Goal: Task Accomplishment & Management: Complete application form

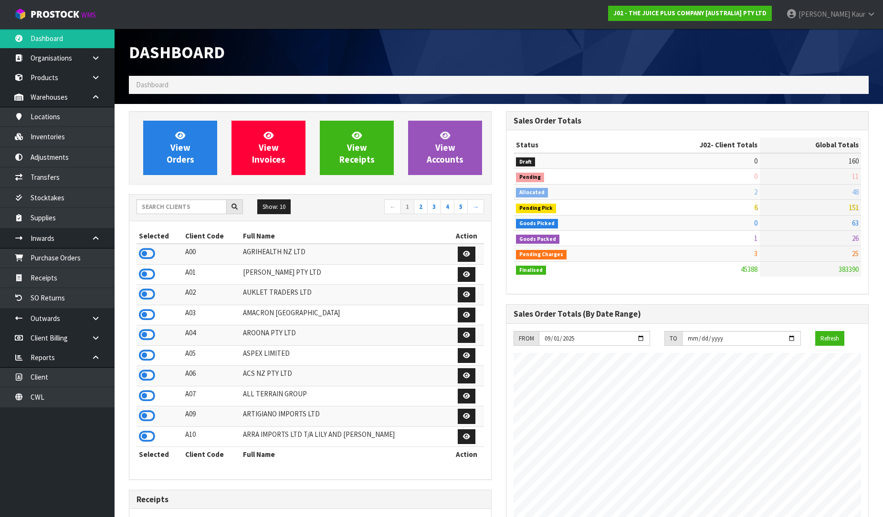
scroll to position [723, 377]
drag, startPoint x: 43, startPoint y: 405, endPoint x: 118, endPoint y: 316, distance: 116.5
click at [43, 405] on link "CWL" at bounding box center [57, 398] width 115 height 20
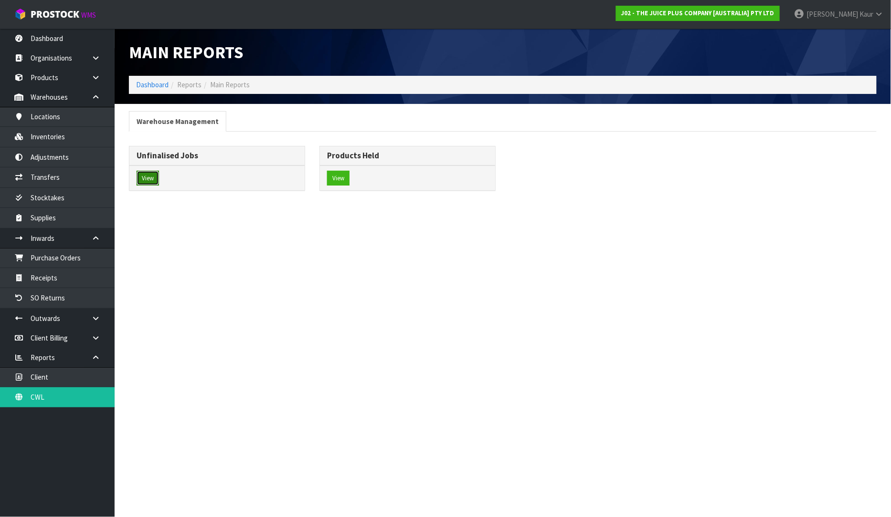
click at [154, 180] on button "View" at bounding box center [148, 178] width 22 height 15
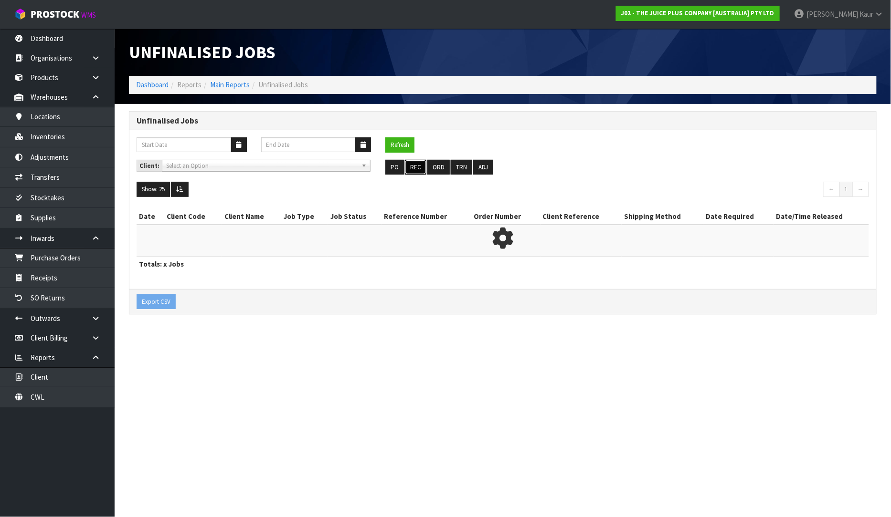
click at [409, 165] on button "REC" at bounding box center [415, 167] width 21 height 15
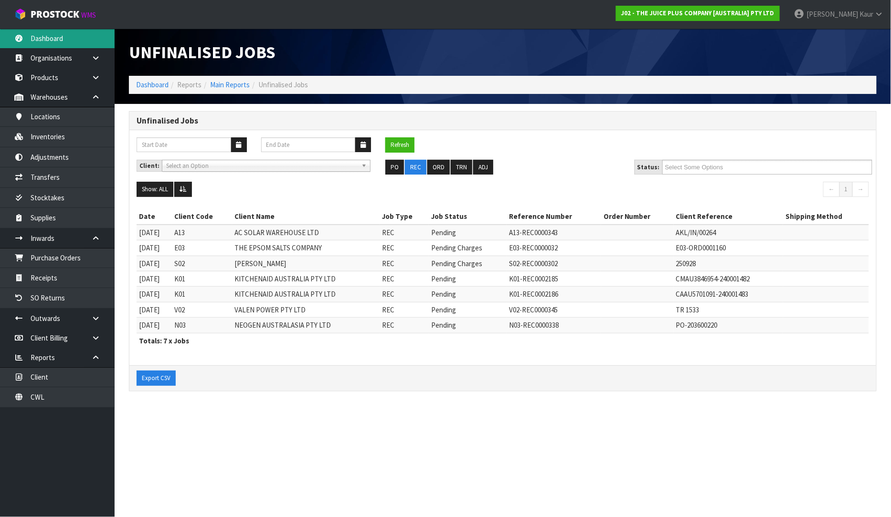
click at [59, 33] on link "Dashboard" at bounding box center [57, 39] width 115 height 20
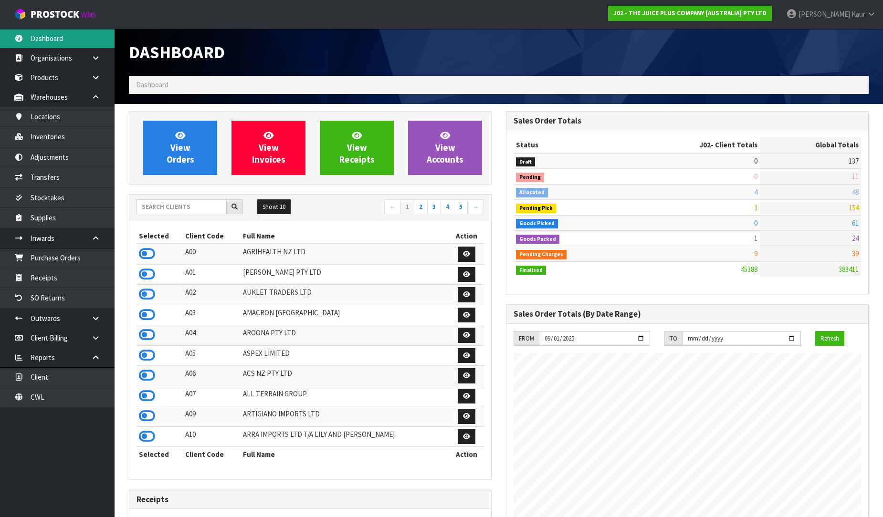
scroll to position [265, 0]
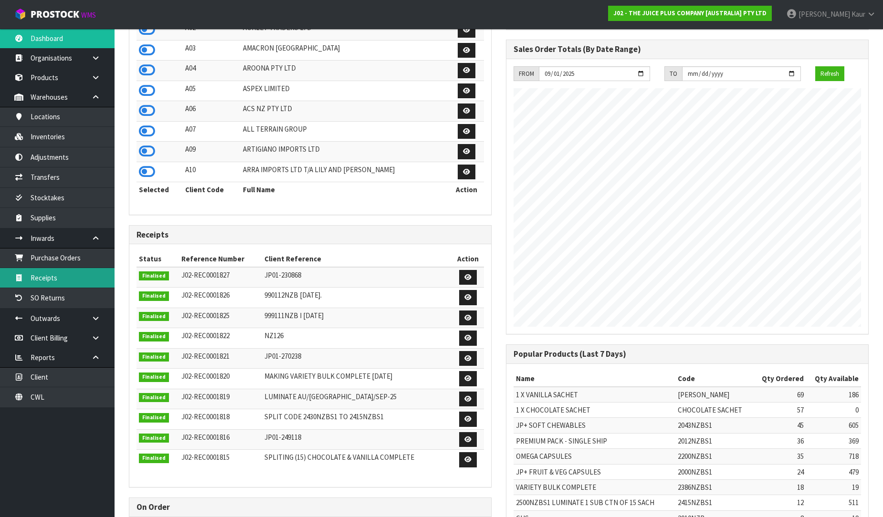
click at [65, 279] on link "Receipts" at bounding box center [57, 278] width 115 height 20
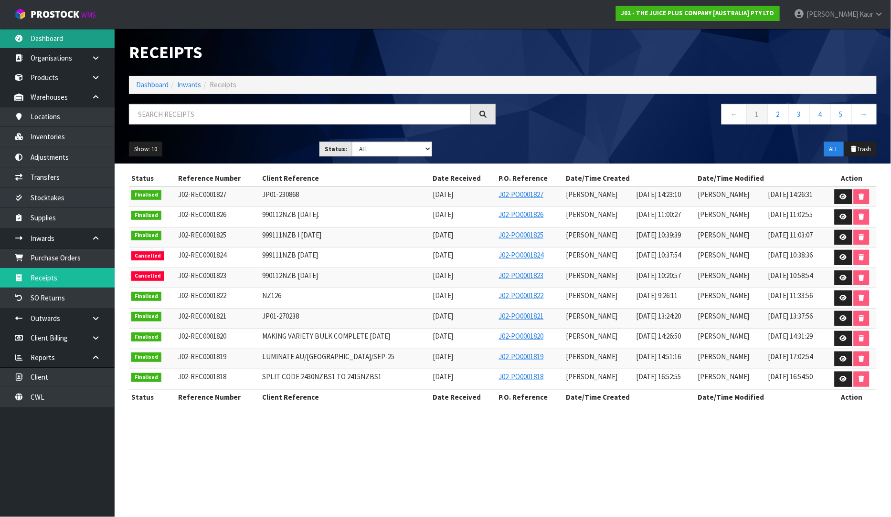
click at [37, 33] on link "Dashboard" at bounding box center [57, 39] width 115 height 20
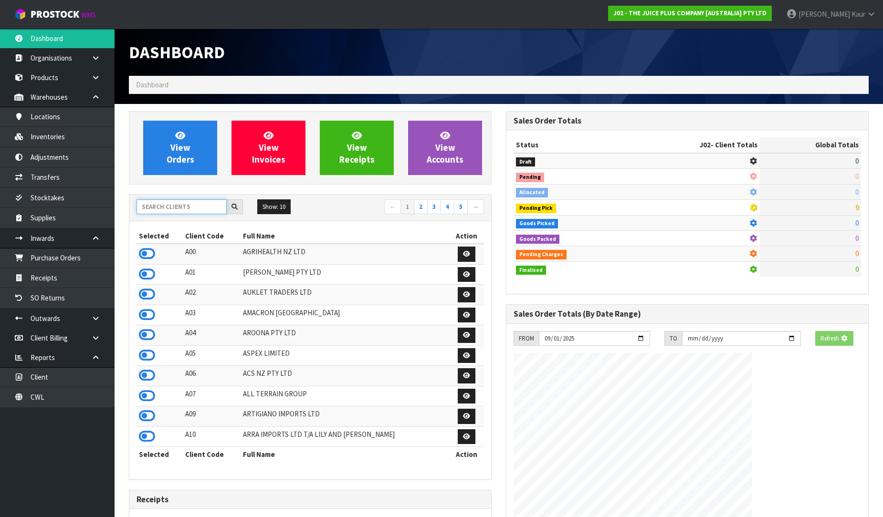
click at [172, 207] on input "text" at bounding box center [182, 207] width 90 height 15
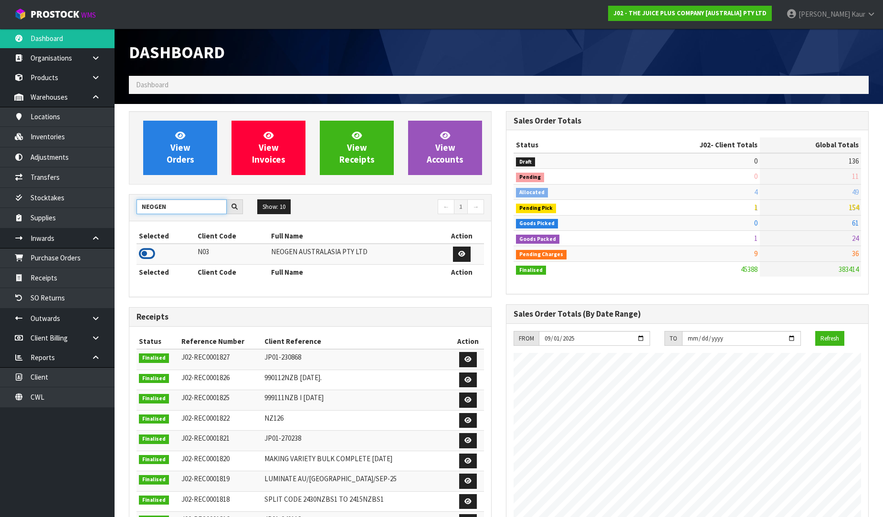
type input "NEOGEN"
click at [152, 254] on icon at bounding box center [147, 254] width 16 height 14
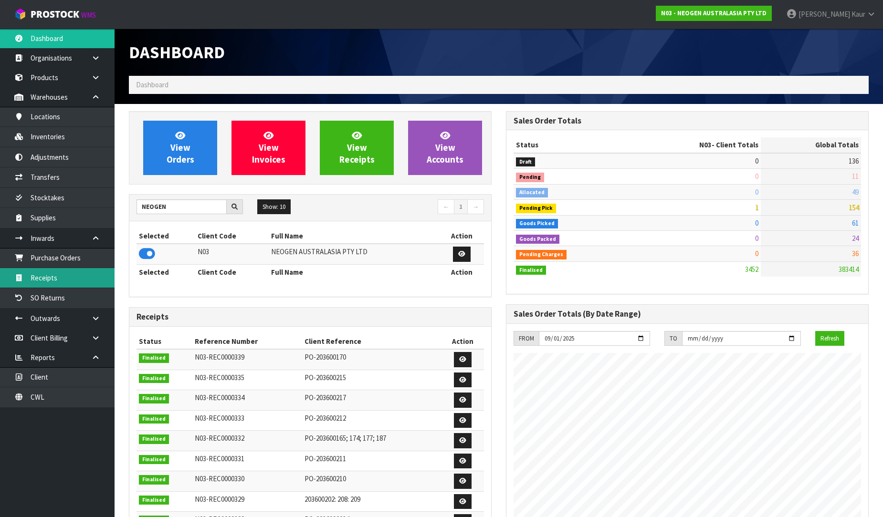
click at [68, 282] on link "Receipts" at bounding box center [57, 278] width 115 height 20
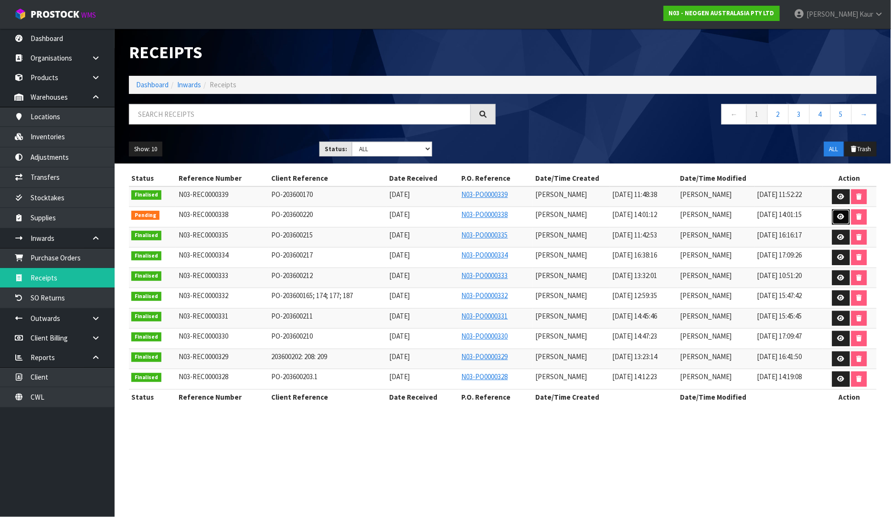
click at [847, 211] on link at bounding box center [841, 217] width 18 height 15
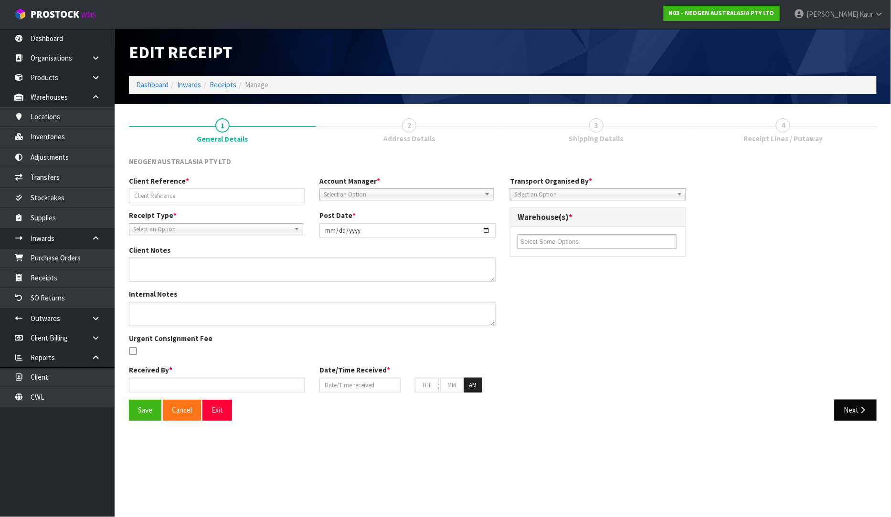
type input "PO-203600220"
type input "[DATE]"
type input "[PERSON_NAME]"
type input "[DATE]"
type input "02"
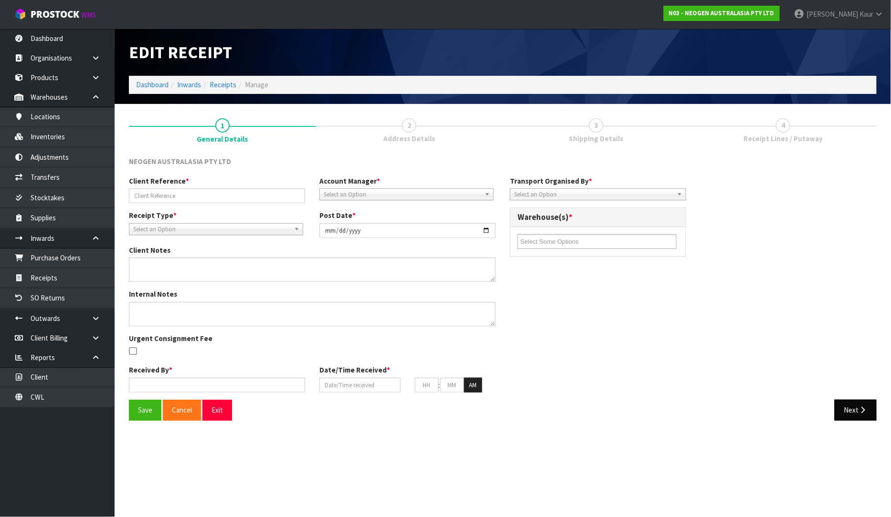
type input "01"
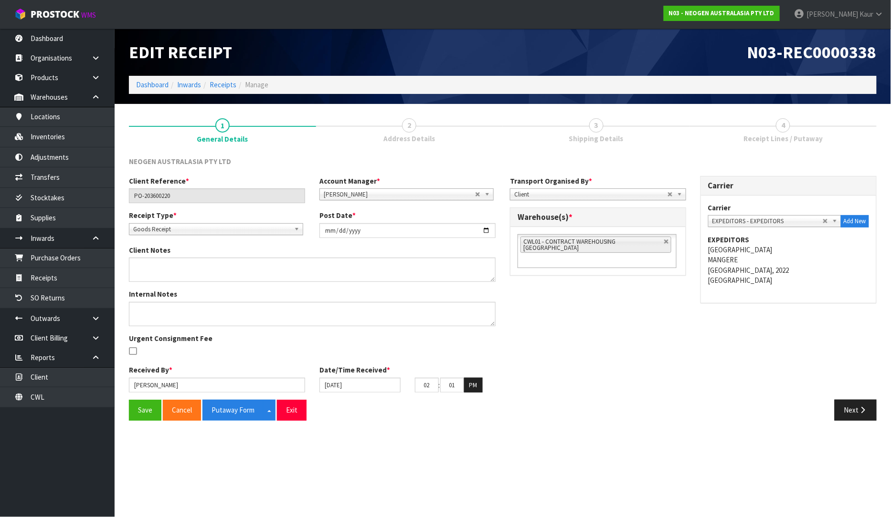
click at [830, 383] on div "Client Reference * PO-203600220 Account Manager * Zubair Moolla Rod Giles Kirst…" at bounding box center [503, 288] width 762 height 224
click at [841, 410] on button "Next" at bounding box center [855, 410] width 42 height 21
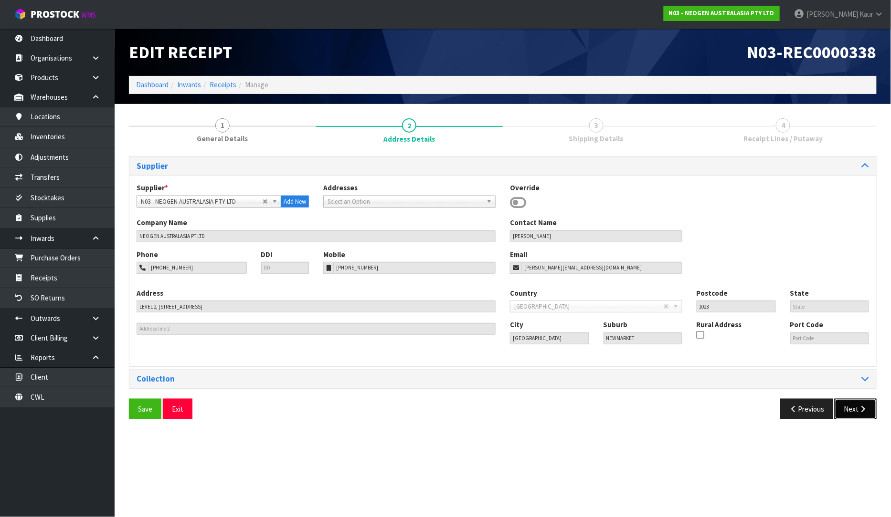
click at [848, 411] on button "Next" at bounding box center [855, 409] width 42 height 21
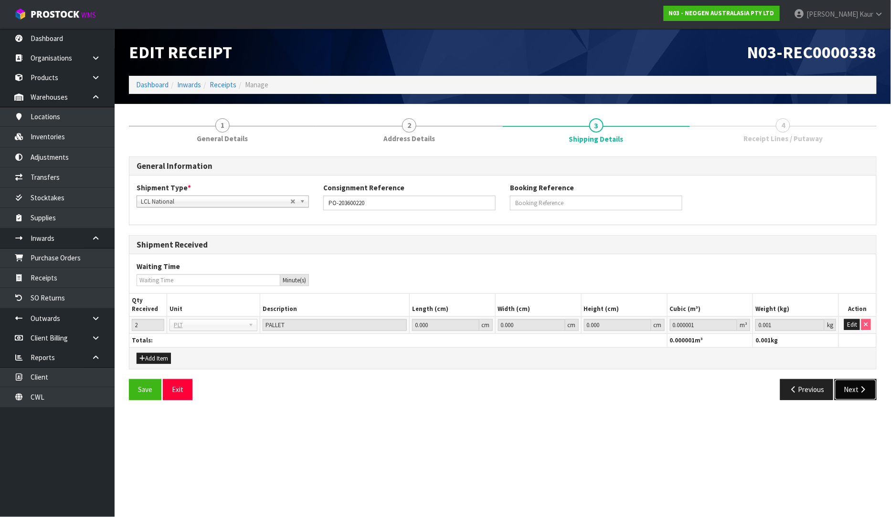
click at [867, 389] on icon "button" at bounding box center [862, 389] width 9 height 7
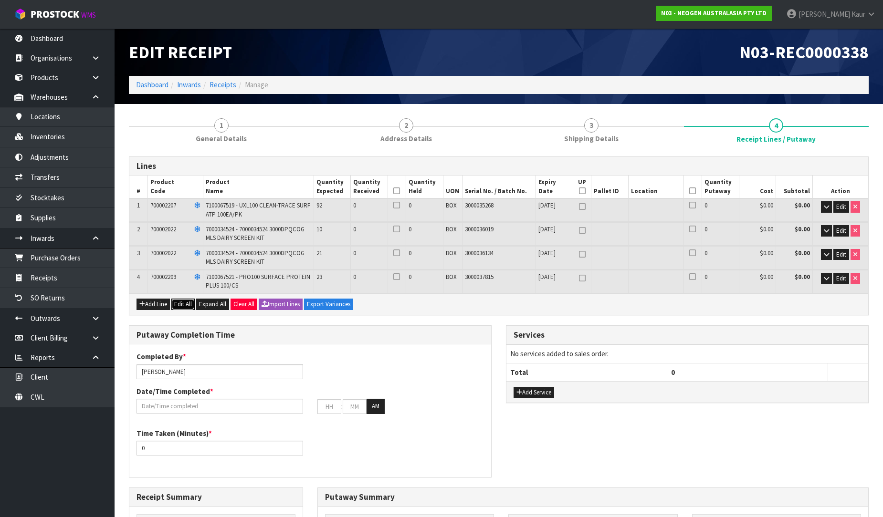
click at [179, 304] on button "Edit All" at bounding box center [182, 304] width 23 height 11
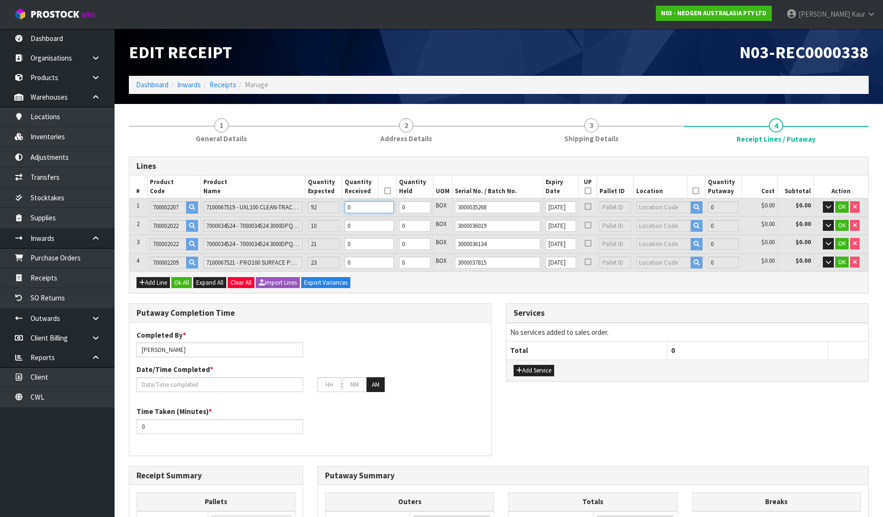
click at [366, 208] on input "0" at bounding box center [369, 207] width 49 height 12
type input "9"
type input "0.058464"
type input "8.64"
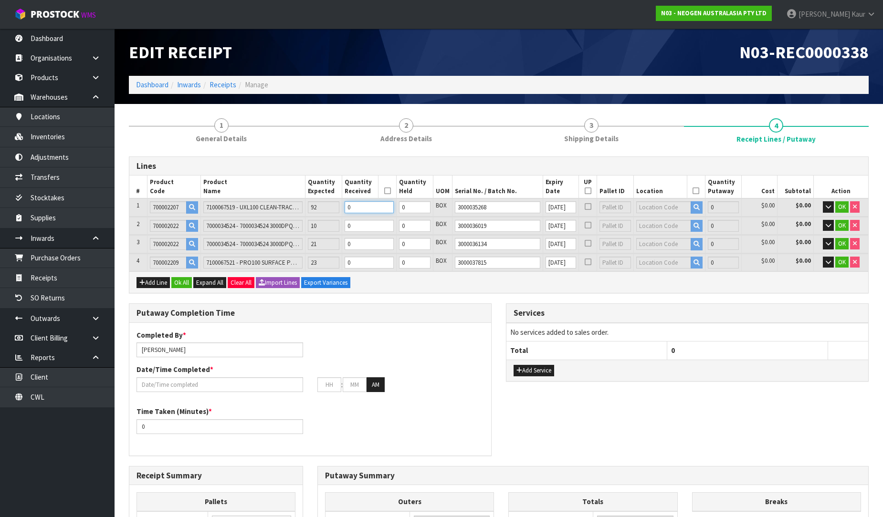
type input "9"
type input "92"
type input "0.597632"
type input "88.32"
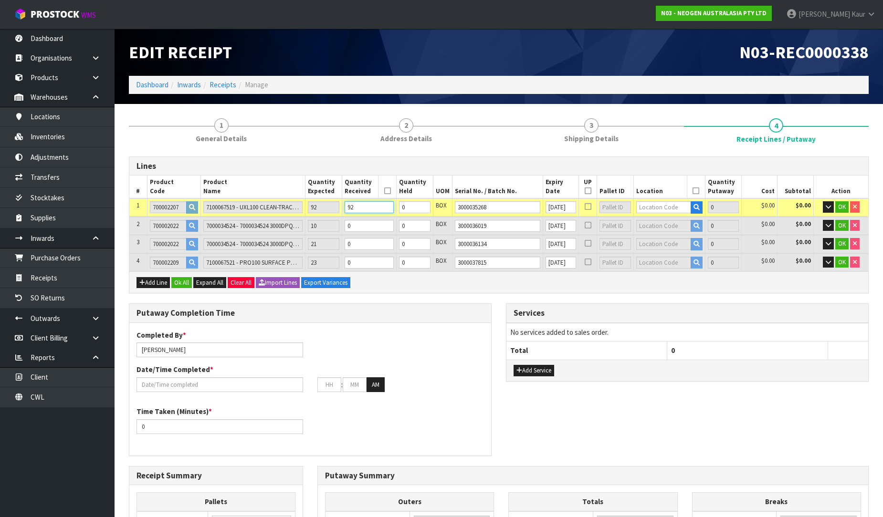
type input "92"
click at [359, 222] on input "0" at bounding box center [369, 226] width 49 height 12
type input "93"
type input "0.622256"
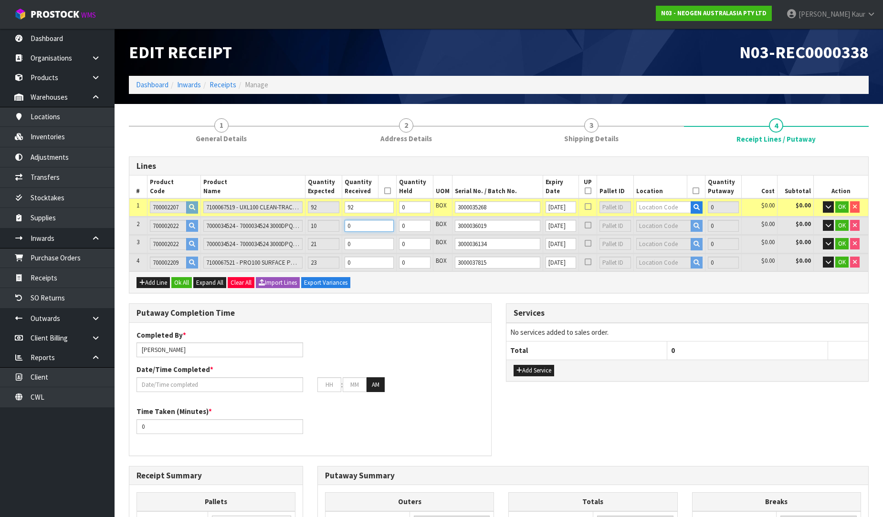
type input "91.9"
type input "1"
type input "102"
type input "0.843872"
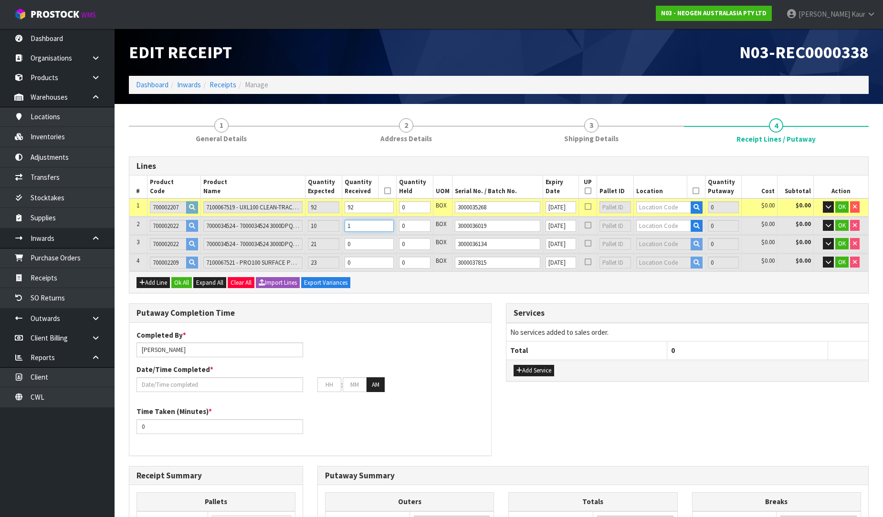
type input "124.12"
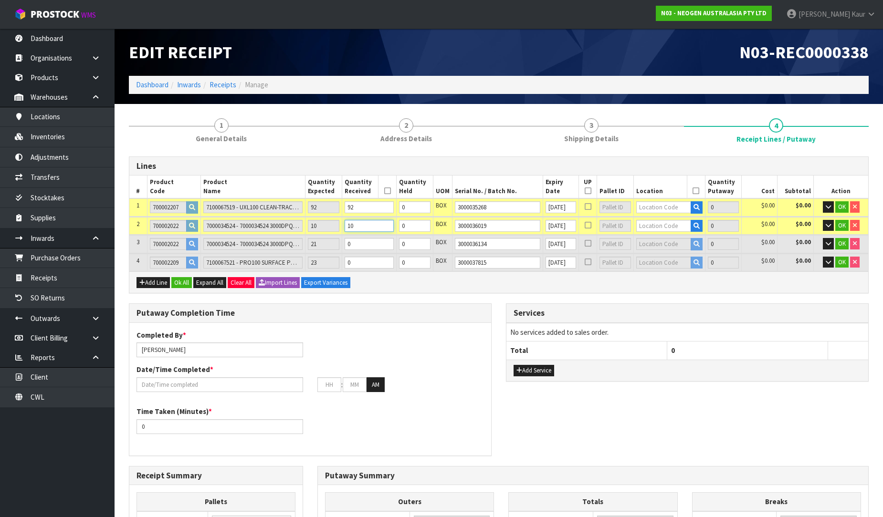
type input "10"
click at [354, 242] on input "0" at bounding box center [369, 244] width 49 height 12
click at [358, 242] on input "0" at bounding box center [369, 244] width 49 height 12
type input "104"
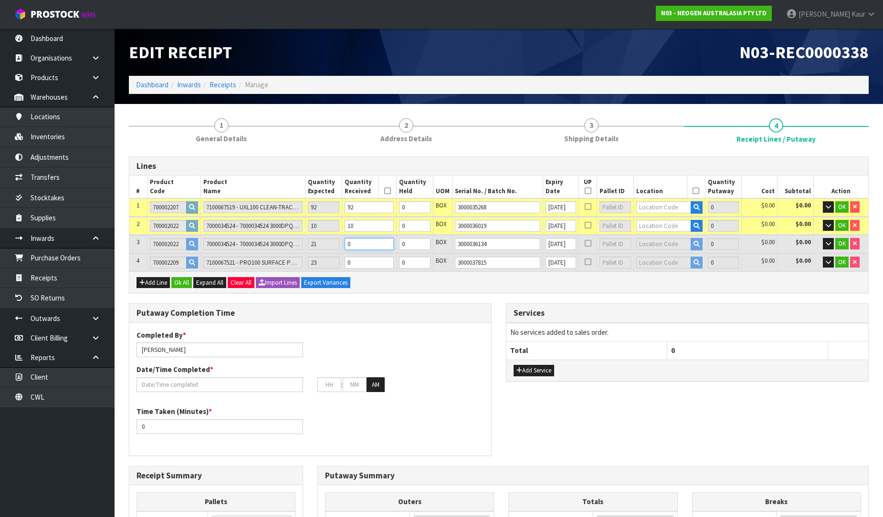
type input "0.89312"
type input "131.28"
type input "2"
type input "123"
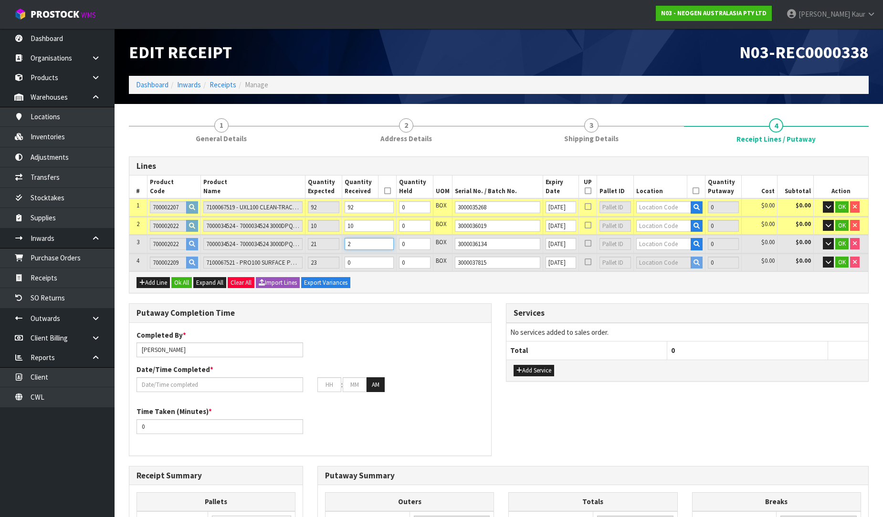
type input "1.360976"
type input "199.3"
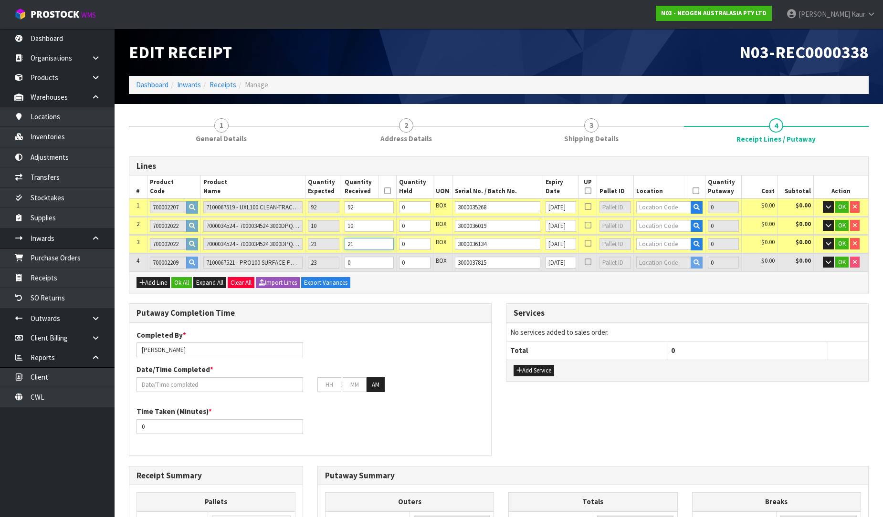
type input "21"
click at [363, 263] on input "0" at bounding box center [369, 263] width 49 height 12
type input "125"
type input "1.370336"
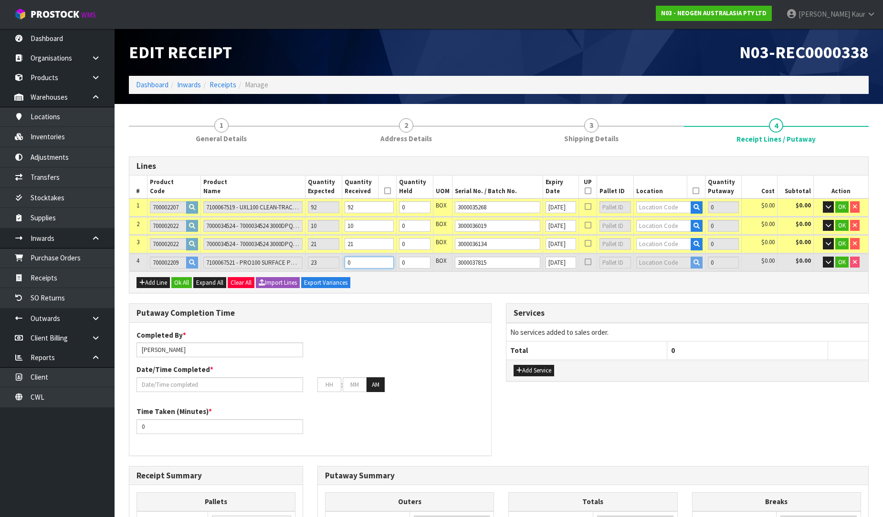
type input "201"
type input "2"
type input "146"
type input "1.468616"
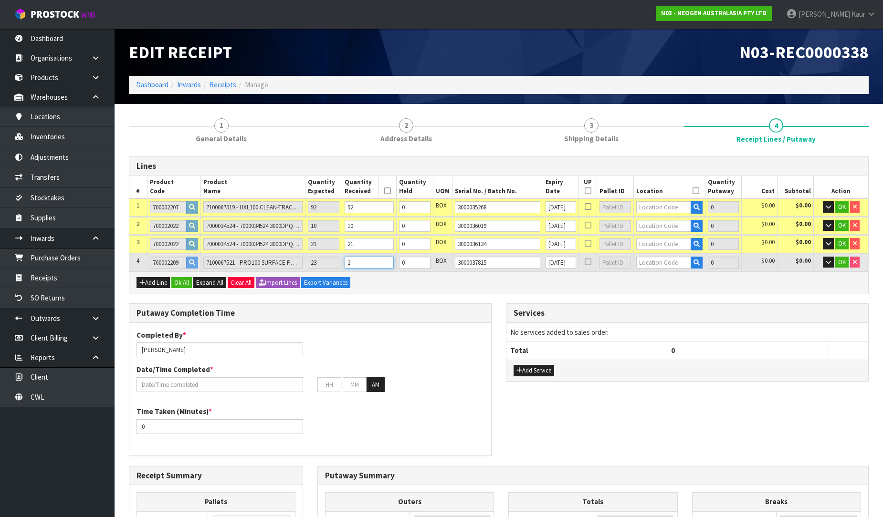
type input "218.85"
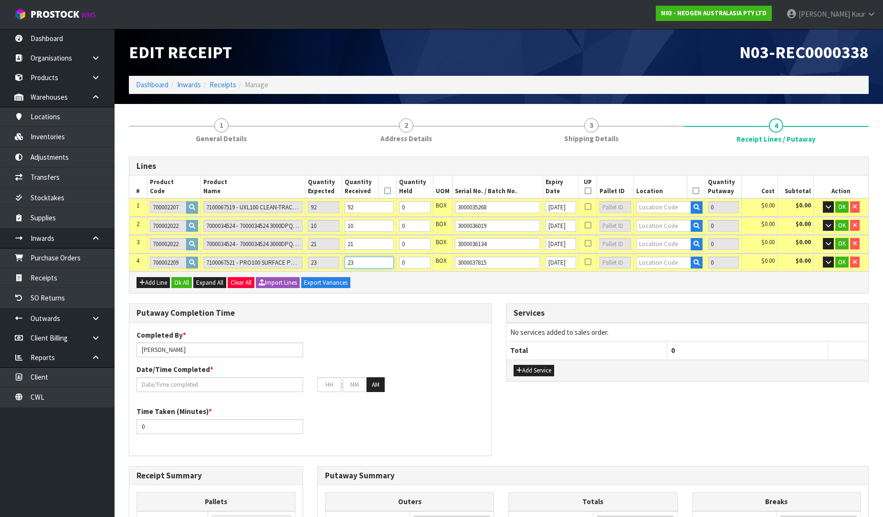
type input "23"
click at [666, 204] on input "text" at bounding box center [663, 207] width 55 height 12
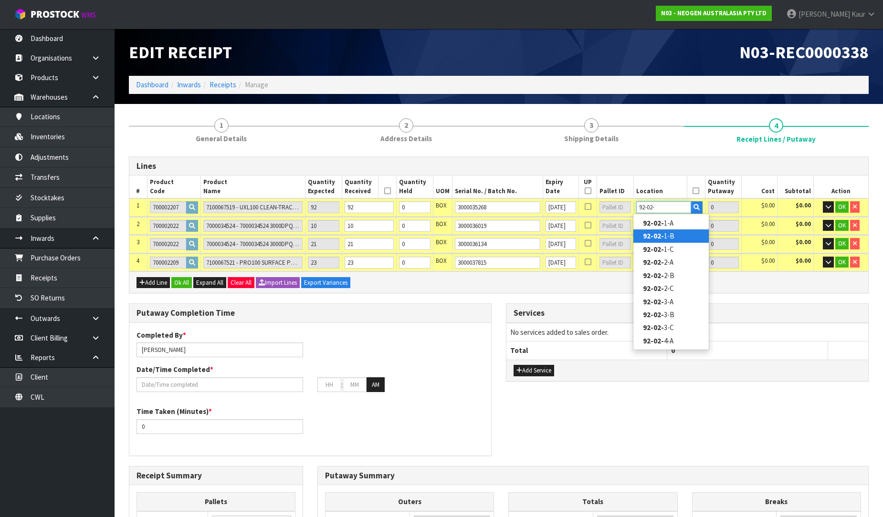
type input "92-02-"
click at [667, 231] on link "92-02- 1-B" at bounding box center [670, 236] width 75 height 13
type input "92"
type input "92-02-1-B"
type input "92"
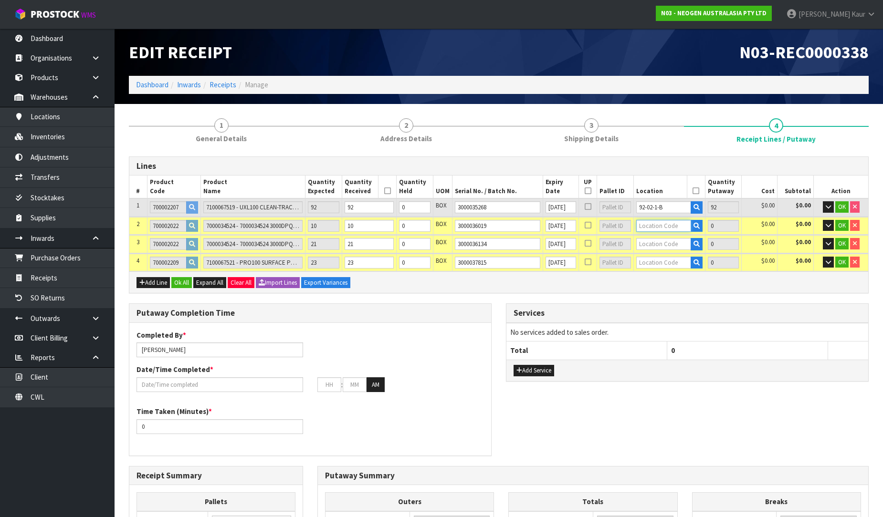
click at [666, 225] on input "text" at bounding box center [663, 226] width 55 height 12
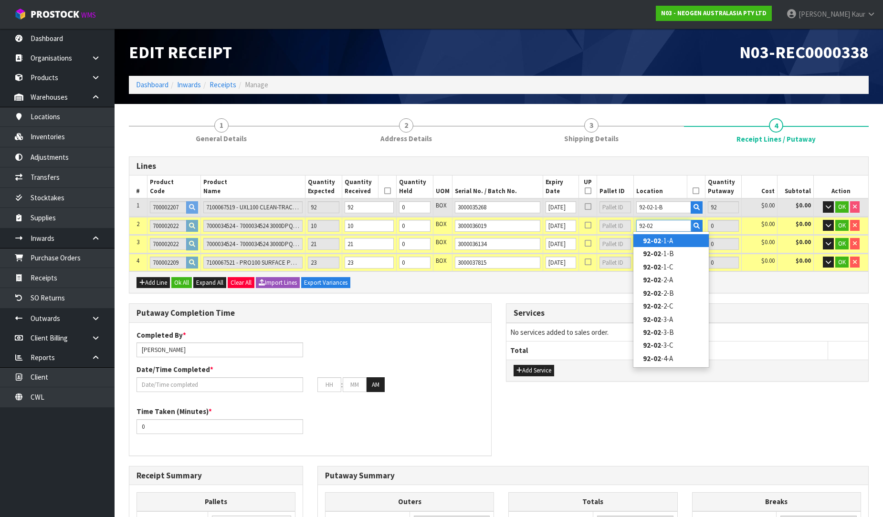
type input "92-02"
click at [665, 240] on link "92-02 -1-A" at bounding box center [670, 240] width 75 height 13
type input "102"
type input "92-02-1-A"
type input "10"
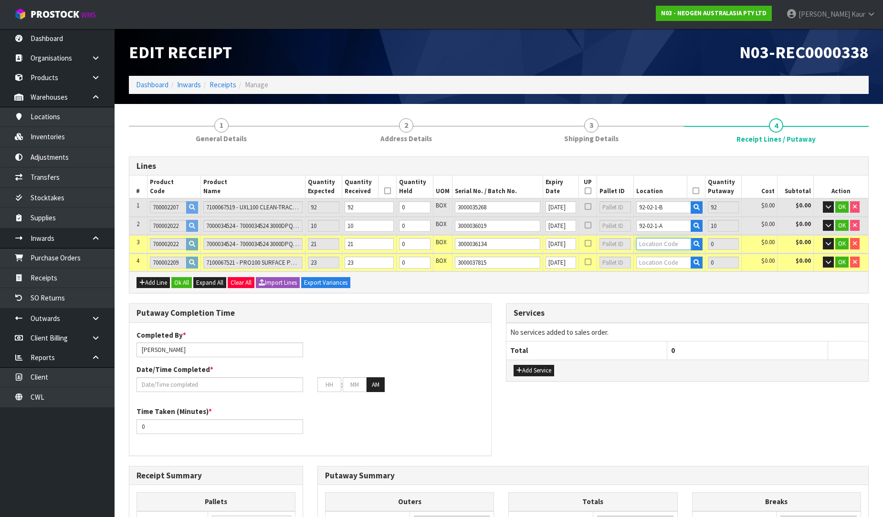
click at [665, 240] on input "text" at bounding box center [663, 244] width 55 height 12
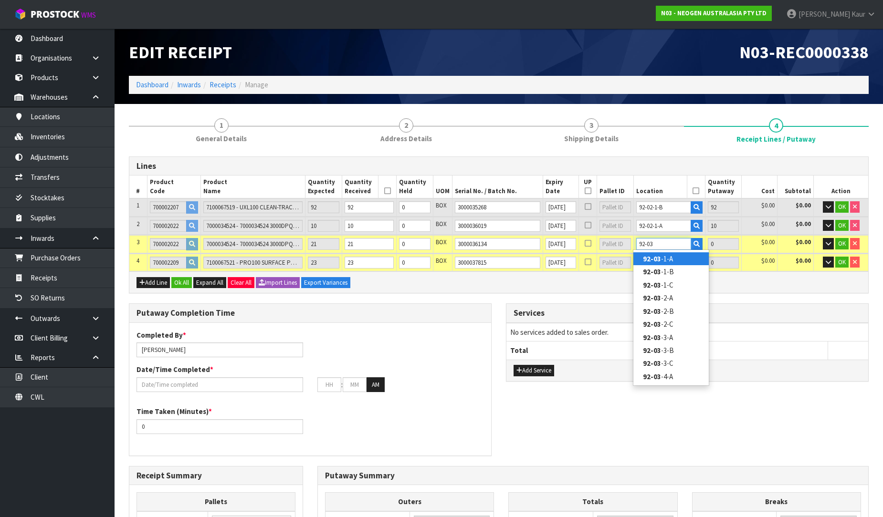
type input "92-03"
click at [662, 261] on link "92-03 -1-A" at bounding box center [670, 258] width 75 height 13
type input "123"
type input "92-03-1-A"
type input "21"
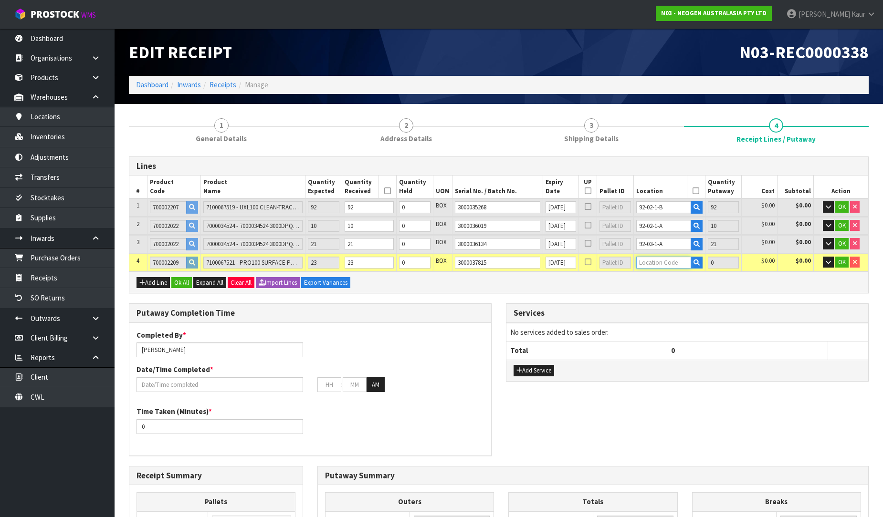
click at [662, 261] on input "text" at bounding box center [663, 263] width 55 height 12
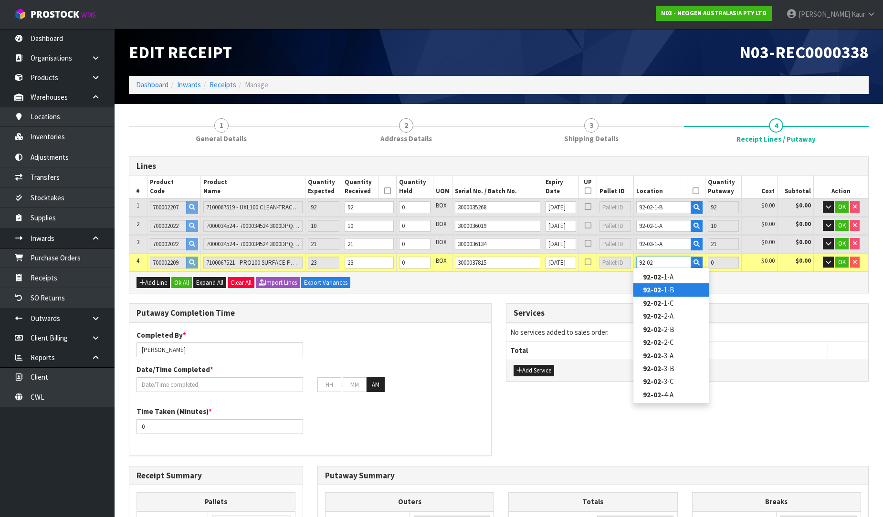
type input "92-02-"
click at [674, 284] on link "92-02- 1-B" at bounding box center [670, 290] width 75 height 13
type input "146"
type input "92-02-1-B"
type input "23"
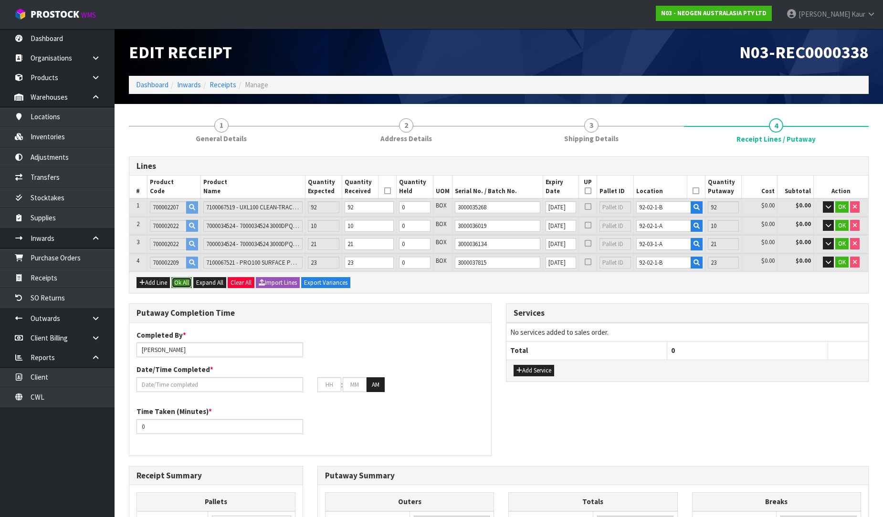
click at [192, 282] on button "Ok All" at bounding box center [181, 282] width 21 height 11
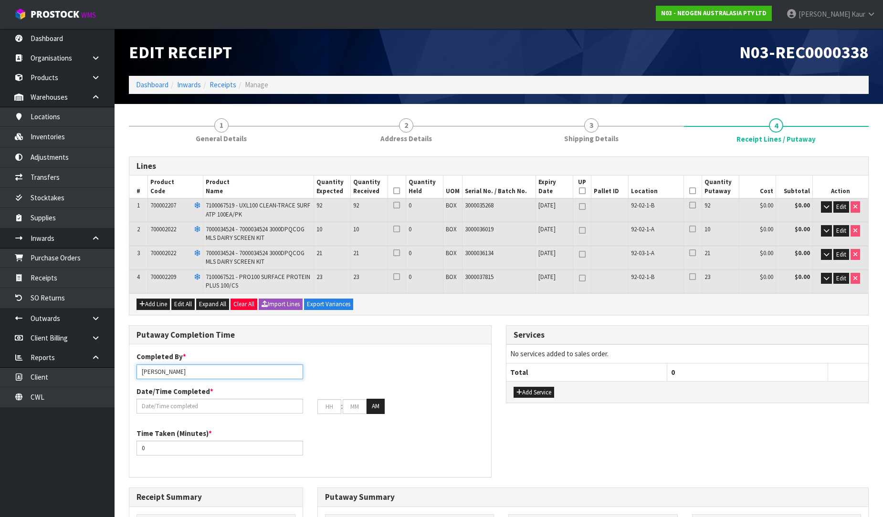
click at [202, 369] on input "[PERSON_NAME]" at bounding box center [220, 372] width 167 height 15
drag, startPoint x: 183, startPoint y: 372, endPoint x: 131, endPoint y: 356, distance: 54.6
click at [131, 356] on div "Completed By * Prabhneet Kaur RUSSELL" at bounding box center [219, 365] width 181 height 27
type input "RUSSELL"
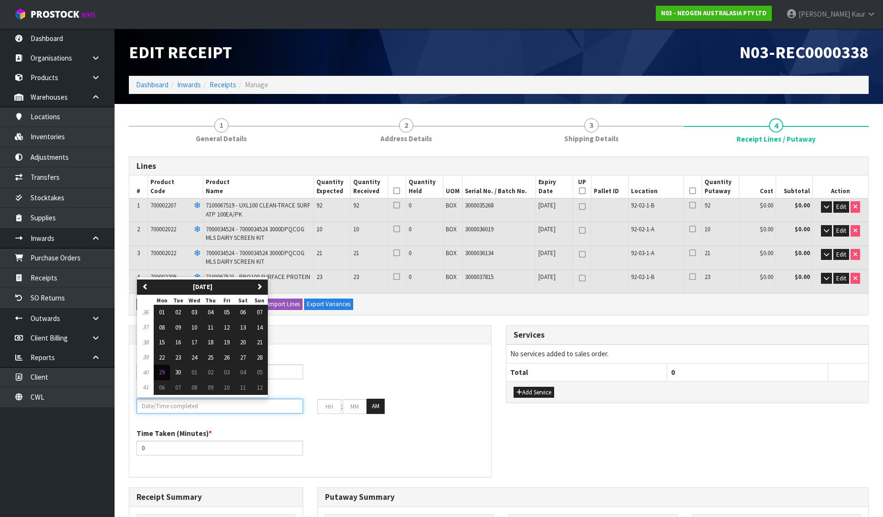
click at [174, 407] on input "text" at bounding box center [220, 406] width 167 height 15
click at [159, 369] on span "29" at bounding box center [162, 372] width 6 height 8
type input "[DATE]"
type input "12"
type input "00"
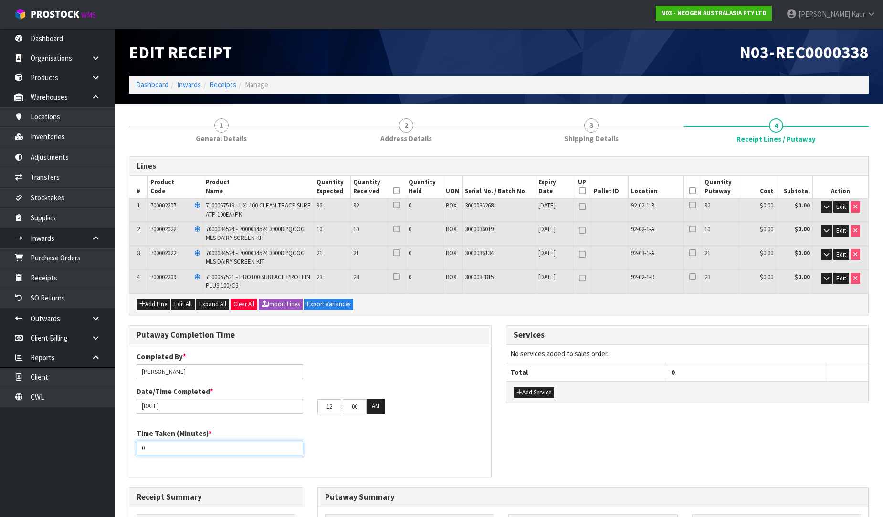
drag, startPoint x: 158, startPoint y: 449, endPoint x: 129, endPoint y: 444, distance: 29.4
click at [129, 444] on div "Time Taken (Minutes) * 0" at bounding box center [219, 442] width 181 height 27
type input "45"
drag, startPoint x: 330, startPoint y: 407, endPoint x: 315, endPoint y: 402, distance: 14.9
click at [315, 402] on div "12 : 00 : 00 AM" at bounding box center [400, 406] width 181 height 15
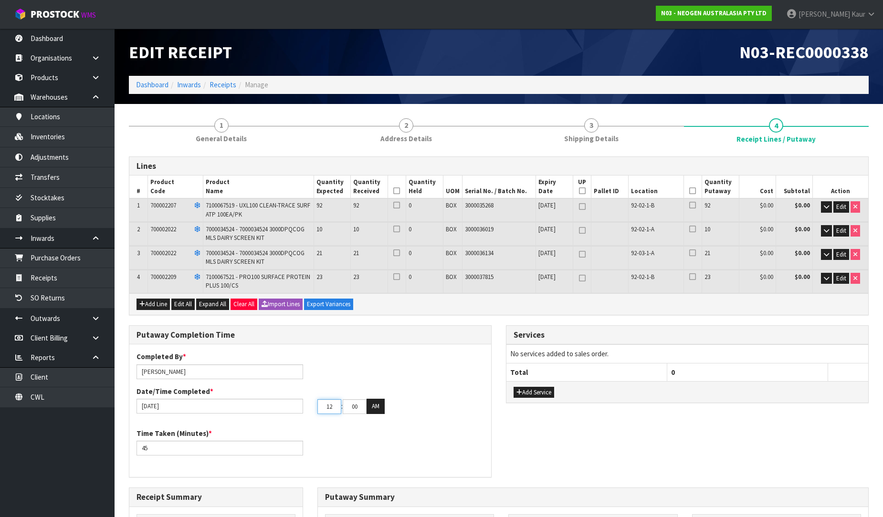
drag, startPoint x: 337, startPoint y: 405, endPoint x: 305, endPoint y: 397, distance: 32.0
click at [305, 399] on div "[DATE] 12 : 00 : 00 AM" at bounding box center [310, 406] width 362 height 15
type input "03"
drag, startPoint x: 361, startPoint y: 408, endPoint x: 335, endPoint y: 400, distance: 27.5
click at [335, 400] on tr "03 : 00 : 00 AM" at bounding box center [350, 406] width 67 height 15
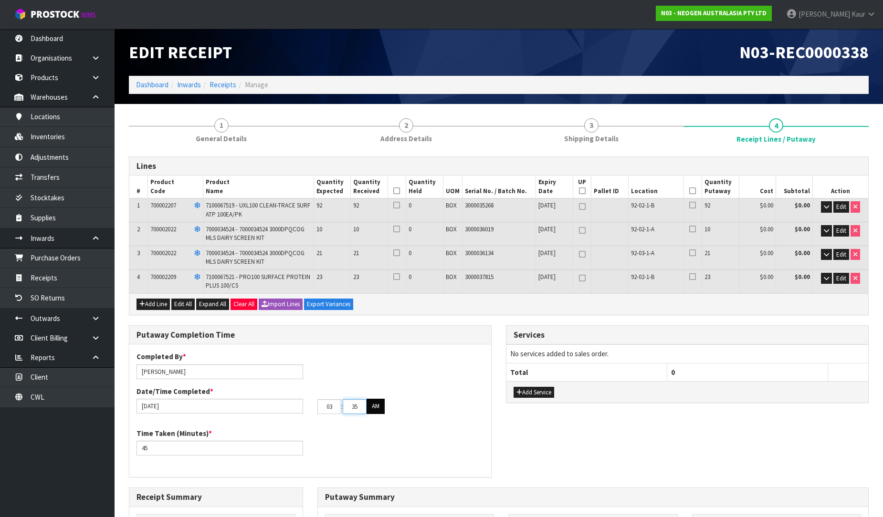
type input "35"
click at [375, 400] on button "AM" at bounding box center [376, 406] width 18 height 15
click at [399, 191] on icon at bounding box center [396, 191] width 7 height 0
click at [692, 191] on icon at bounding box center [692, 191] width 7 height 0
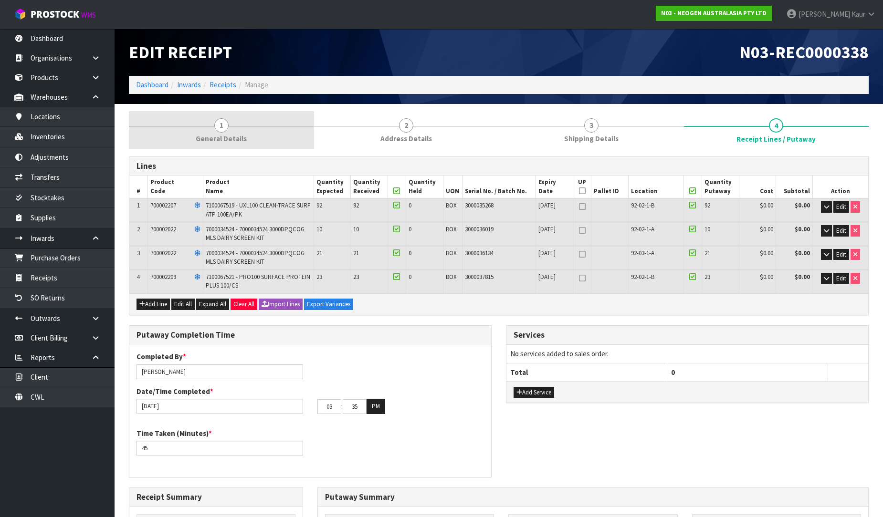
click at [227, 141] on span "General Details" at bounding box center [221, 139] width 51 height 10
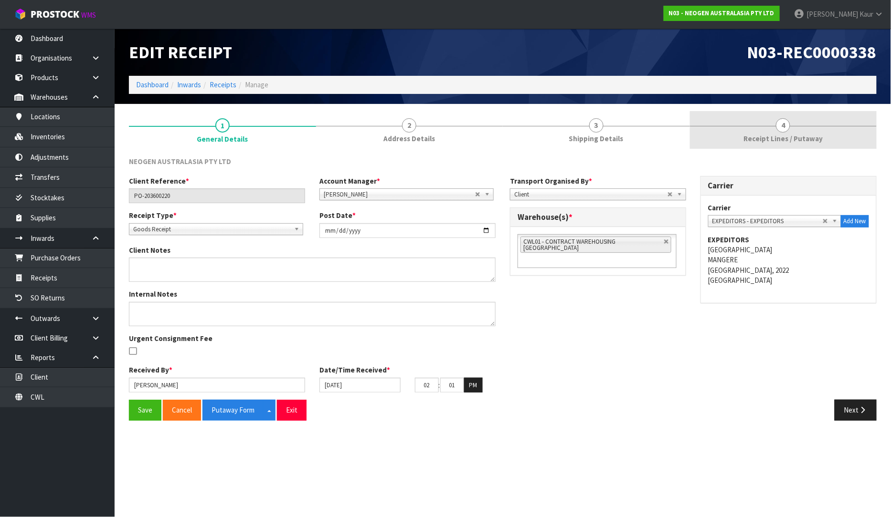
click at [792, 137] on span "Receipt Lines / Putaway" at bounding box center [782, 139] width 79 height 10
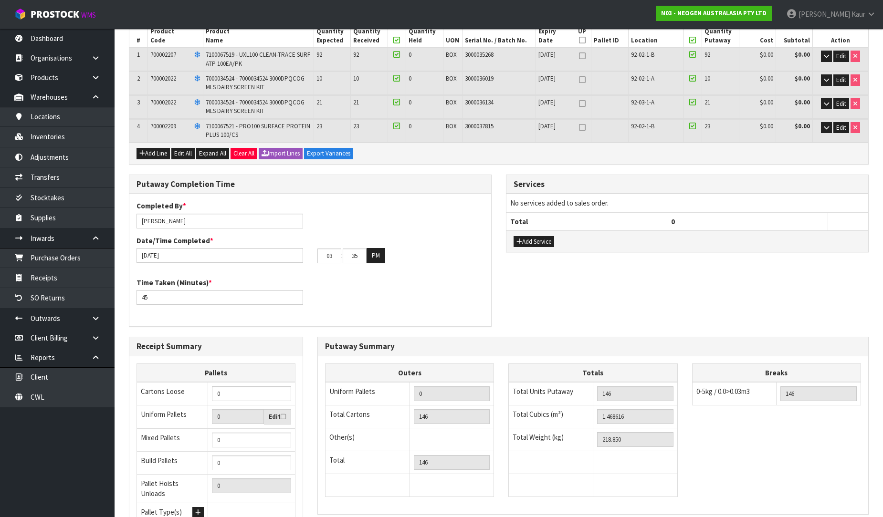
scroll to position [237, 0]
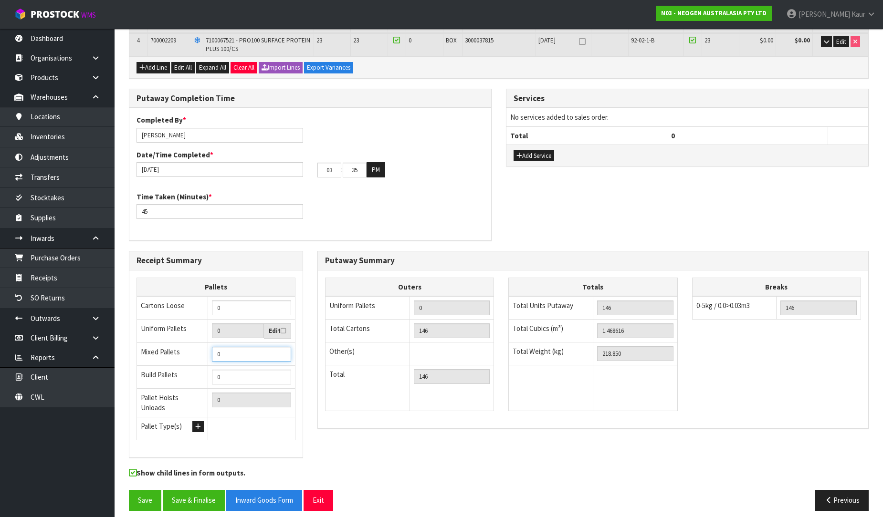
type input "1"
click at [282, 348] on input "1" at bounding box center [251, 354] width 79 height 15
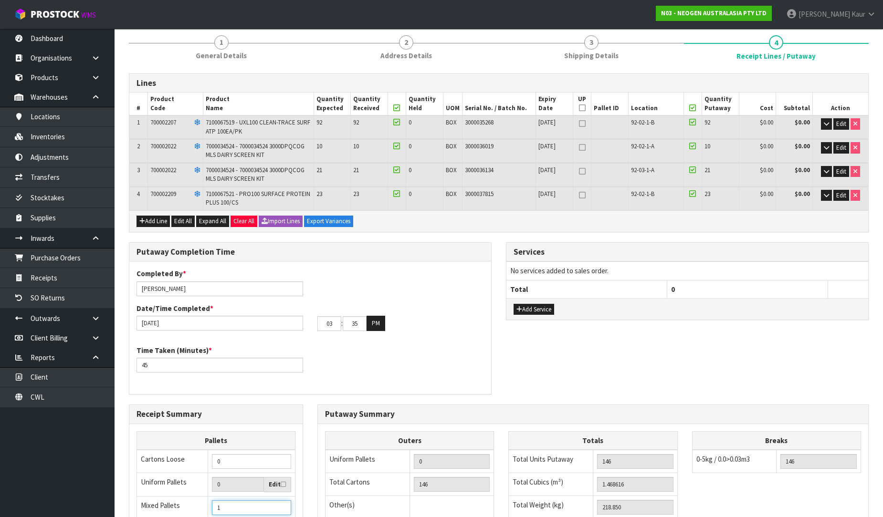
scroll to position [78, 0]
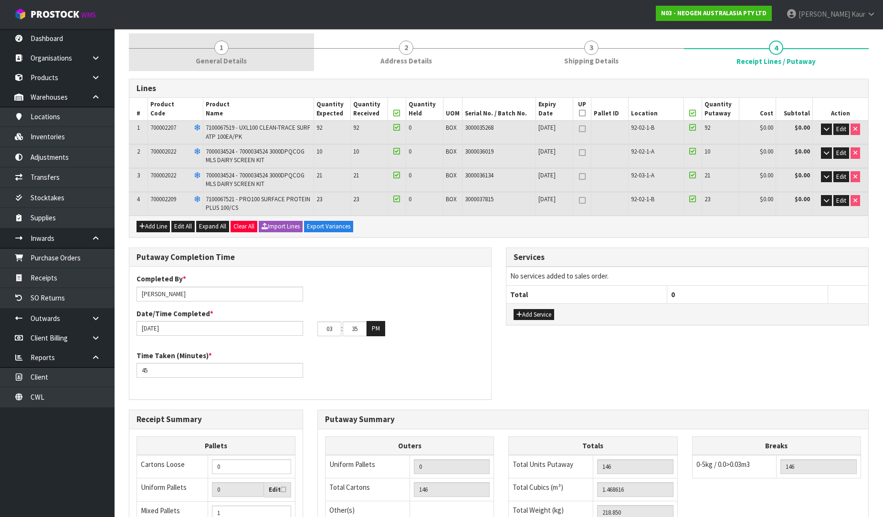
click at [214, 53] on link "1 General Details" at bounding box center [221, 52] width 185 height 38
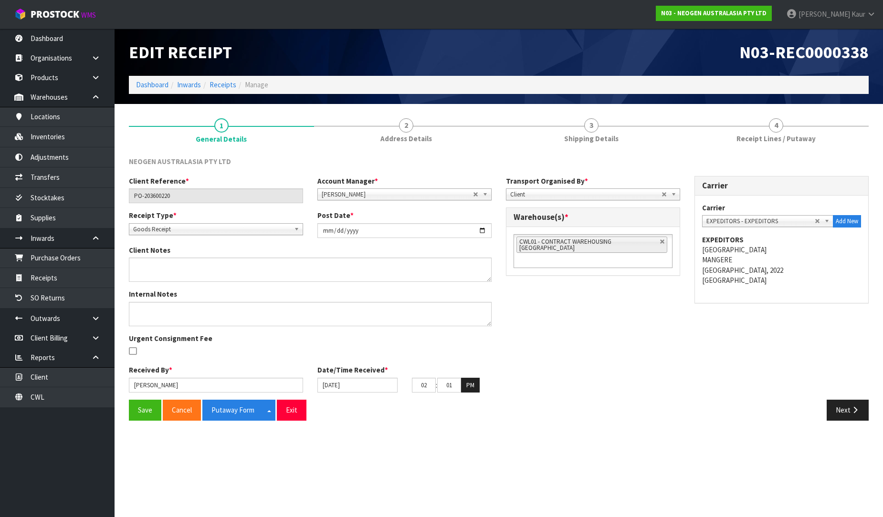
scroll to position [0, 0]
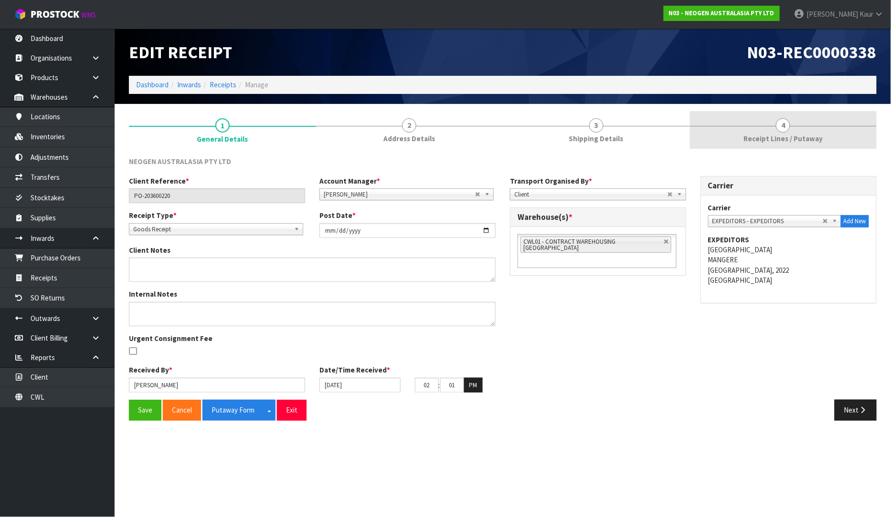
click at [780, 137] on span "Receipt Lines / Putaway" at bounding box center [782, 139] width 79 height 10
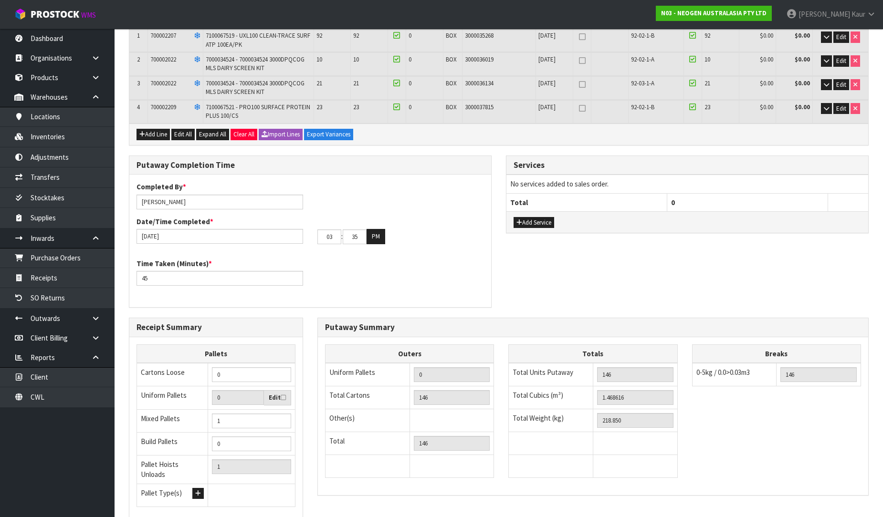
scroll to position [237, 0]
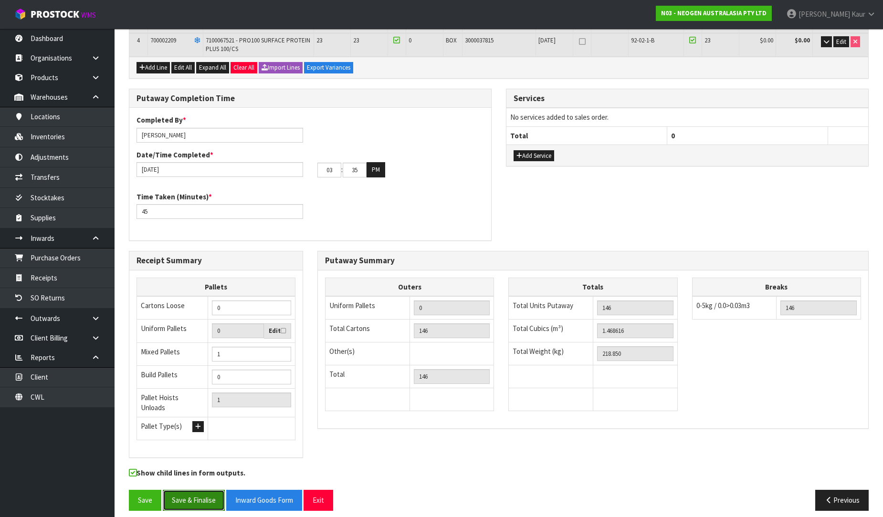
click at [197, 490] on button "Save & Finalise" at bounding box center [194, 500] width 62 height 21
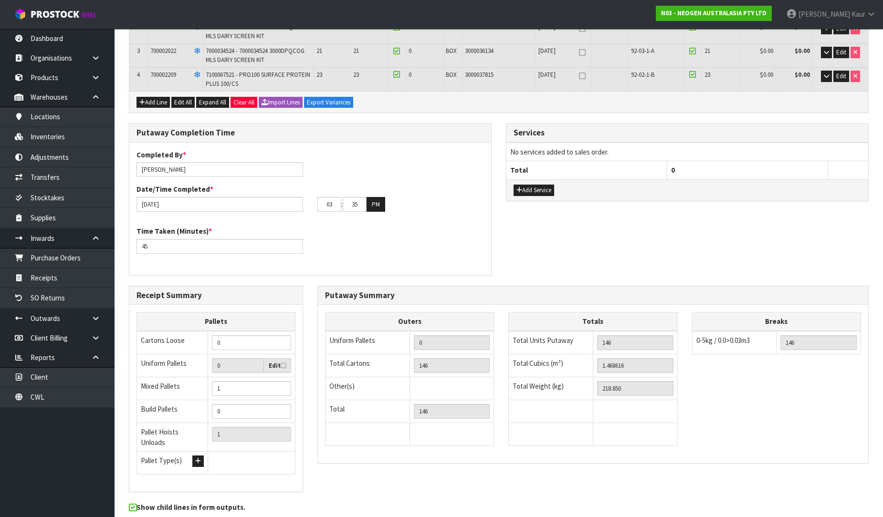
scroll to position [0, 0]
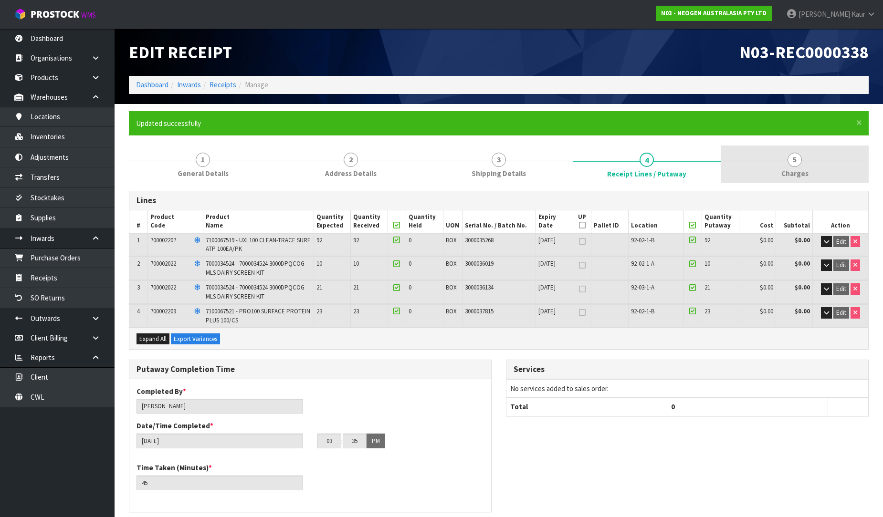
click at [789, 166] on link "5 [GEOGRAPHIC_DATA]" at bounding box center [795, 165] width 148 height 38
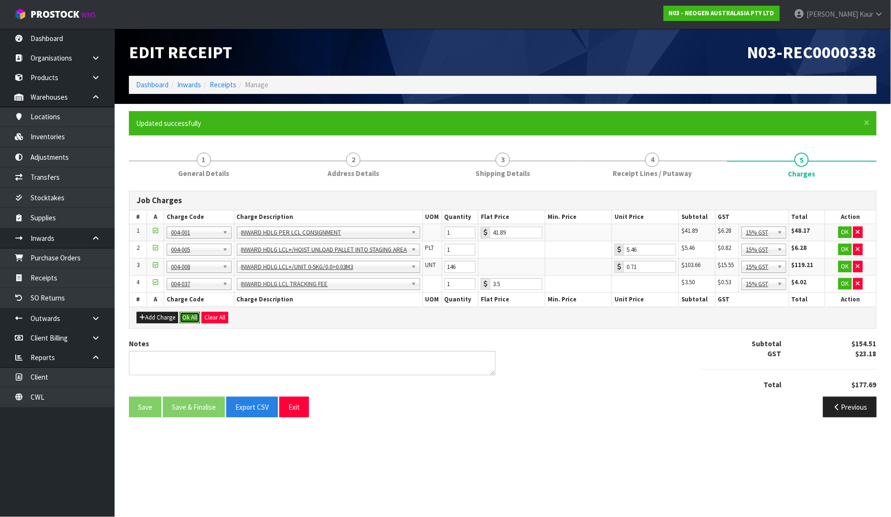
click at [192, 321] on button "Ok All" at bounding box center [189, 317] width 21 height 11
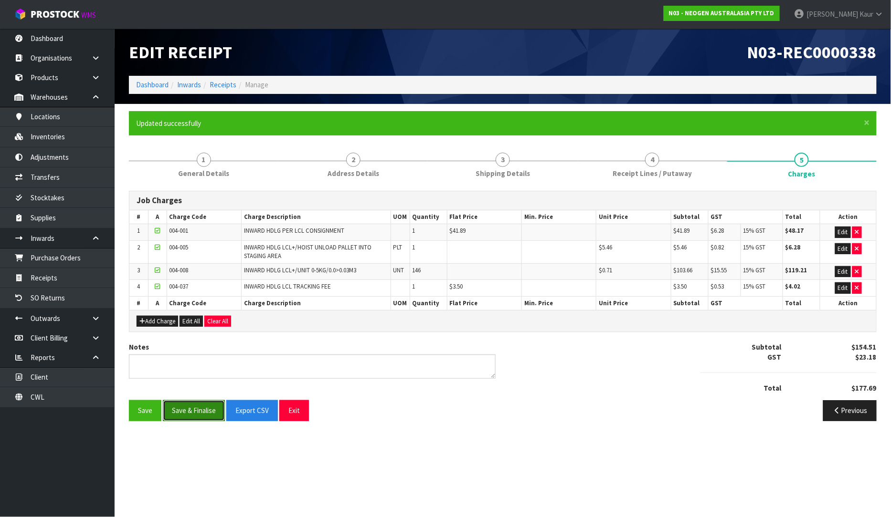
click at [189, 418] on button "Save & Finalise" at bounding box center [194, 410] width 62 height 21
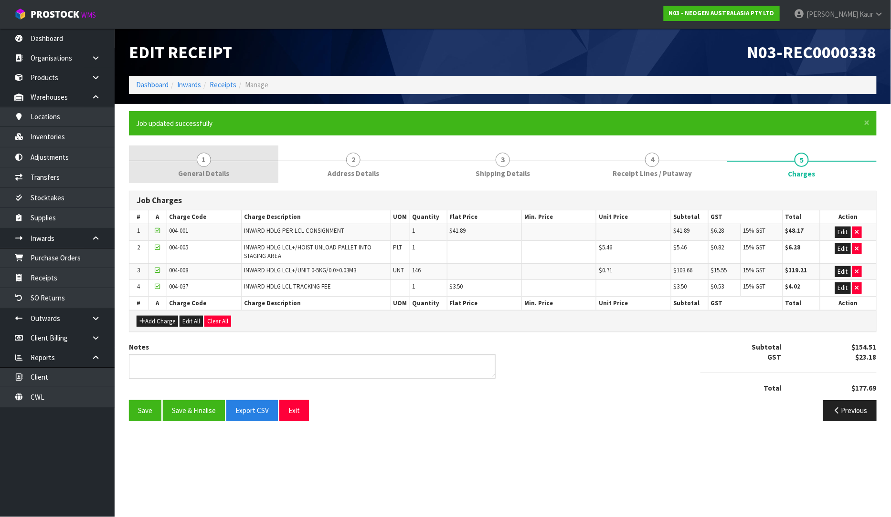
click at [219, 167] on link "1 General Details" at bounding box center [203, 165] width 149 height 38
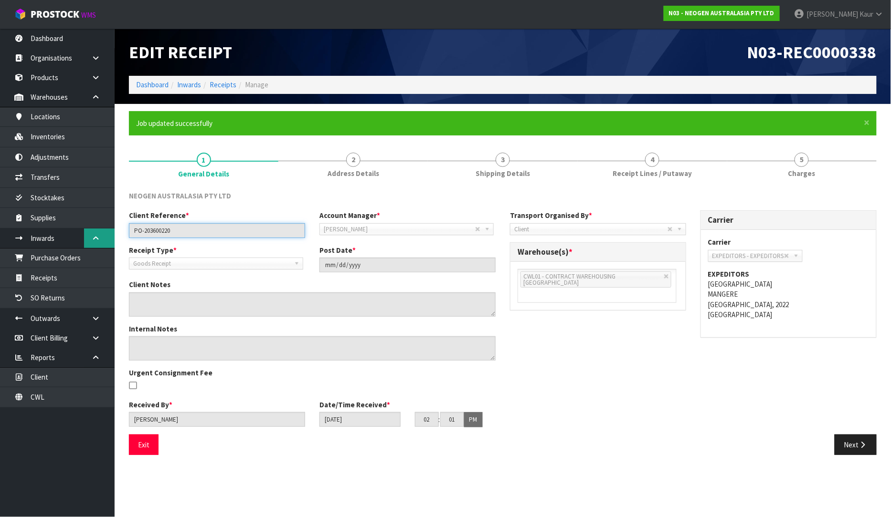
drag, startPoint x: 166, startPoint y: 237, endPoint x: 96, endPoint y: 232, distance: 69.8
click at [96, 232] on body "Toggle navigation ProStock WMS N03 - NEOGEN AUSTRALASIA PTY LTD Prabhneet Kaur …" at bounding box center [445, 258] width 891 height 517
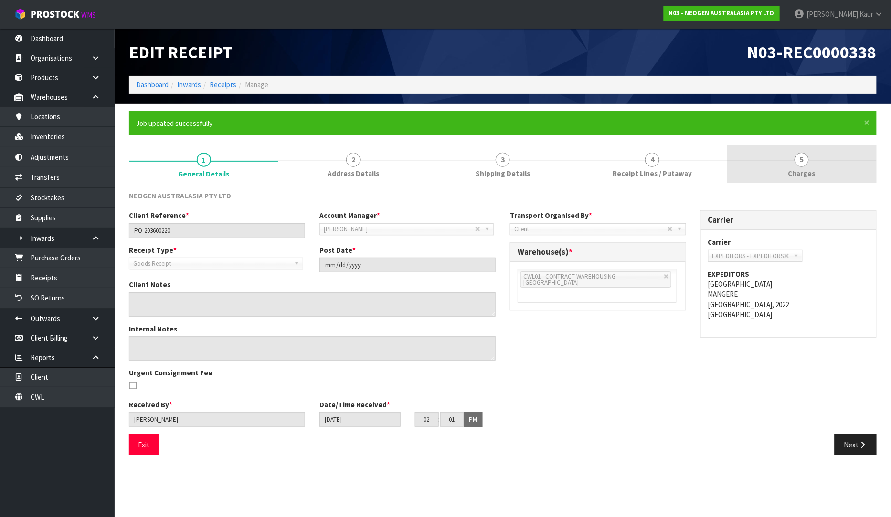
click at [809, 157] on span "5" at bounding box center [801, 160] width 14 height 14
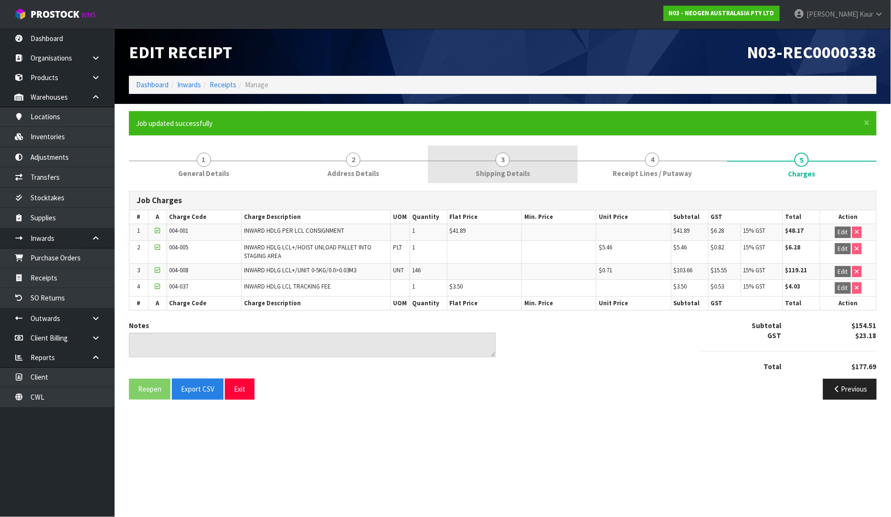
click at [516, 167] on link "3 Shipping Details" at bounding box center [502, 165] width 149 height 38
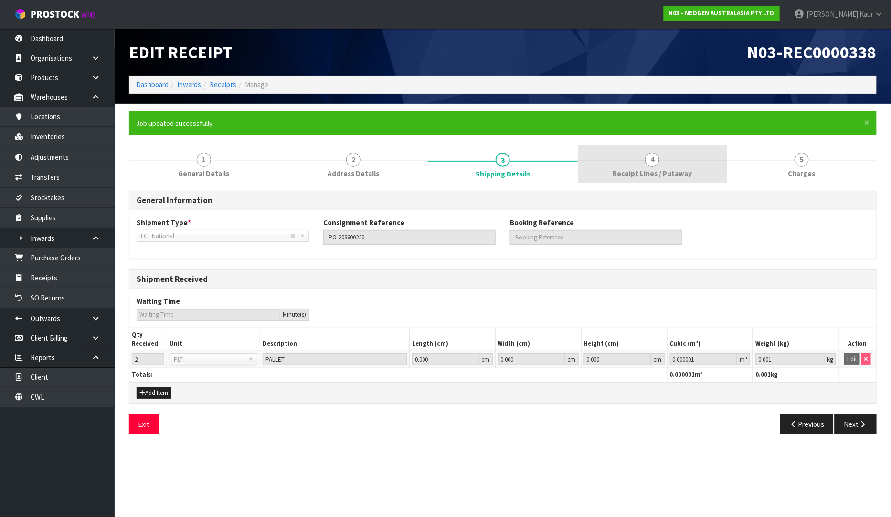
click at [672, 164] on link "4 Receipt Lines / Putaway" at bounding box center [652, 165] width 149 height 38
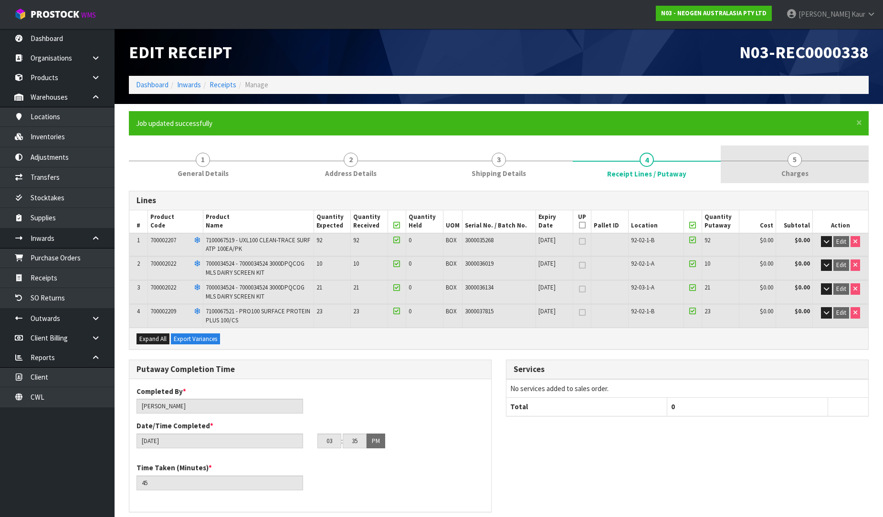
click at [809, 165] on link "5 [GEOGRAPHIC_DATA]" at bounding box center [795, 165] width 148 height 38
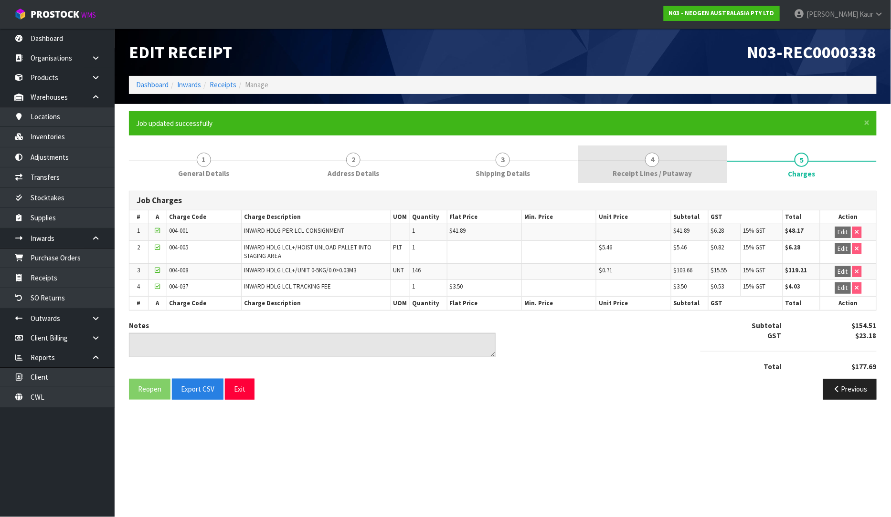
click at [643, 160] on link "4 Receipt Lines / Putaway" at bounding box center [652, 165] width 149 height 38
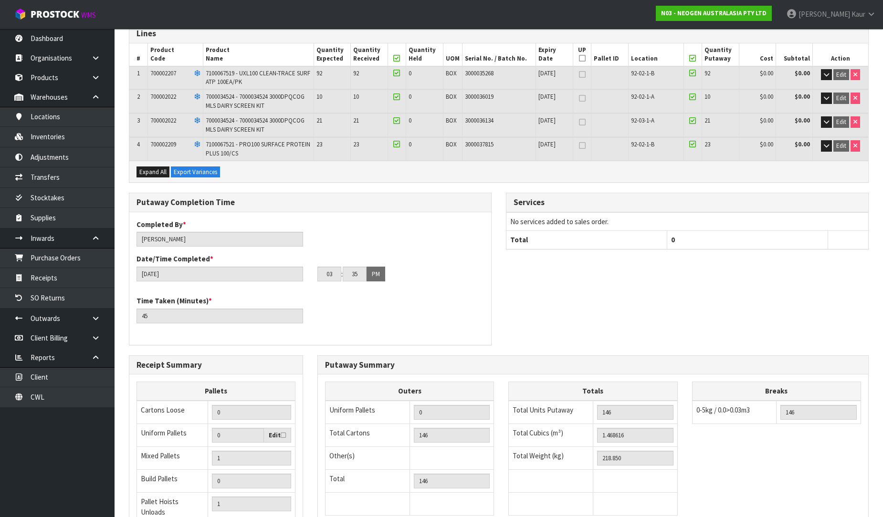
scroll to position [271, 0]
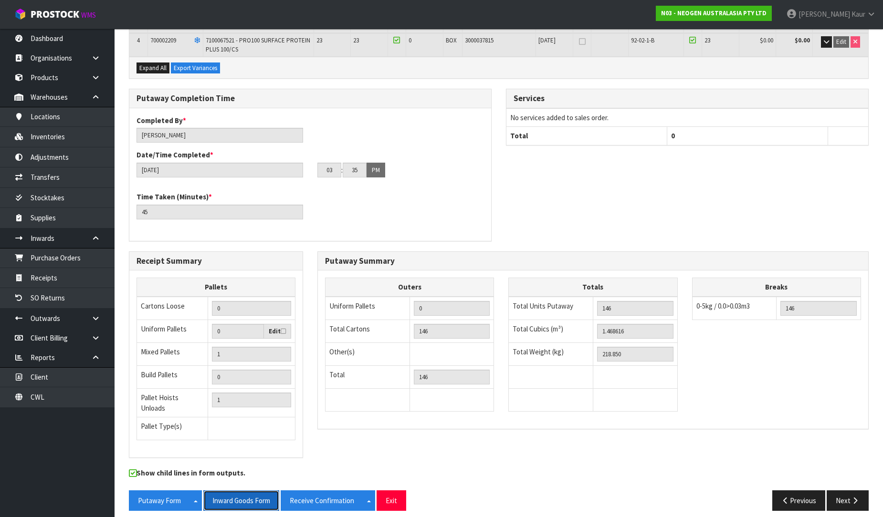
click at [250, 495] on button "Inward Goods Form" at bounding box center [241, 501] width 76 height 21
click at [615, 459] on div "Receipt Summary Pallets Cartons Loose 0 Uniform Pallets 0 Edit Mixed Pallets 1 …" at bounding box center [499, 360] width 754 height 217
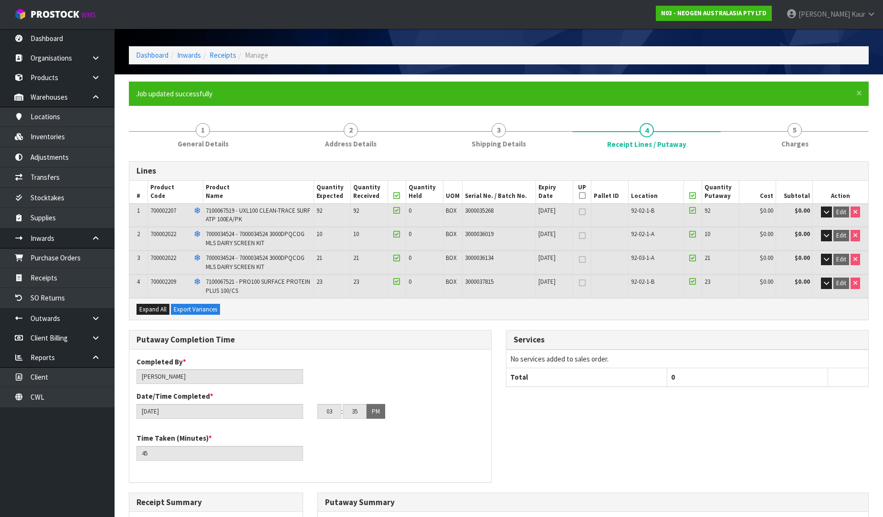
scroll to position [0, 0]
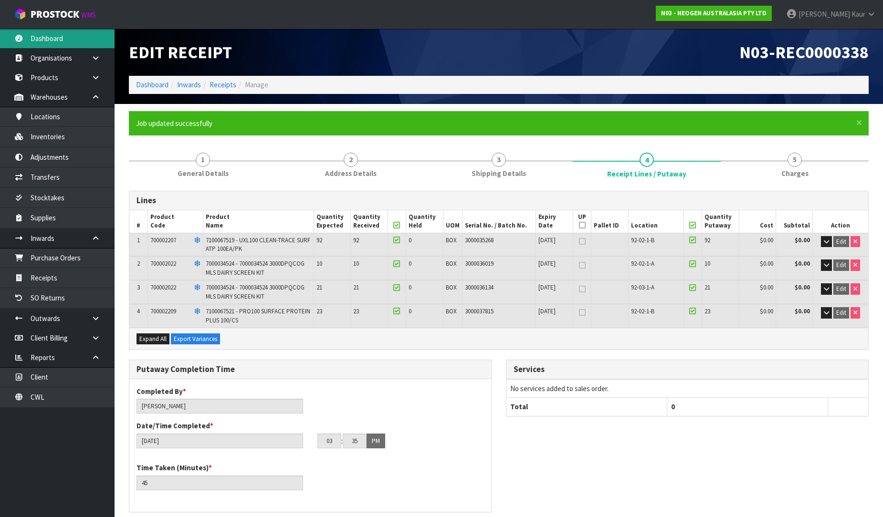
click at [61, 34] on link "Dashboard" at bounding box center [57, 39] width 115 height 20
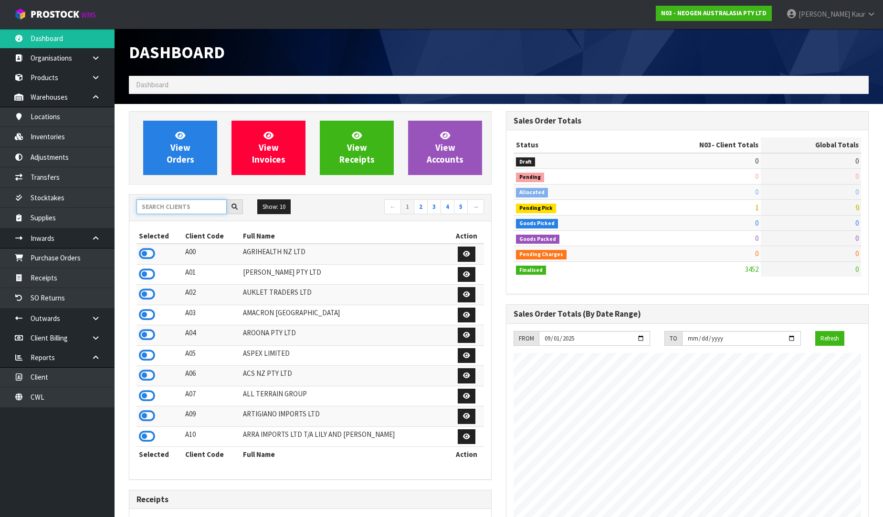
scroll to position [723, 377]
click at [157, 210] on input "text" at bounding box center [182, 207] width 90 height 15
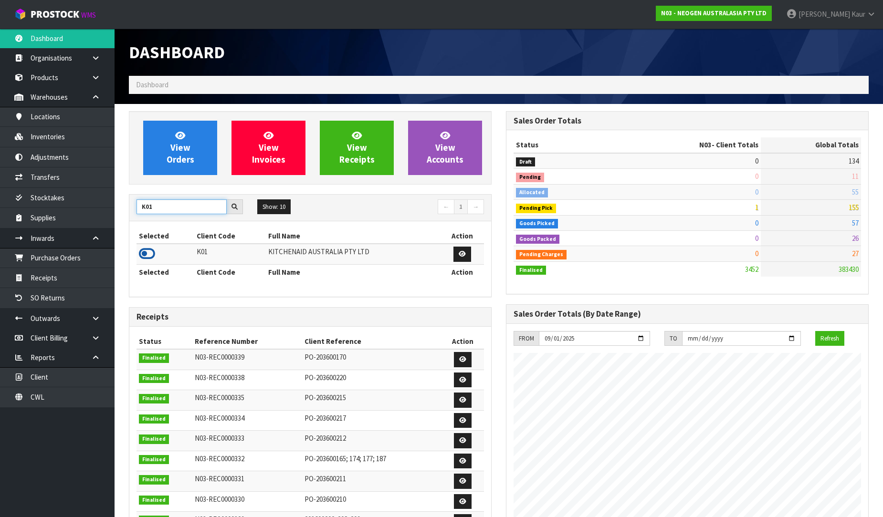
type input "K01"
click at [149, 255] on icon at bounding box center [147, 254] width 16 height 14
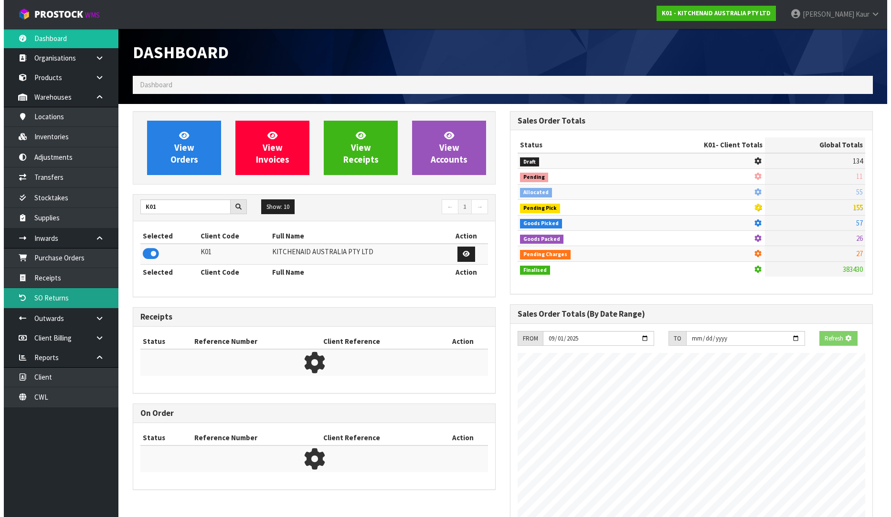
scroll to position [476710, 476928]
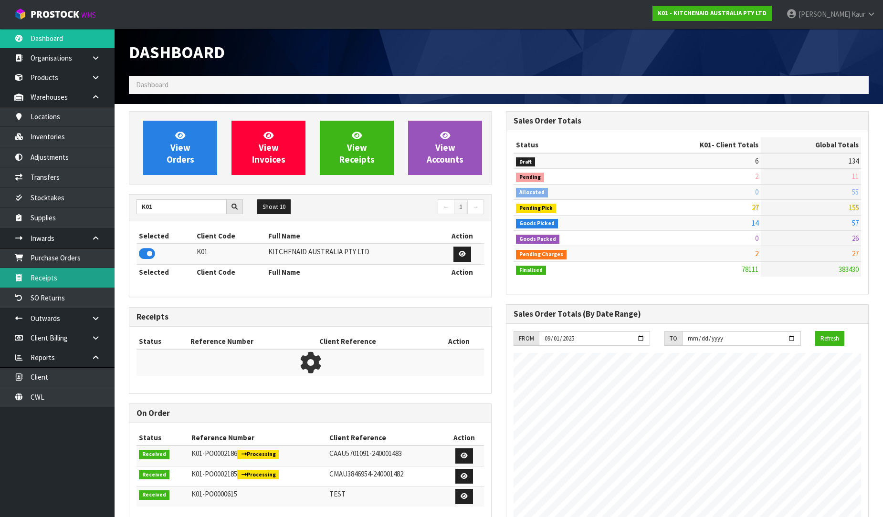
click at [45, 285] on link "Receipts" at bounding box center [57, 278] width 115 height 20
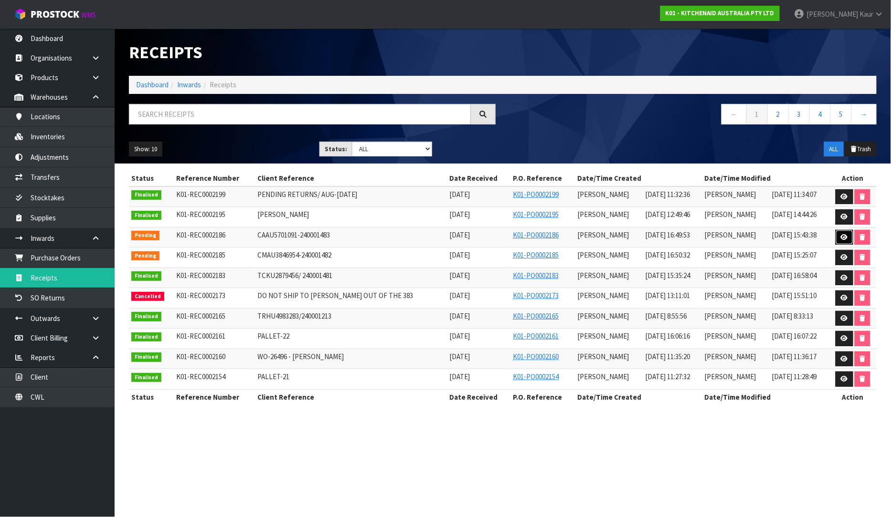
click at [843, 236] on icon at bounding box center [844, 237] width 7 height 6
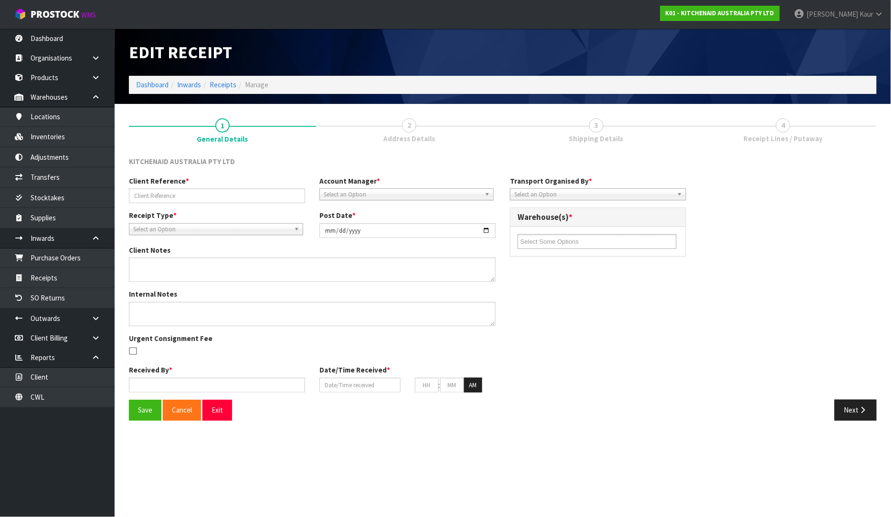
type input "CAAU5701091-240001483"
type input "[DATE]"
type textarea "VARIANCES FOUND CODE: 5KSMMGAA EXPECTED - 216 RECEIVED - 217 5KSB4027AOB EXPECT…"
type textarea "SECOND CHECKS DONE BY [PERSON_NAME] & [PERSON_NAME]"
type input "[PERSON_NAME]"
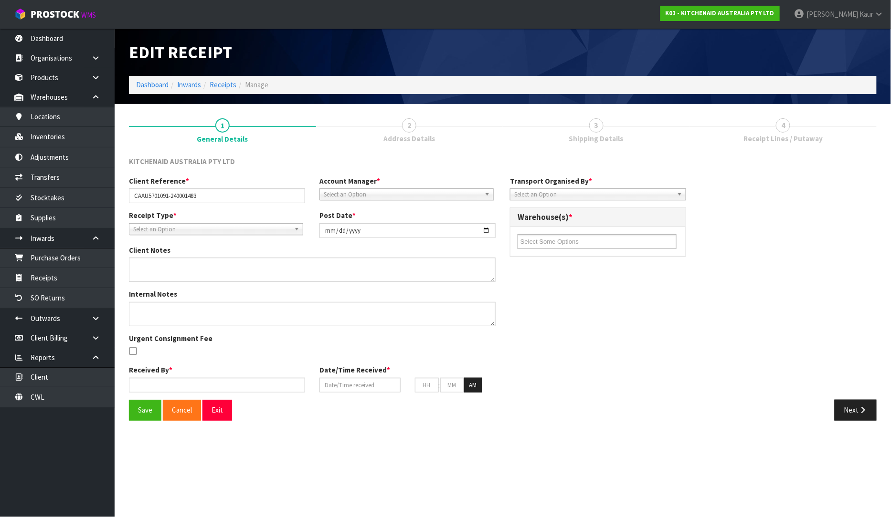
type input "[DATE]"
type input "04"
type input "49"
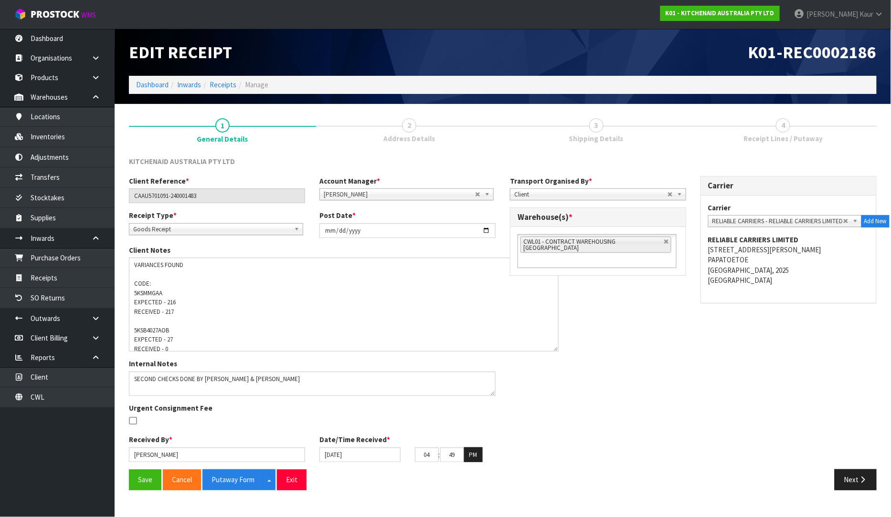
drag, startPoint x: 492, startPoint y: 279, endPoint x: 554, endPoint y: 349, distance: 94.0
click at [554, 349] on textarea at bounding box center [344, 305] width 430 height 94
click at [779, 127] on span "4" at bounding box center [783, 125] width 14 height 14
click at [852, 485] on button "Next" at bounding box center [855, 480] width 42 height 21
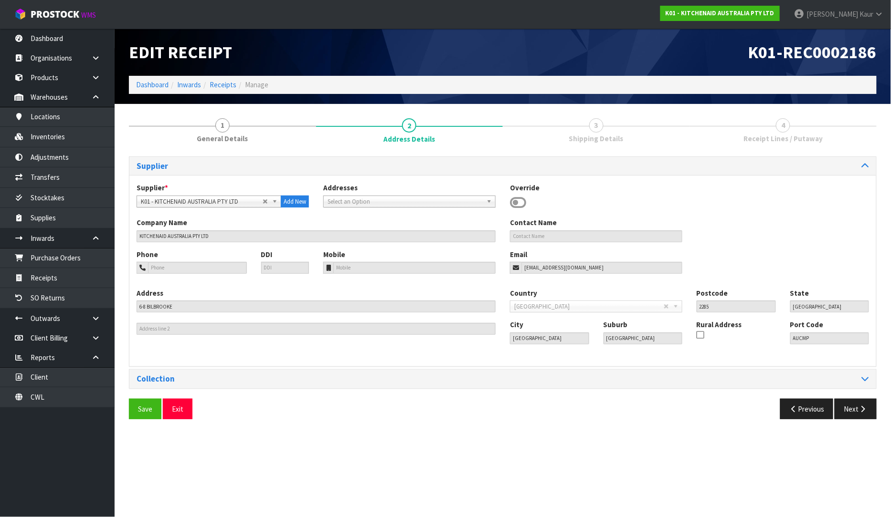
click at [857, 422] on div "Save Exit Previous Next" at bounding box center [503, 413] width 762 height 28
click at [857, 404] on button "Next" at bounding box center [855, 409] width 42 height 21
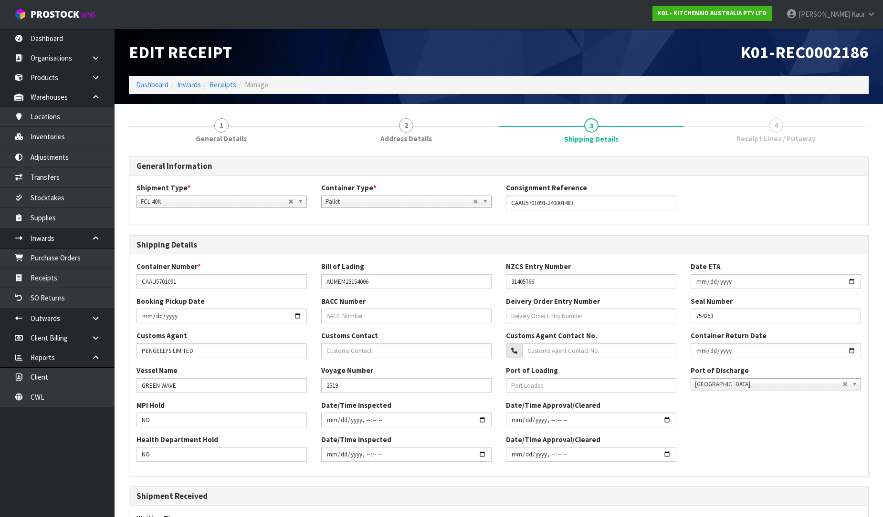
scroll to position [149, 0]
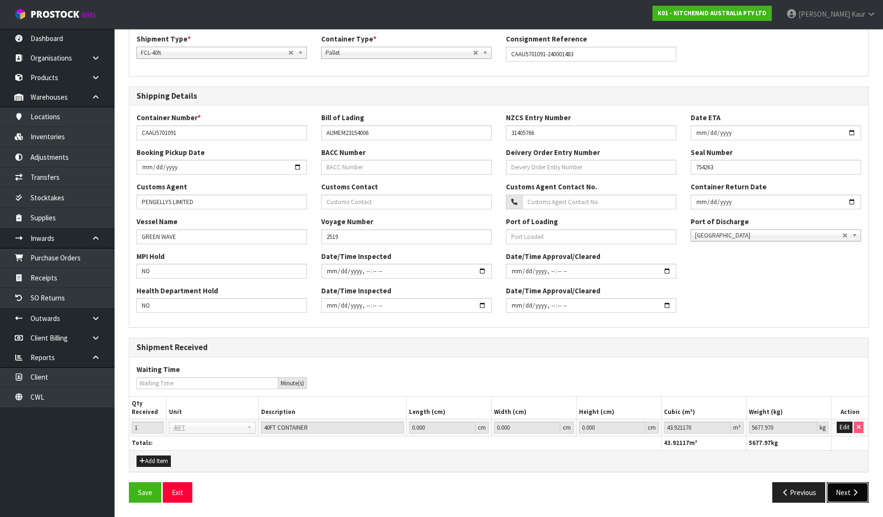
click at [837, 492] on button "Next" at bounding box center [848, 493] width 42 height 21
click at [842, 504] on div "Save Exit Previous Next" at bounding box center [499, 497] width 754 height 28
click at [61, 277] on link "Receipts" at bounding box center [57, 278] width 115 height 20
click at [852, 492] on icon "button" at bounding box center [855, 492] width 9 height 7
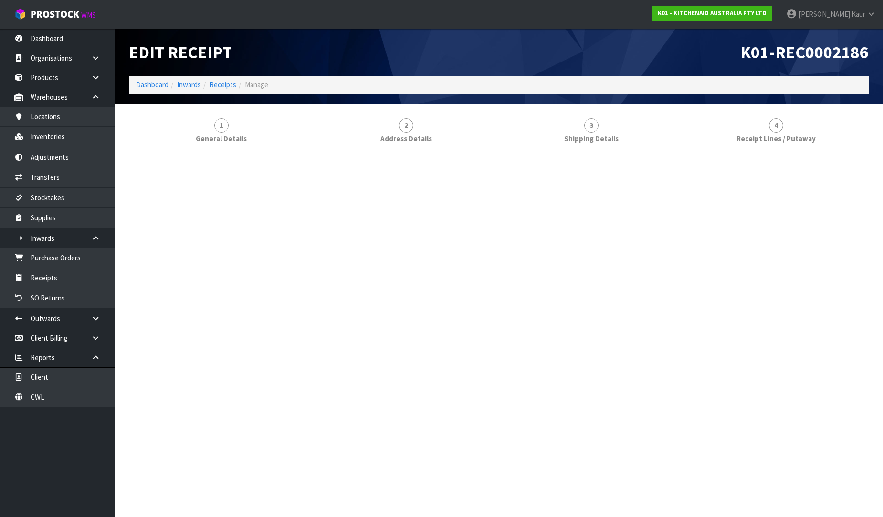
scroll to position [0, 0]
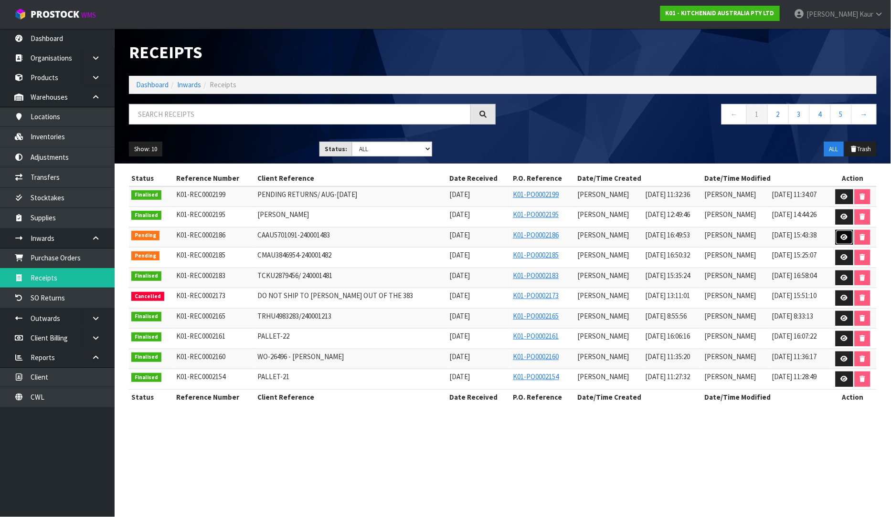
click at [843, 237] on icon at bounding box center [844, 237] width 7 height 6
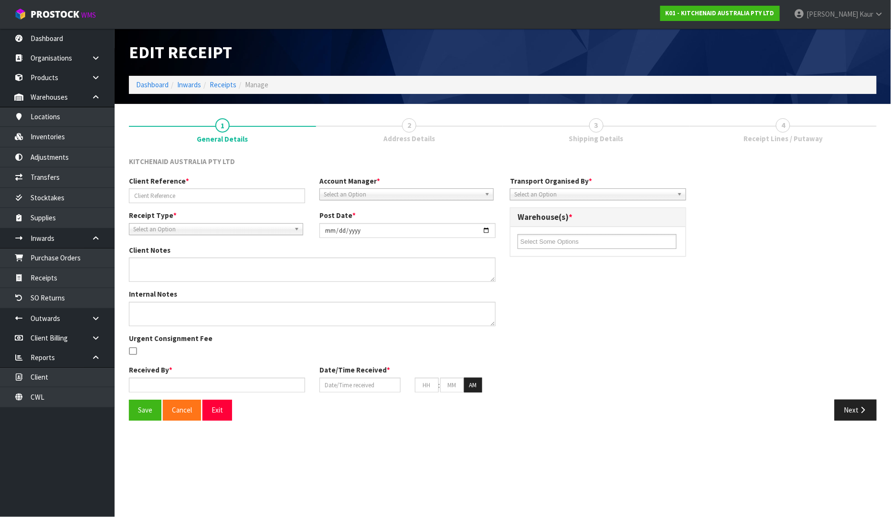
type input "CAAU5701091-240001483"
type input "[DATE]"
type textarea "VARIANCES FOUND CODE: 5KSMMGAA EXPECTED - 216 RECEIVED - 217 5KSB4027AOB EXPECT…"
type textarea "SECOND CHECKS DONE BY [PERSON_NAME] & [PERSON_NAME]"
type input "[PERSON_NAME]"
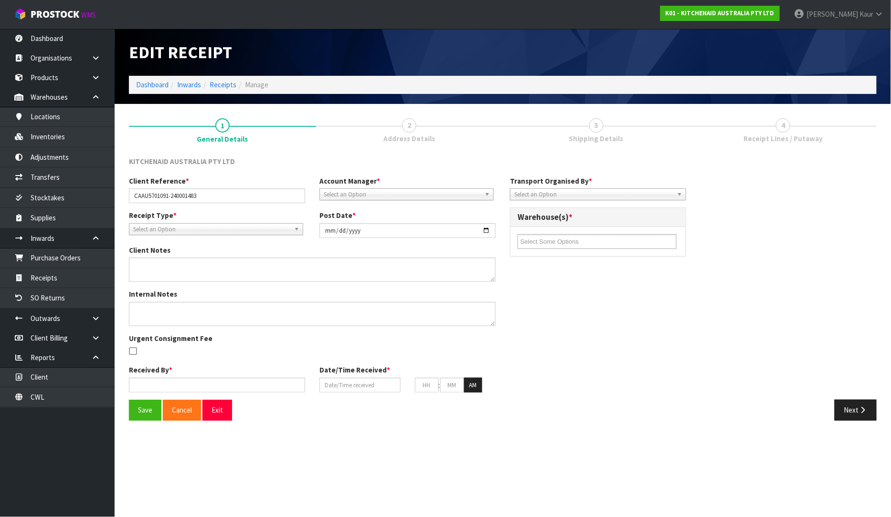
type input "[DATE]"
type input "04"
type input "49"
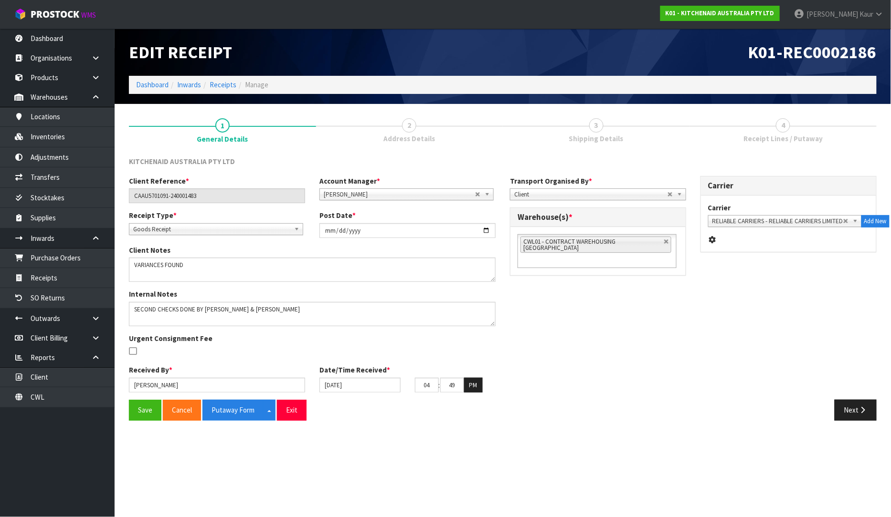
click at [790, 139] on span "Receipt Lines / Putaway" at bounding box center [782, 139] width 79 height 10
click at [853, 408] on button "Next" at bounding box center [855, 410] width 42 height 21
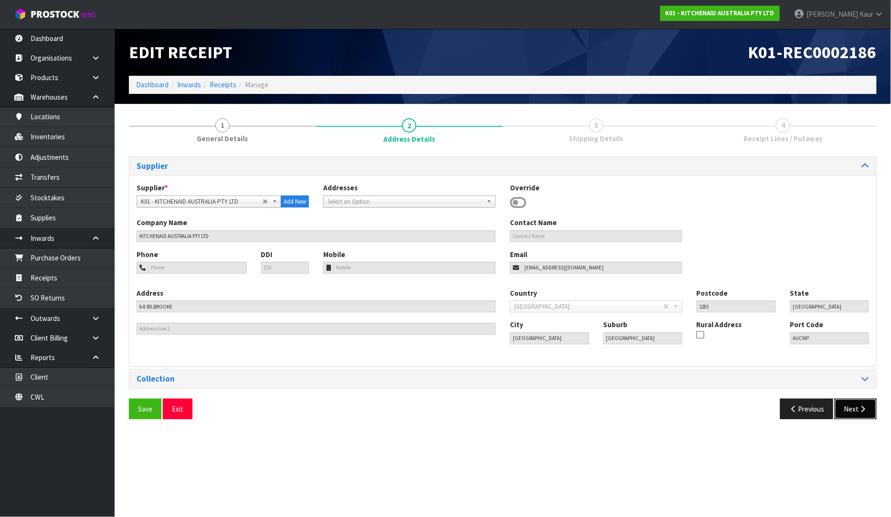
click at [853, 412] on button "Next" at bounding box center [855, 409] width 42 height 21
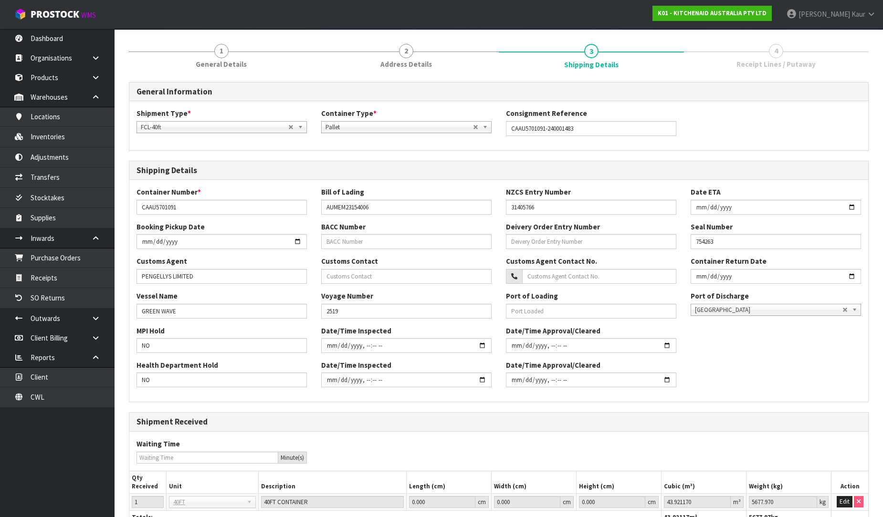
scroll to position [149, 0]
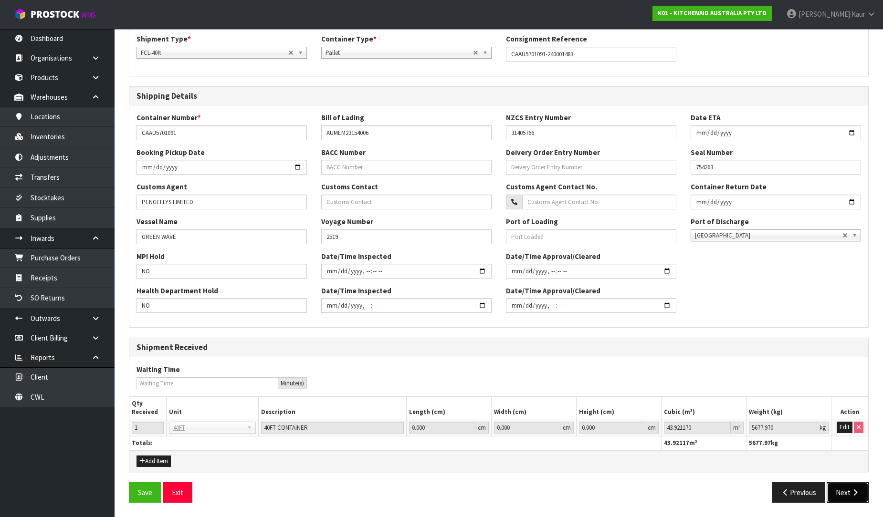
click at [848, 494] on button "Next" at bounding box center [848, 493] width 42 height 21
click at [845, 496] on button "Next" at bounding box center [848, 493] width 42 height 21
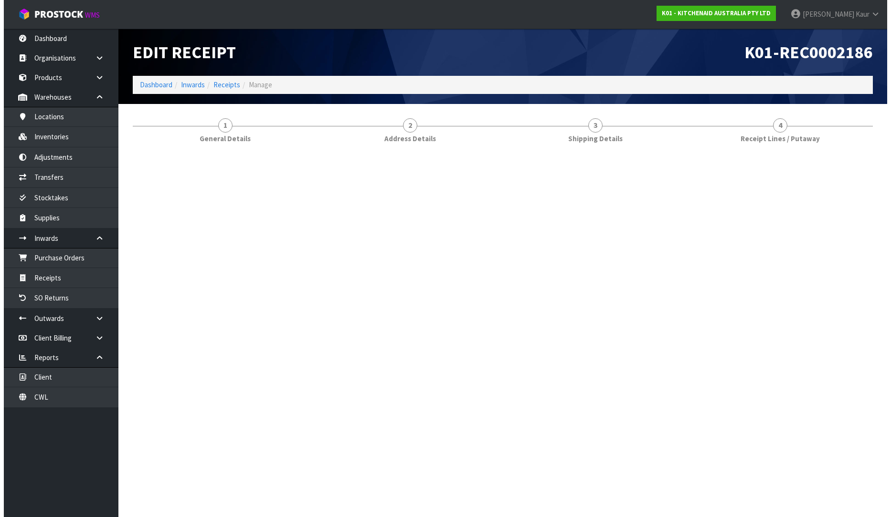
scroll to position [0, 0]
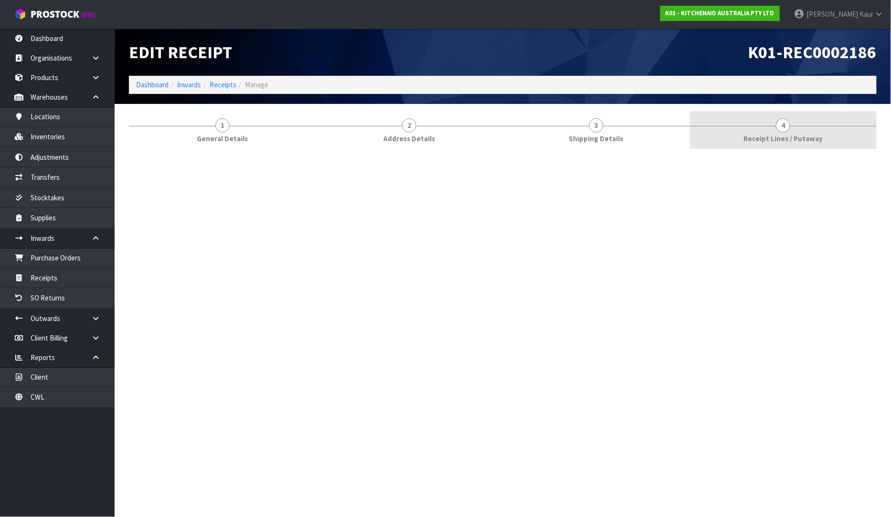
click at [794, 130] on link "4 Receipt Lines / Putaway" at bounding box center [783, 130] width 187 height 38
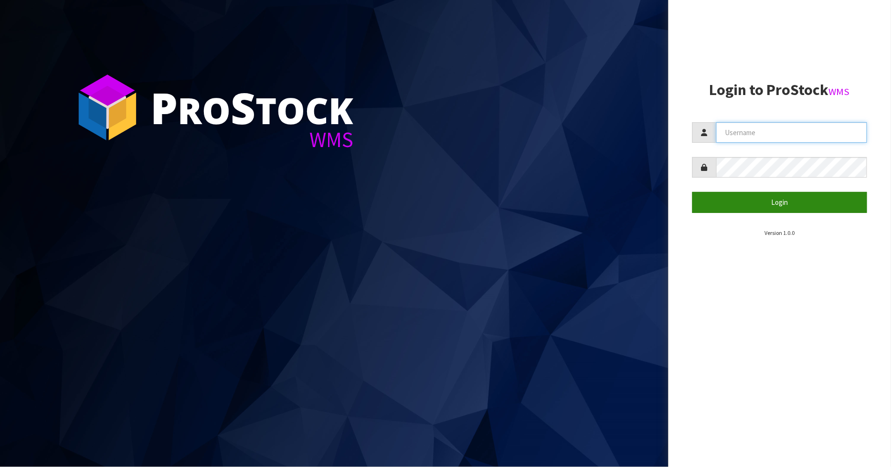
type input "[PERSON_NAME]"
click at [751, 203] on button "Login" at bounding box center [779, 202] width 175 height 21
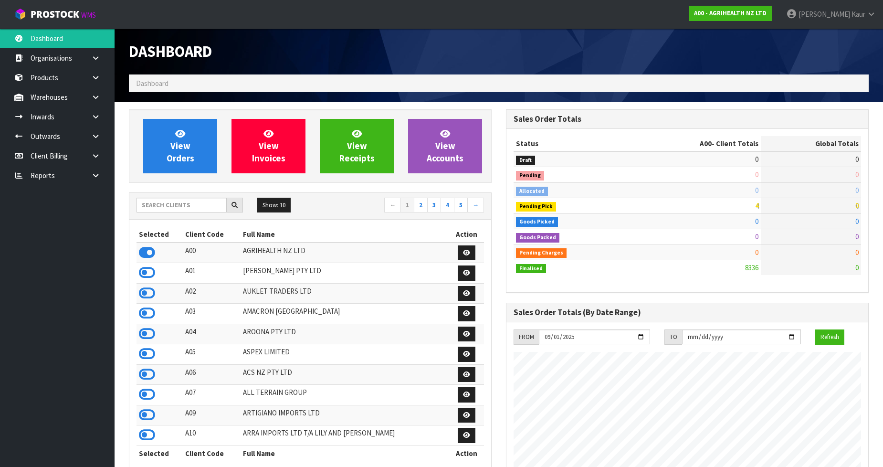
scroll to position [723, 377]
click at [191, 211] on input "text" at bounding box center [182, 205] width 90 height 15
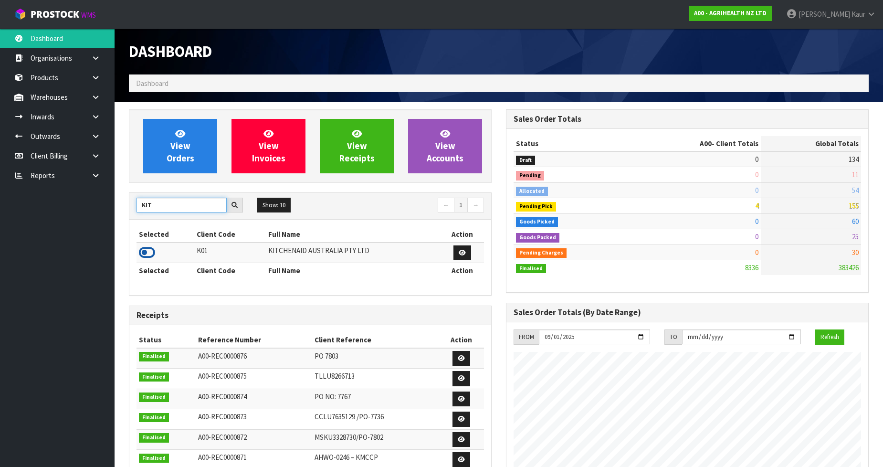
type input "KIT"
click at [145, 251] on icon at bounding box center [147, 252] width 16 height 14
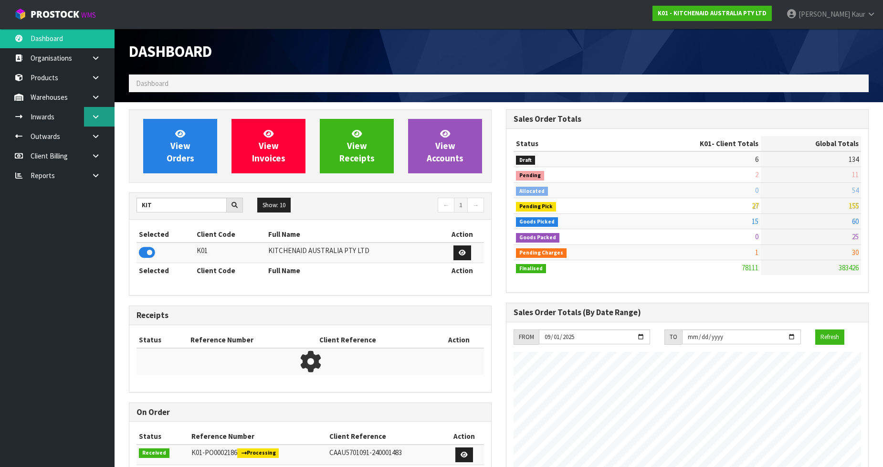
click at [101, 115] on link at bounding box center [99, 117] width 31 height 20
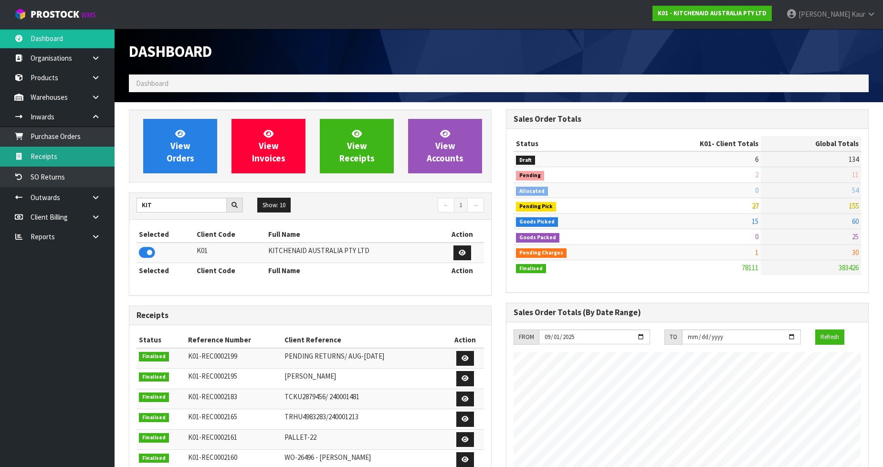
click at [66, 163] on link "Receipts" at bounding box center [57, 157] width 115 height 20
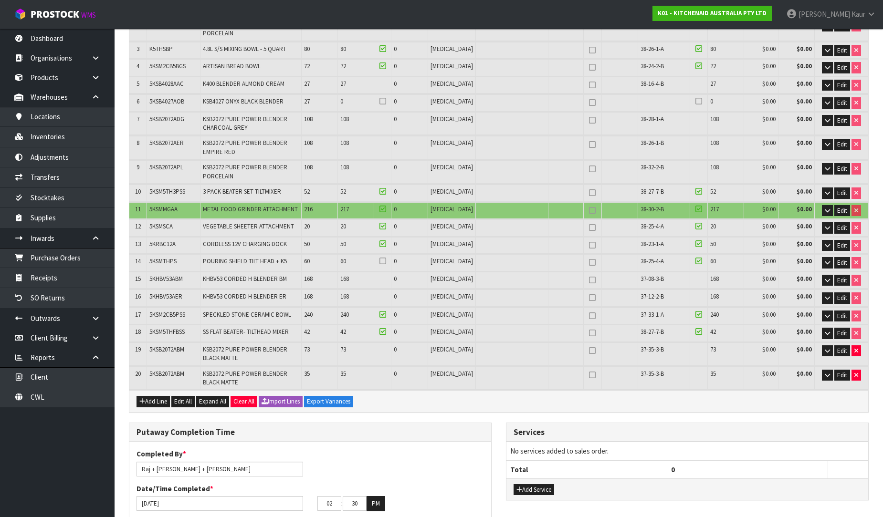
scroll to position [204, 0]
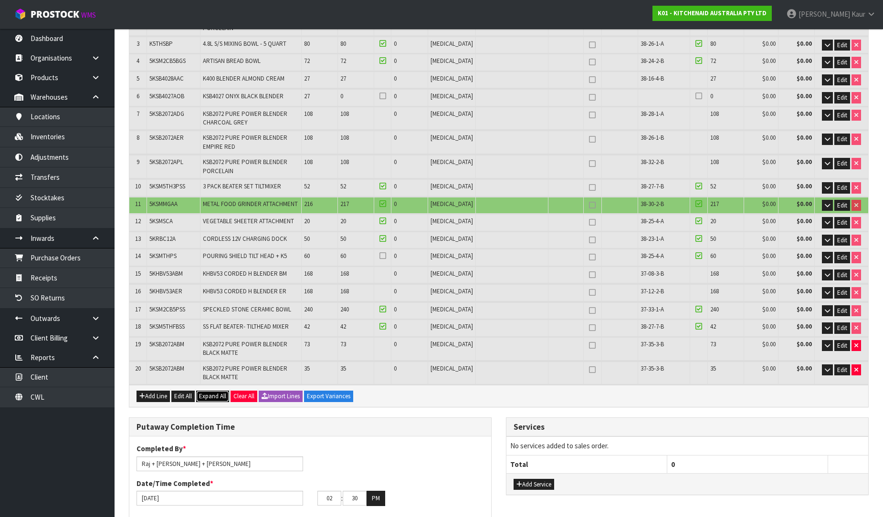
drag, startPoint x: 211, startPoint y: 384, endPoint x: 506, endPoint y: 205, distance: 345.4
click at [211, 392] on span "Expand All" at bounding box center [212, 396] width 27 height 8
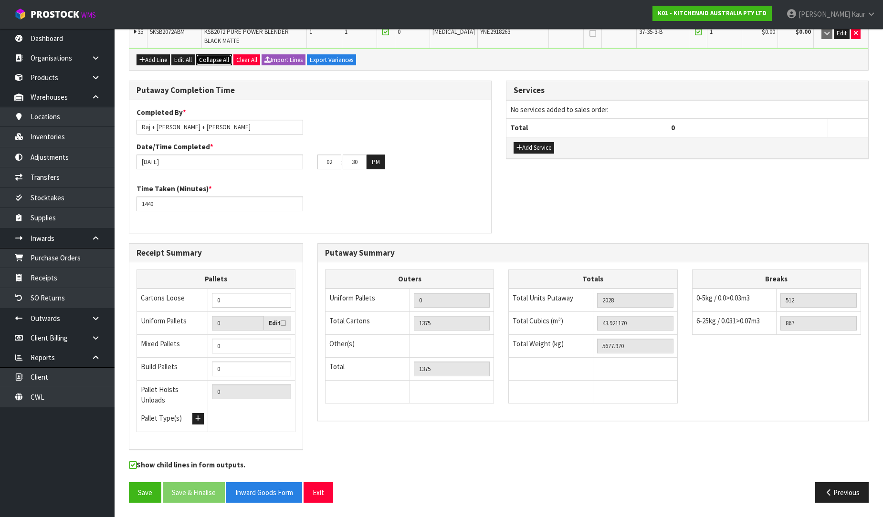
scroll to position [27421, 0]
click at [39, 394] on link "CWL" at bounding box center [57, 398] width 115 height 20
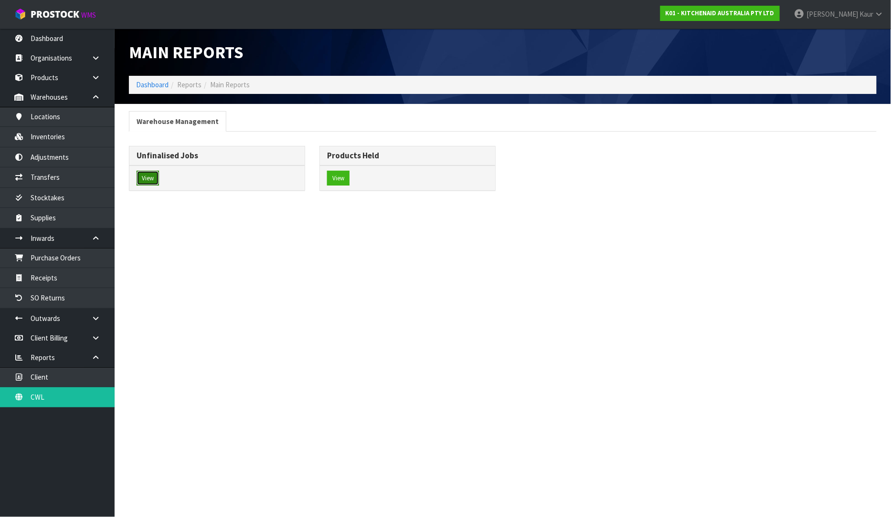
click at [158, 172] on button "View" at bounding box center [148, 178] width 22 height 15
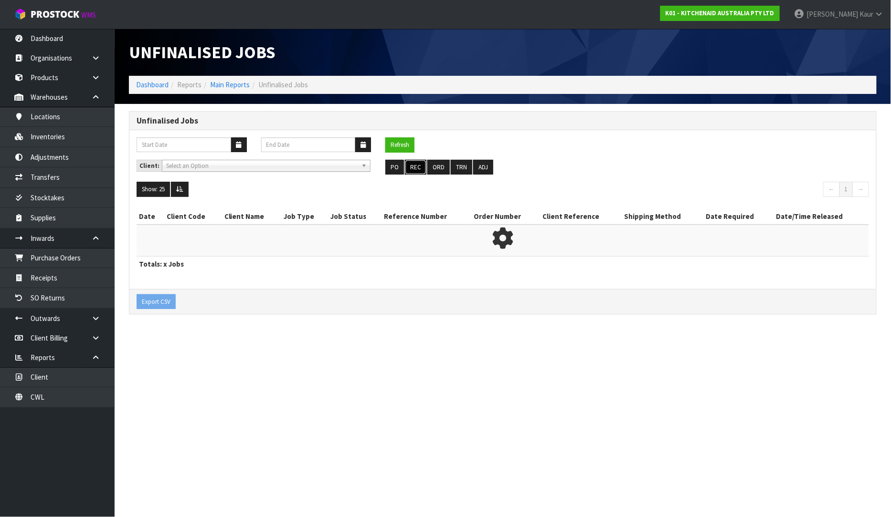
click at [412, 168] on button "REC" at bounding box center [415, 167] width 21 height 15
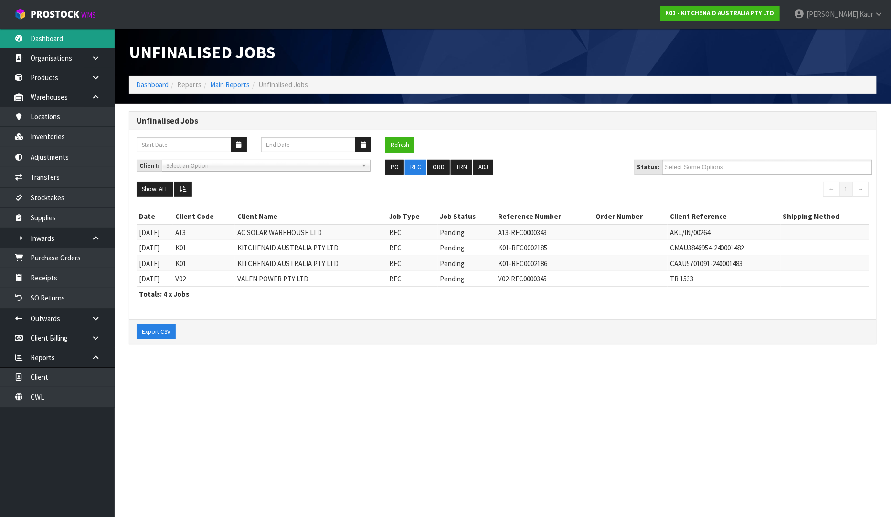
click at [37, 40] on link "Dashboard" at bounding box center [57, 39] width 115 height 20
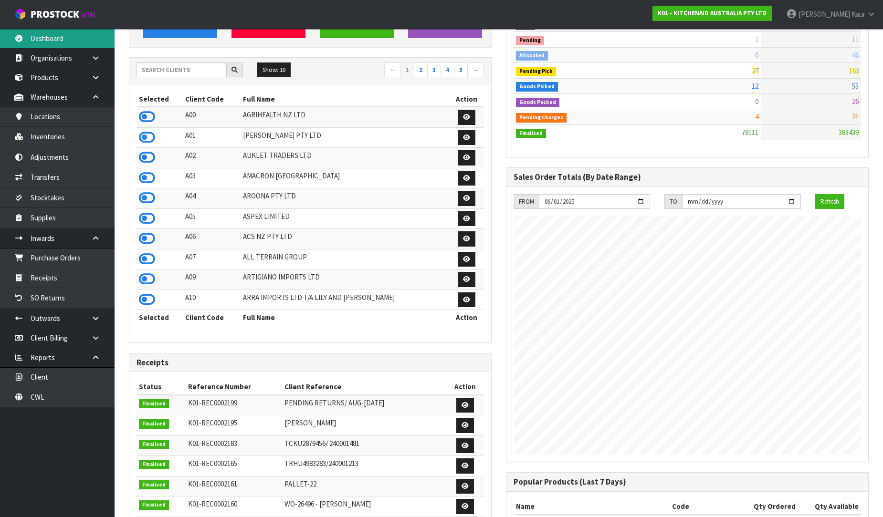
scroll to position [318, 0]
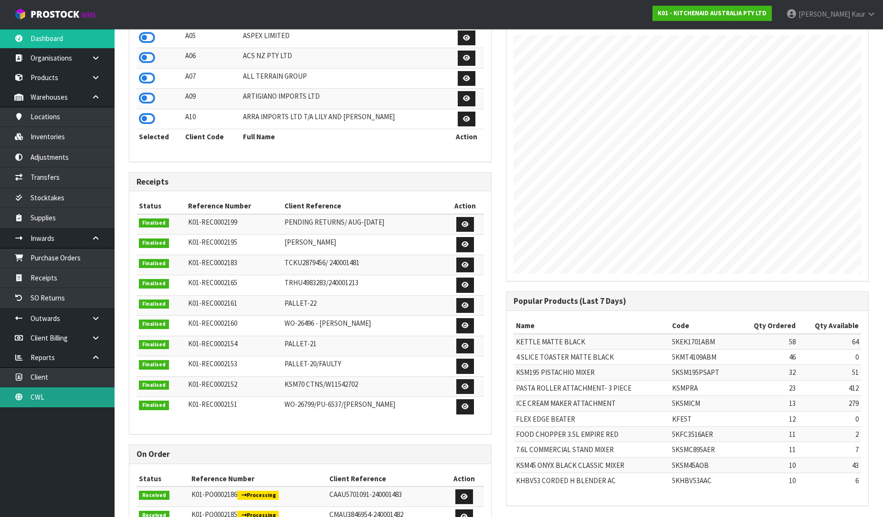
click at [87, 389] on link "CWL" at bounding box center [57, 398] width 115 height 20
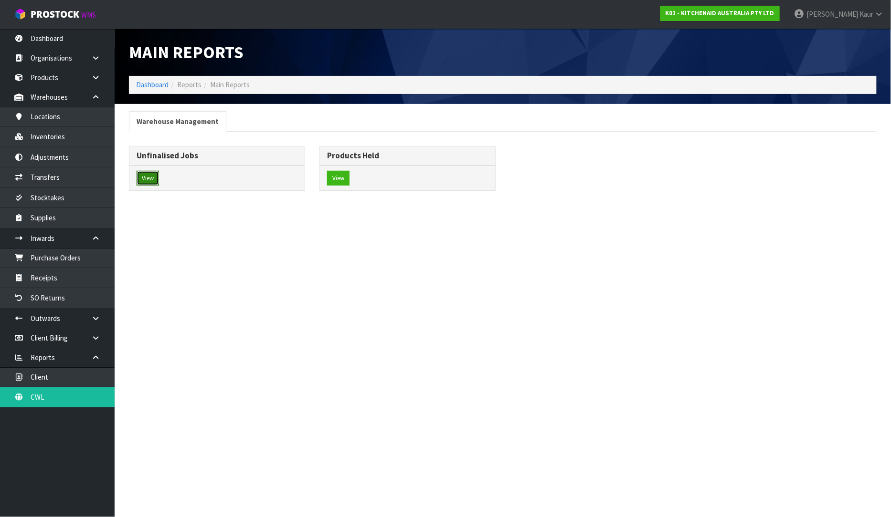
click at [142, 178] on button "View" at bounding box center [148, 178] width 22 height 15
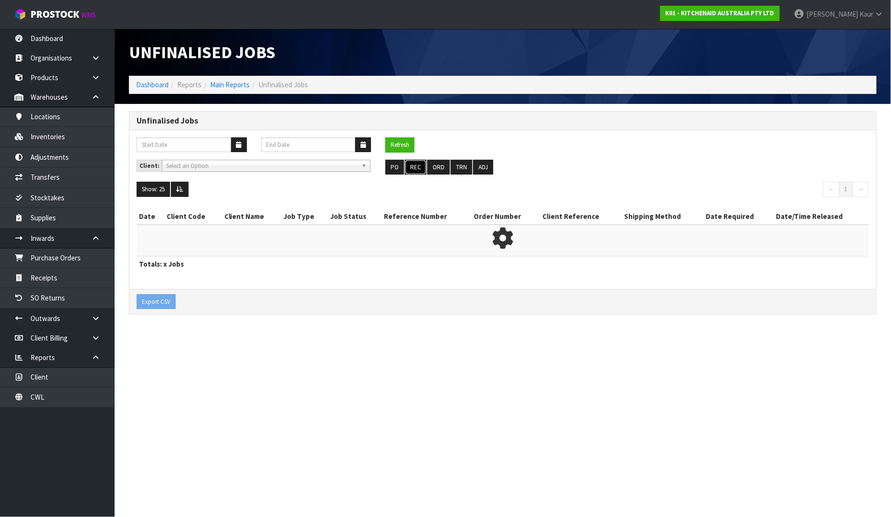
click at [406, 165] on button "REC" at bounding box center [415, 167] width 21 height 15
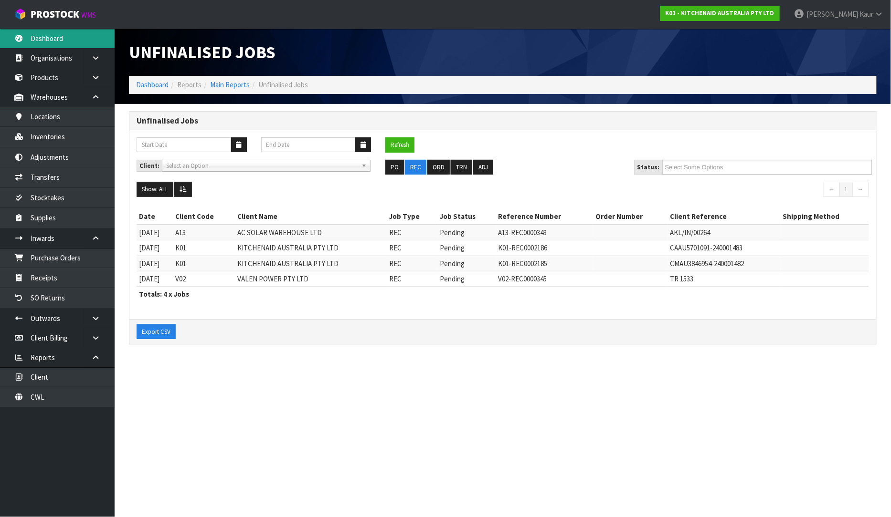
click at [60, 47] on link "Dashboard" at bounding box center [57, 39] width 115 height 20
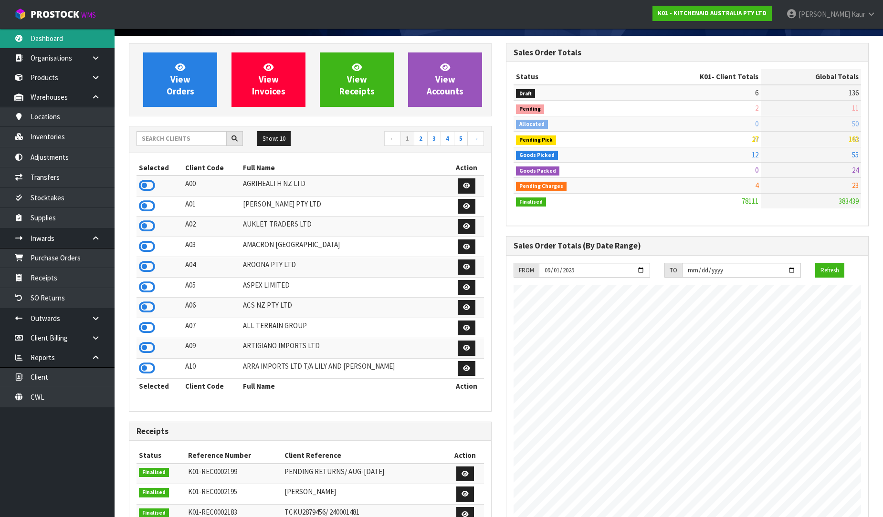
scroll to position [53, 0]
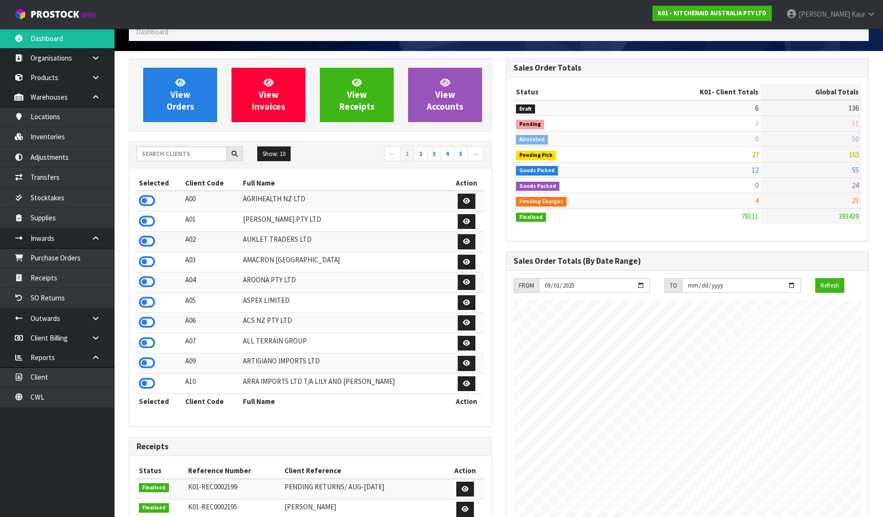
click at [186, 145] on div "Show: 10 5 10 25 50 ← 1 2 3 4 5 →" at bounding box center [310, 155] width 362 height 27
click at [179, 155] on input "text" at bounding box center [182, 154] width 90 height 15
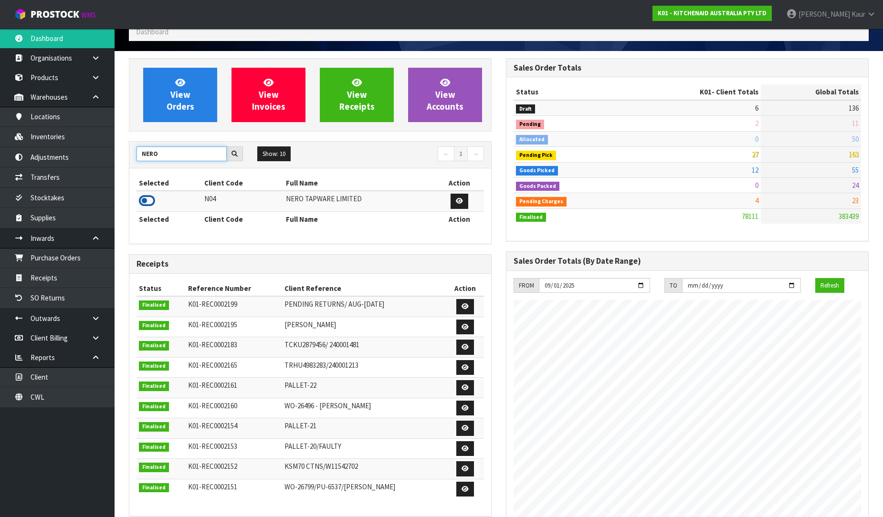
type input "NERO"
click at [143, 201] on icon at bounding box center [147, 201] width 16 height 14
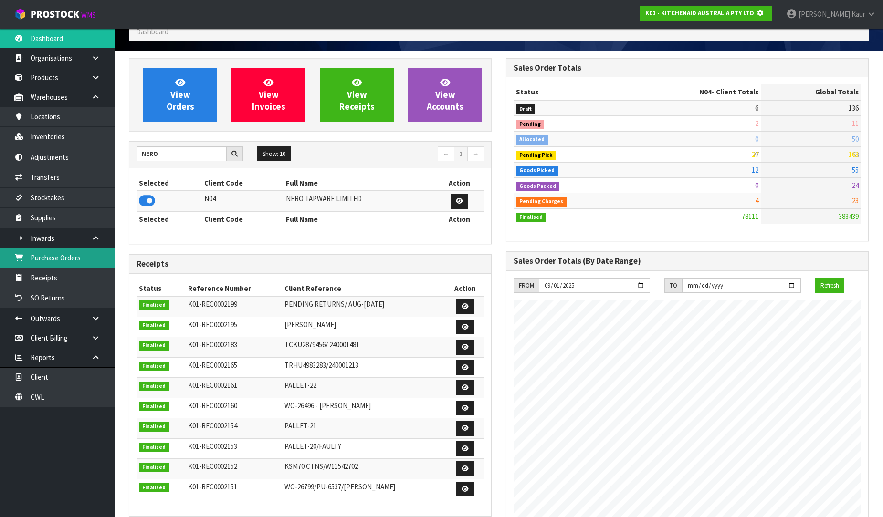
scroll to position [476710, 476928]
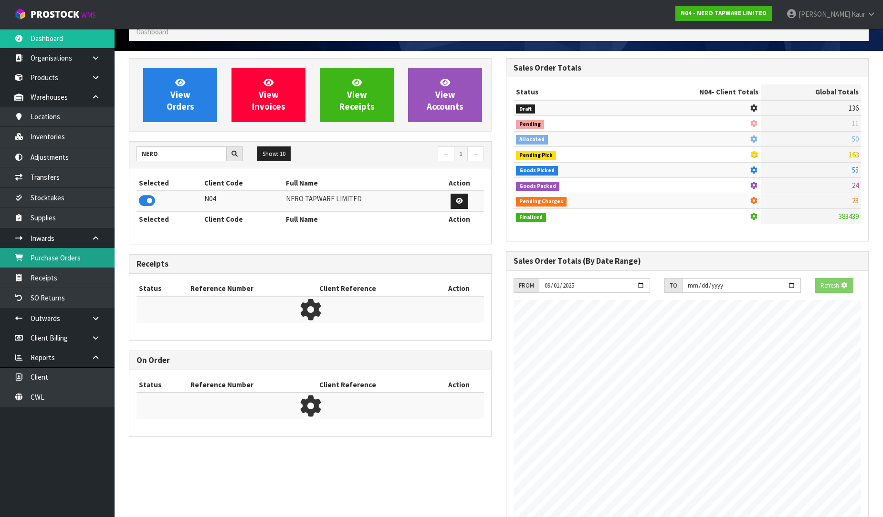
click at [70, 252] on link "Purchase Orders" at bounding box center [57, 258] width 115 height 20
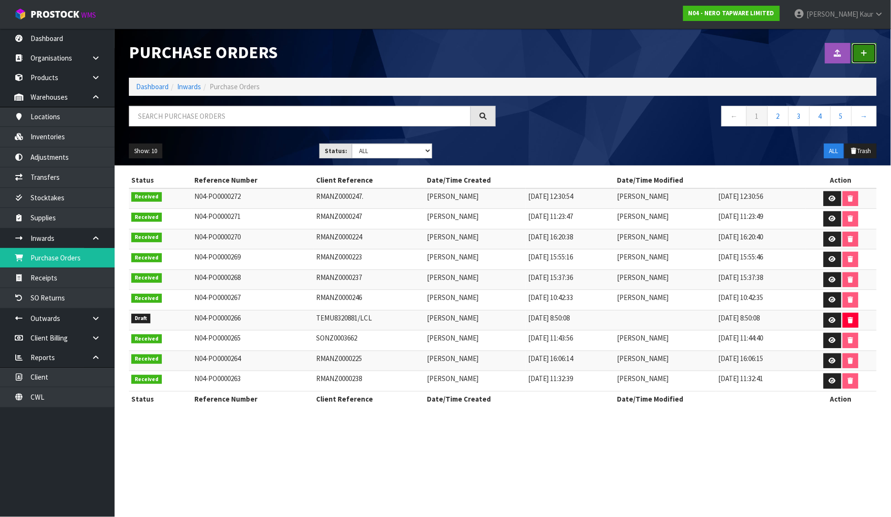
drag, startPoint x: 864, startPoint y: 48, endPoint x: 859, endPoint y: 51, distance: 6.0
click at [865, 48] on link at bounding box center [864, 53] width 25 height 21
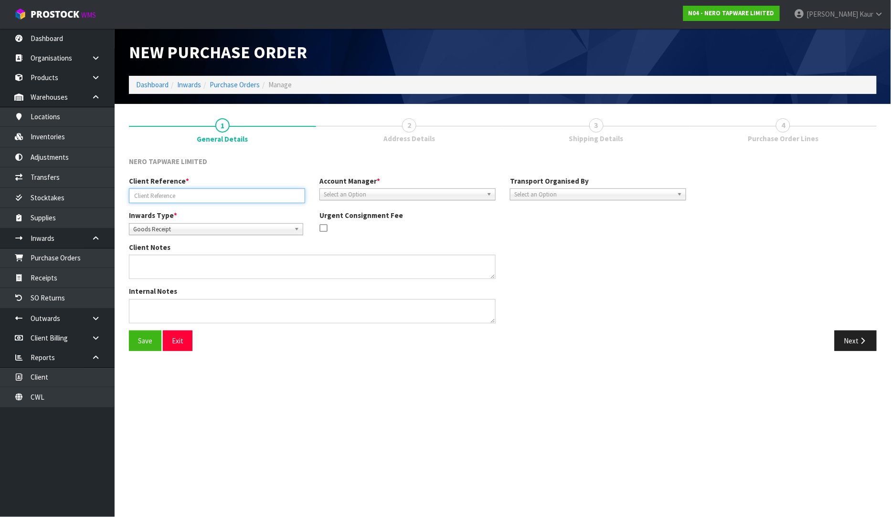
click at [142, 198] on input "text" at bounding box center [217, 196] width 176 height 15
paste input "SONZ0003661"
type input "SONZ0003661"
click at [340, 192] on span "Select an Option" at bounding box center [403, 194] width 159 height 11
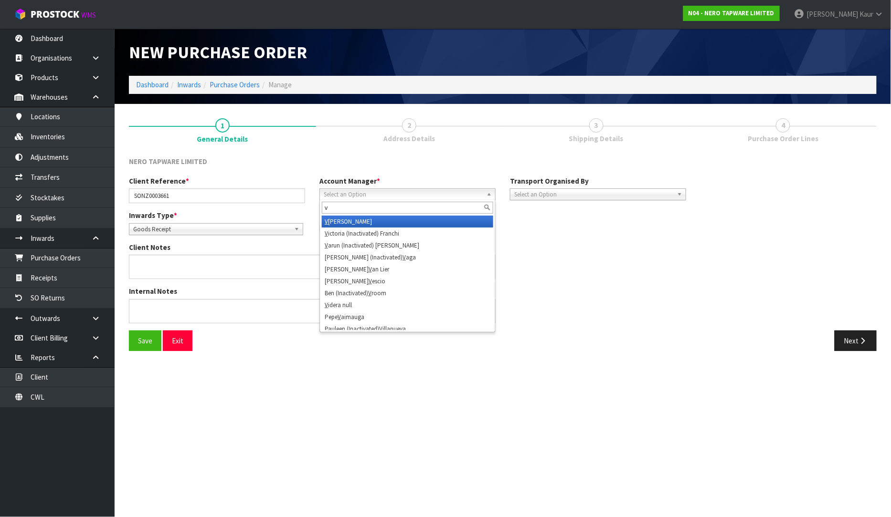
type input "v"
click at [347, 217] on li "V [PERSON_NAME]" at bounding box center [407, 222] width 171 height 12
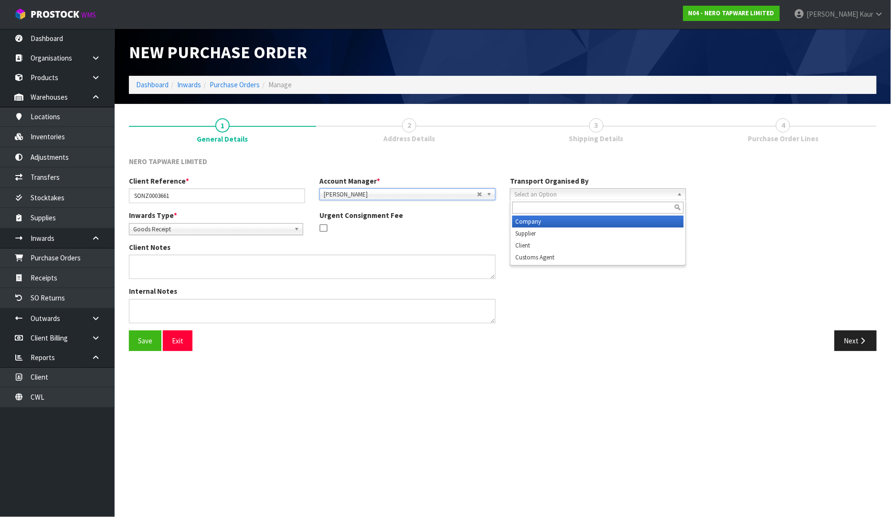
click at [546, 192] on span "Select an Option" at bounding box center [593, 194] width 159 height 11
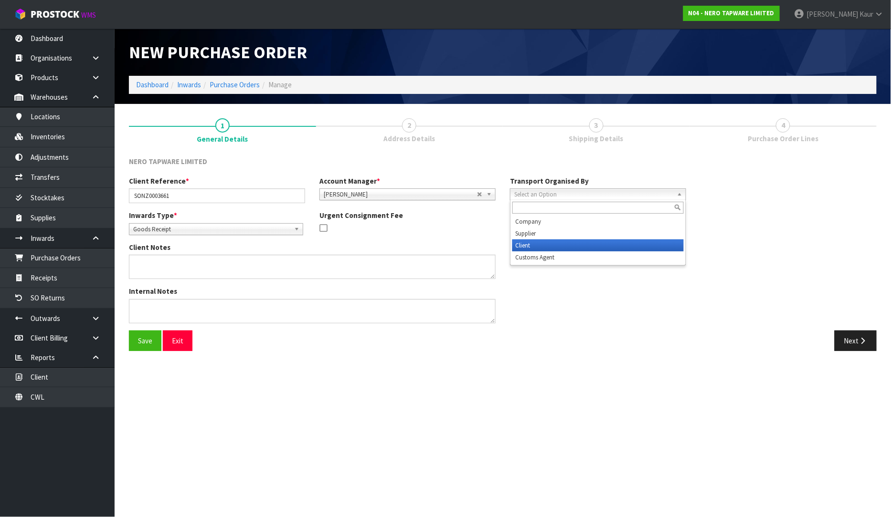
drag, startPoint x: 543, startPoint y: 245, endPoint x: 647, endPoint y: 250, distance: 104.2
click at [543, 245] on li "Client" at bounding box center [597, 246] width 171 height 12
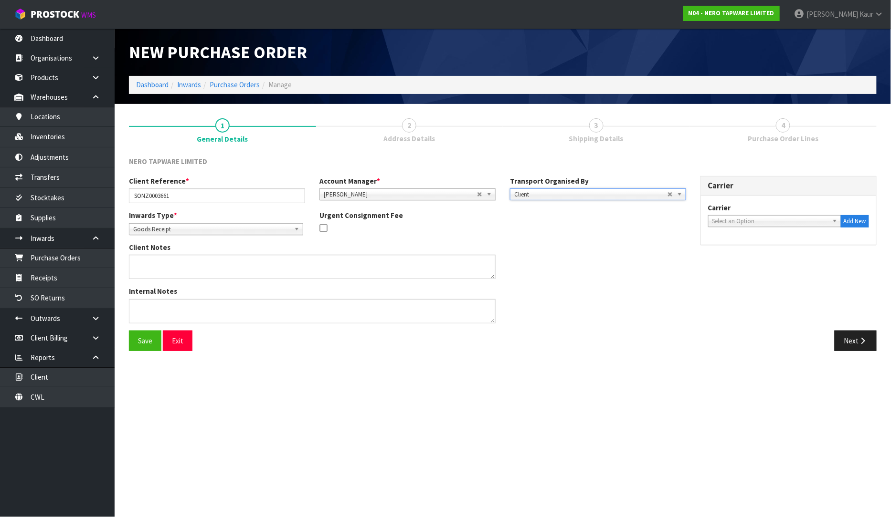
click at [746, 218] on span "Select an Option" at bounding box center [770, 221] width 116 height 11
type input "ems"
click at [746, 245] on li "EMS - ENS INTERNATIONAL" at bounding box center [774, 248] width 128 height 12
click at [857, 337] on button "Next" at bounding box center [855, 341] width 42 height 21
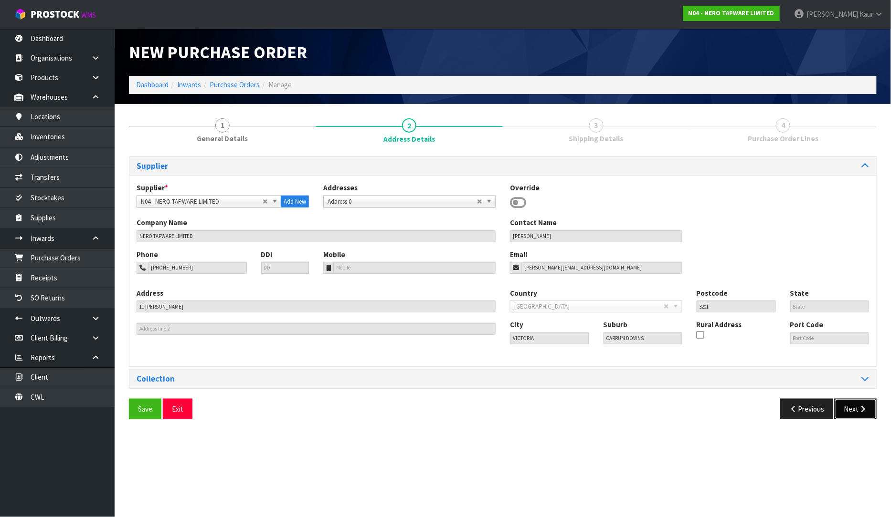
click at [857, 414] on button "Next" at bounding box center [855, 409] width 42 height 21
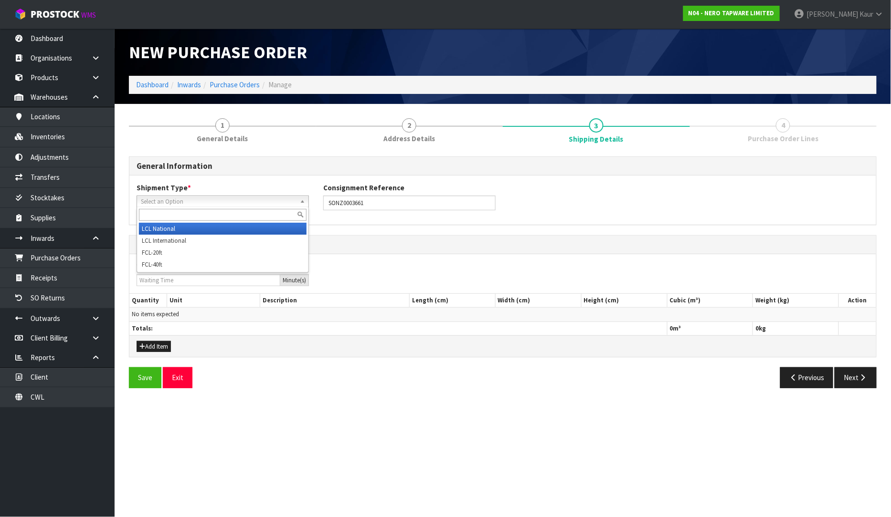
click at [235, 204] on span "Select an Option" at bounding box center [218, 201] width 155 height 11
click at [207, 229] on li "LCL National" at bounding box center [223, 229] width 168 height 12
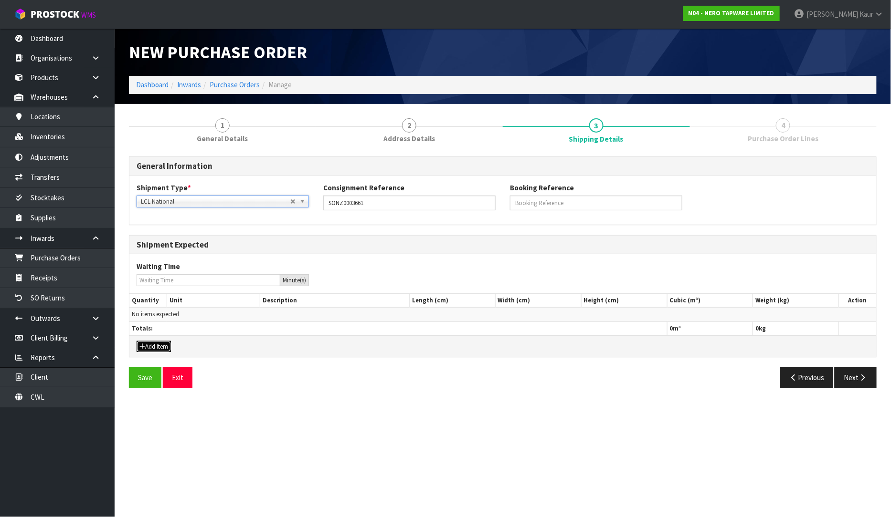
click at [152, 348] on button "Add Item" at bounding box center [154, 346] width 34 height 11
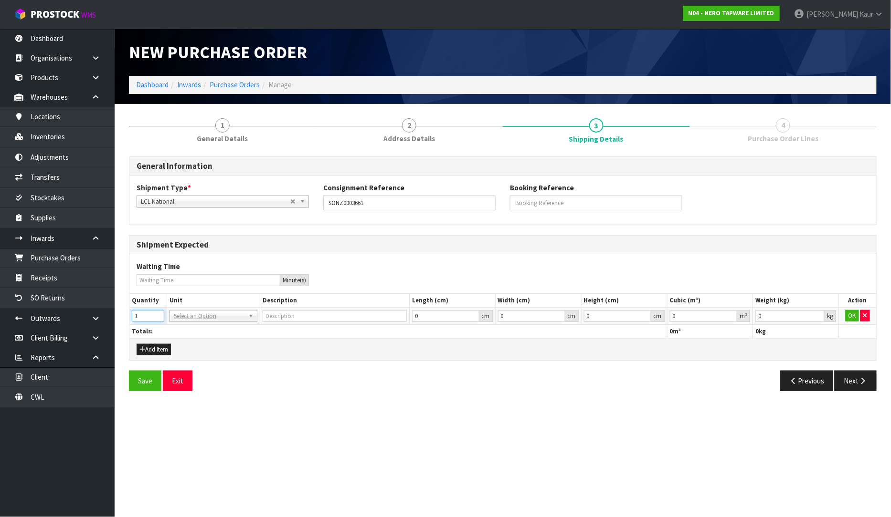
drag, startPoint x: 158, startPoint y: 315, endPoint x: 185, endPoint y: 321, distance: 27.7
type input "1"
click at [158, 316] on input "1" at bounding box center [148, 316] width 32 height 12
click at [192, 330] on input "text" at bounding box center [213, 330] width 83 height 12
type input "CTN"
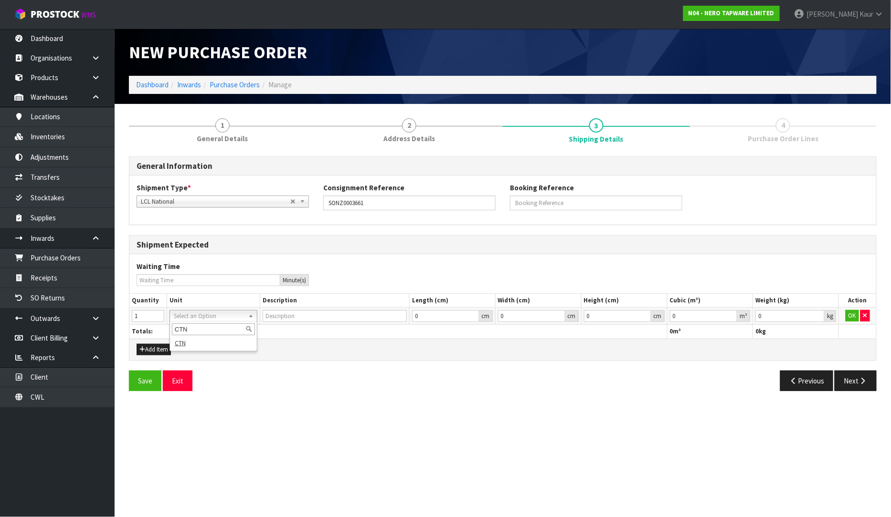
drag, startPoint x: 185, startPoint y: 350, endPoint x: 198, endPoint y: 339, distance: 16.9
click at [185, 350] on div "CTN CTN" at bounding box center [213, 337] width 88 height 30
type input "CARTON"
type input "0.000001"
click at [727, 313] on input "0.000001" at bounding box center [704, 316] width 68 height 12
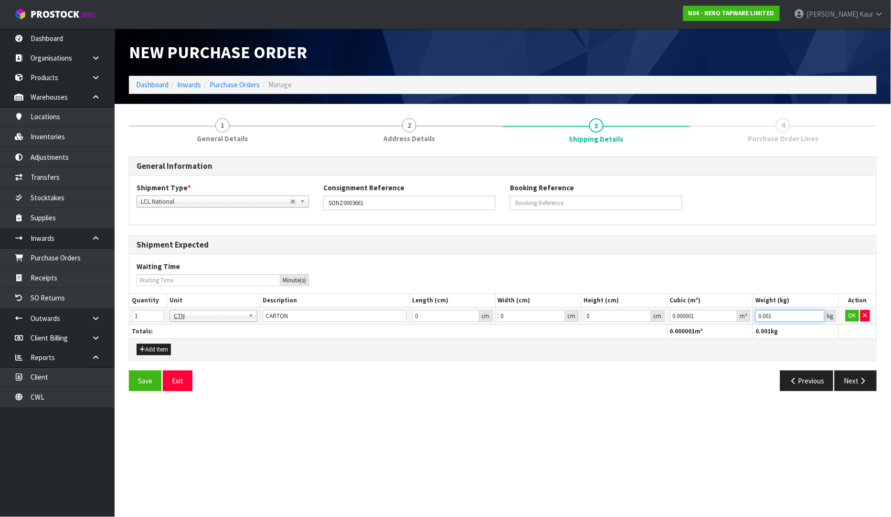
type input "0.001"
click at [819, 315] on input "0.001" at bounding box center [789, 316] width 69 height 12
click at [847, 318] on button "OK" at bounding box center [851, 315] width 13 height 11
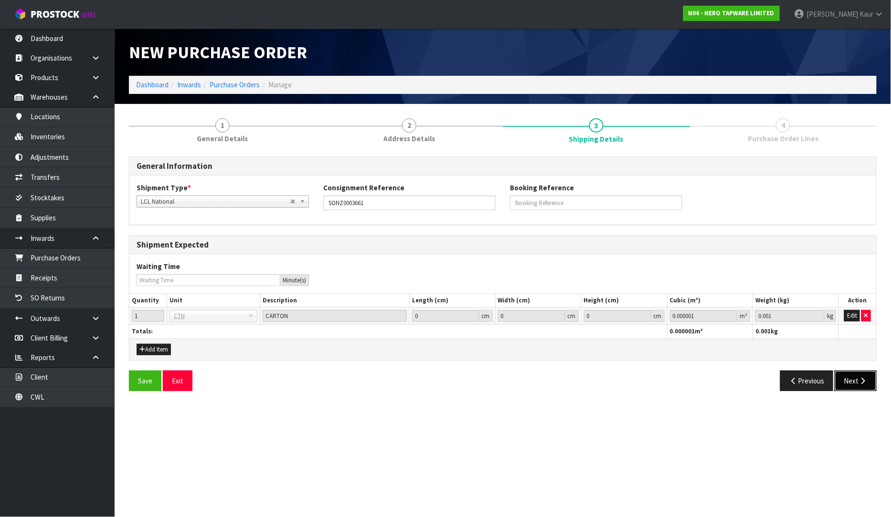
click at [862, 379] on icon "button" at bounding box center [862, 381] width 9 height 7
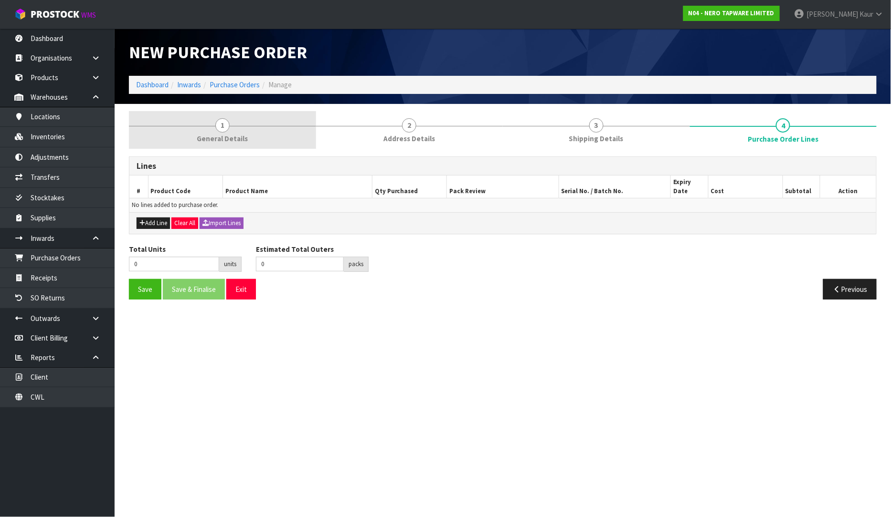
click at [245, 138] on span "General Details" at bounding box center [222, 139] width 51 height 10
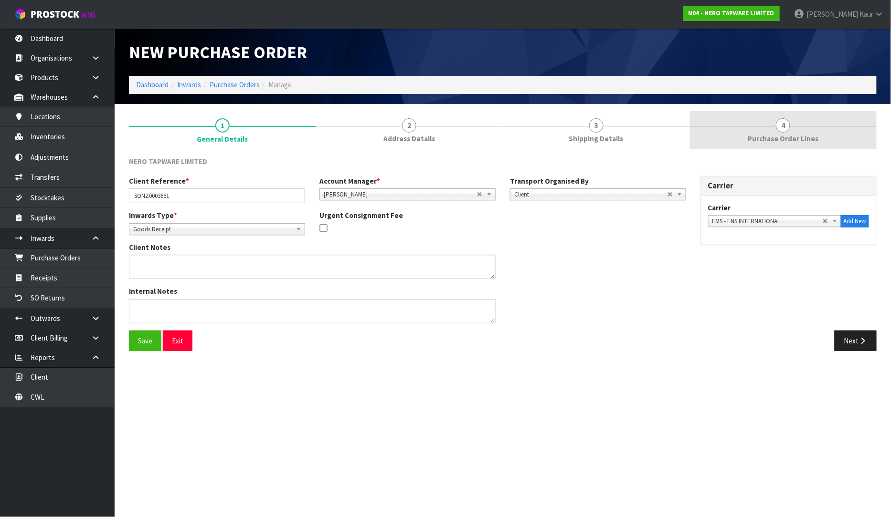
click at [774, 131] on link "4 Purchase Order Lines" at bounding box center [783, 130] width 187 height 38
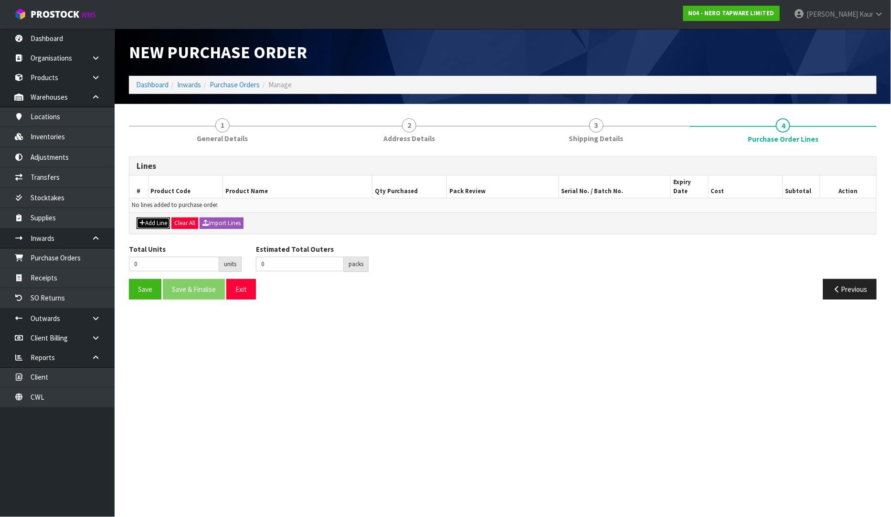
click at [151, 218] on button "Add Line" at bounding box center [153, 223] width 33 height 11
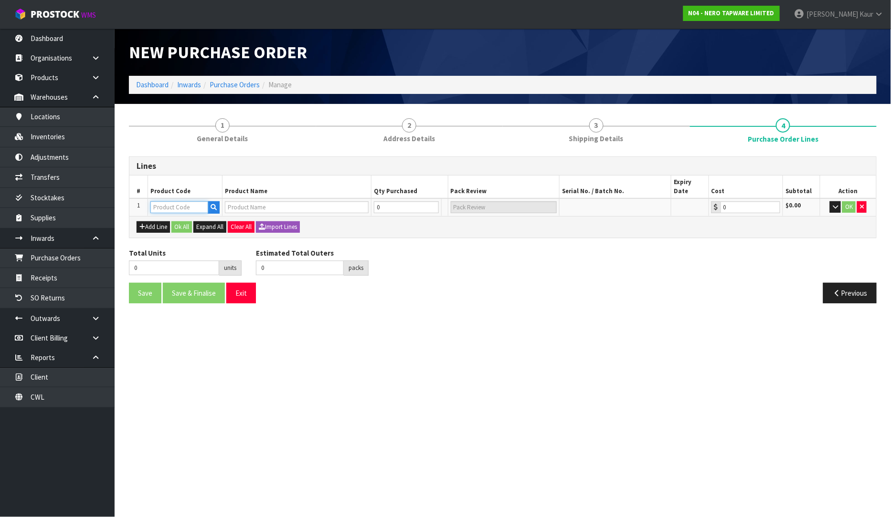
click at [175, 201] on input "text" at bounding box center [179, 207] width 58 height 12
type input "NR250810CTGM"
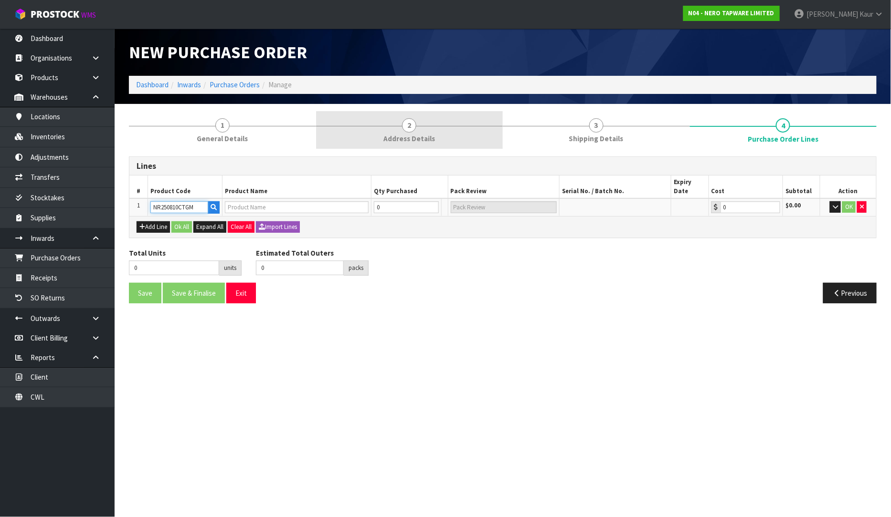
type input "DOLCE WALL BASIN/BATH MIXER SEPARATE BACK PLATE TRIM KITS ONLY GUN METAL"
type input "0.00"
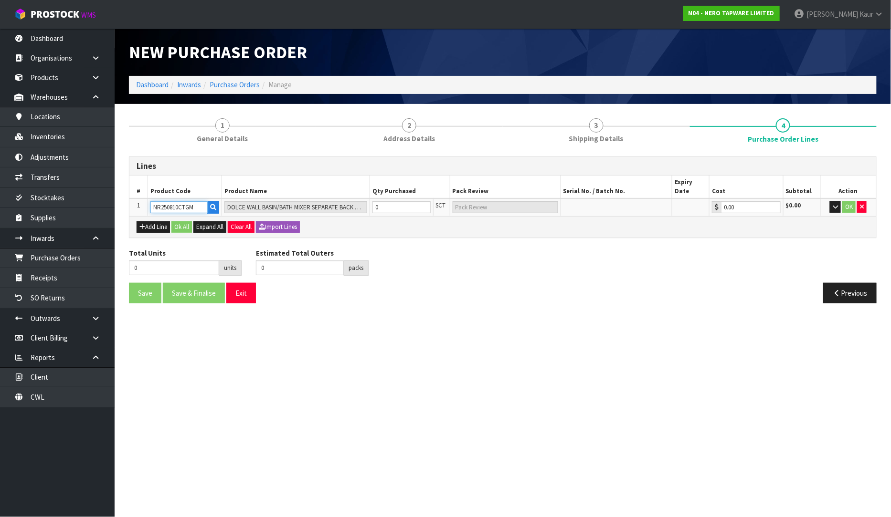
type input "NR250810CTGM"
click at [393, 201] on input "0" at bounding box center [401, 207] width 58 height 12
type input "2"
type input "2 SCT"
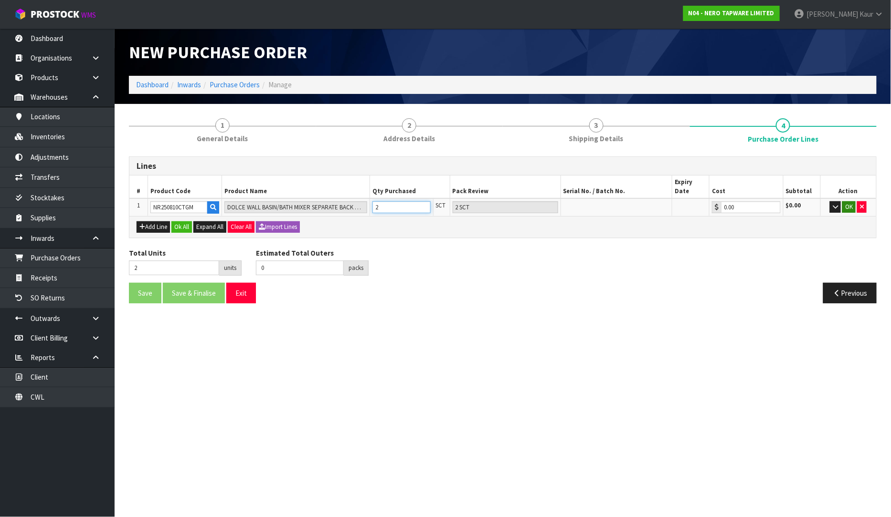
type input "2"
click at [851, 201] on button "OK" at bounding box center [848, 206] width 13 height 11
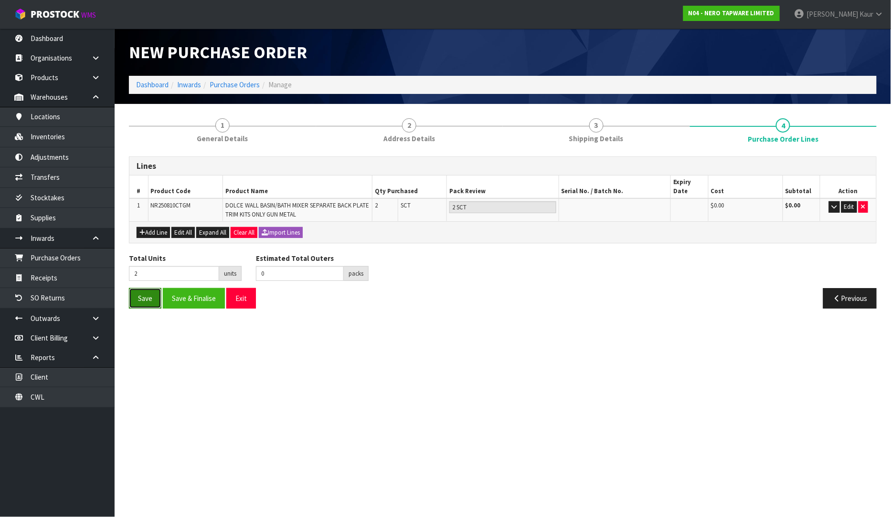
click at [145, 290] on button "Save" at bounding box center [145, 298] width 32 height 21
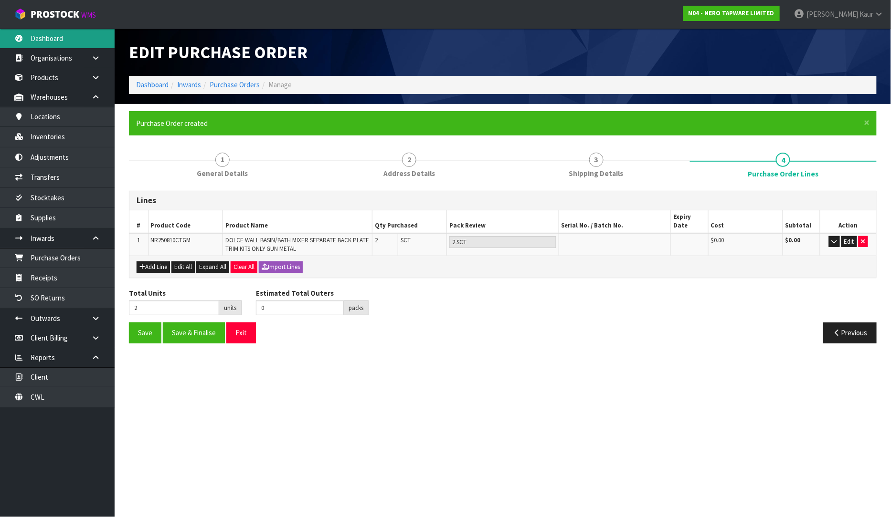
click at [88, 39] on link "Dashboard" at bounding box center [57, 39] width 115 height 20
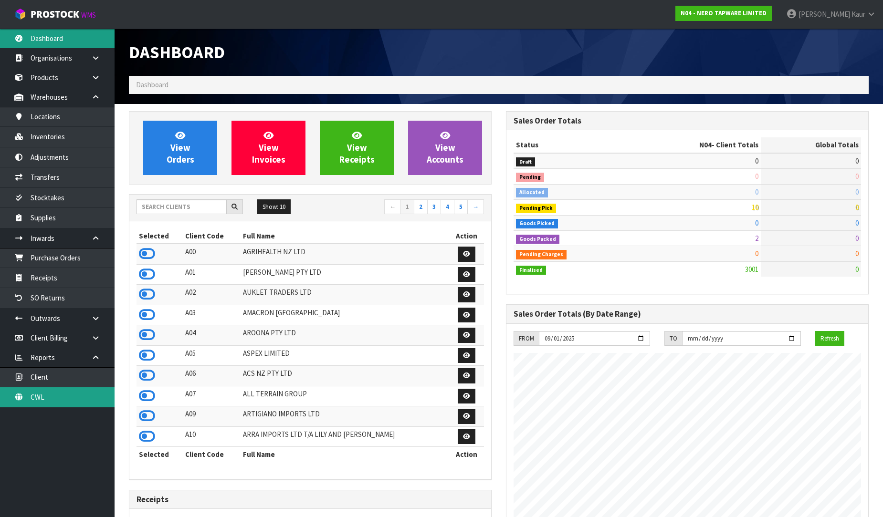
scroll to position [755, 377]
click at [42, 401] on link "CWL" at bounding box center [57, 398] width 115 height 20
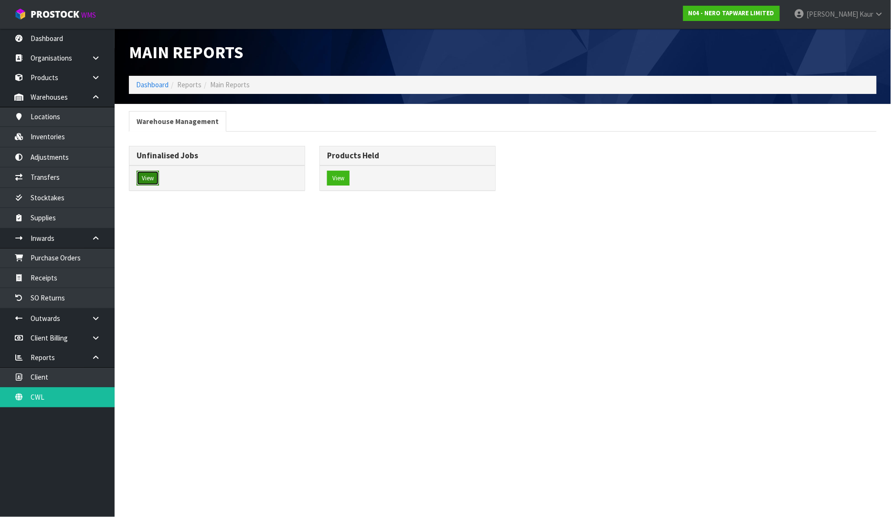
click at [153, 173] on button "View" at bounding box center [148, 178] width 22 height 15
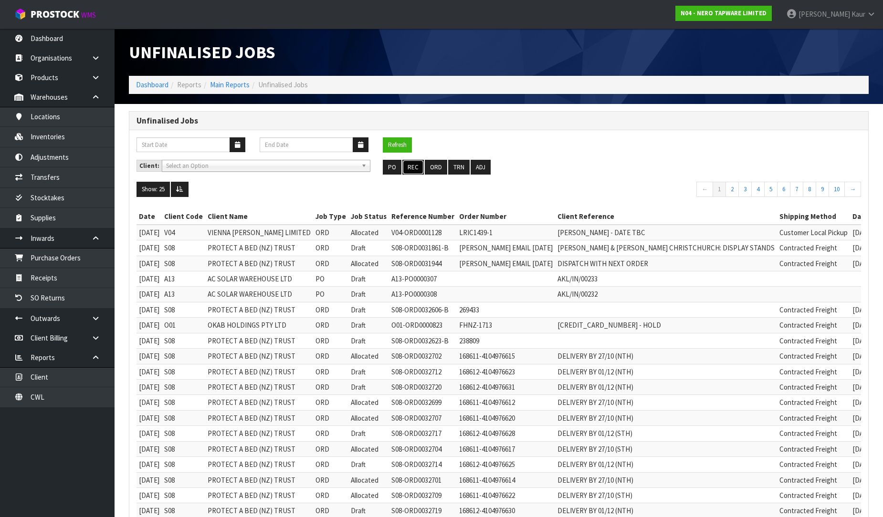
click at [415, 170] on button "REC" at bounding box center [412, 167] width 21 height 15
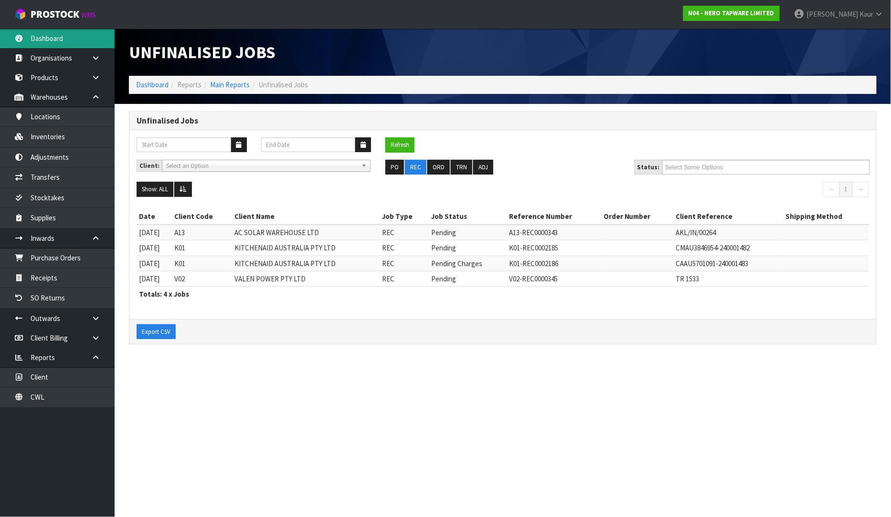
click at [66, 33] on link "Dashboard" at bounding box center [57, 39] width 115 height 20
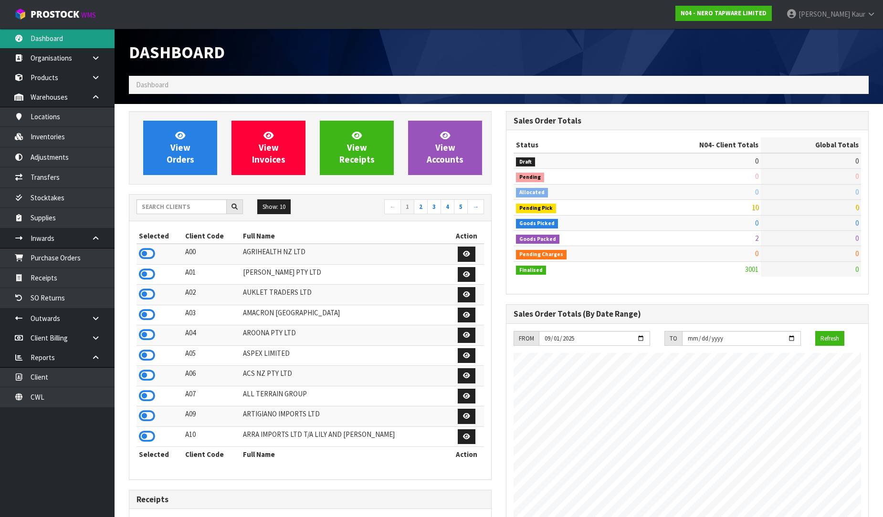
scroll to position [755, 377]
click at [145, 202] on input "text" at bounding box center [182, 207] width 90 height 15
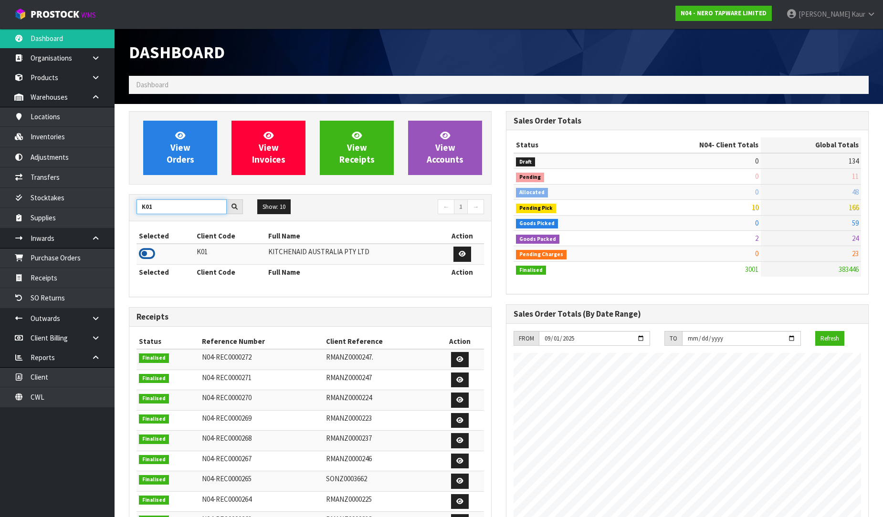
type input "K01"
click at [154, 257] on icon at bounding box center [147, 254] width 16 height 14
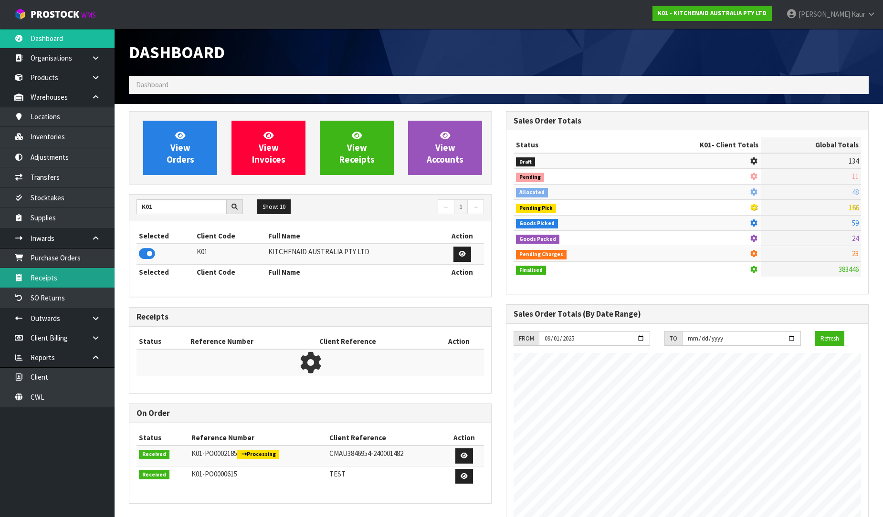
click at [86, 281] on link "Receipts" at bounding box center [57, 278] width 115 height 20
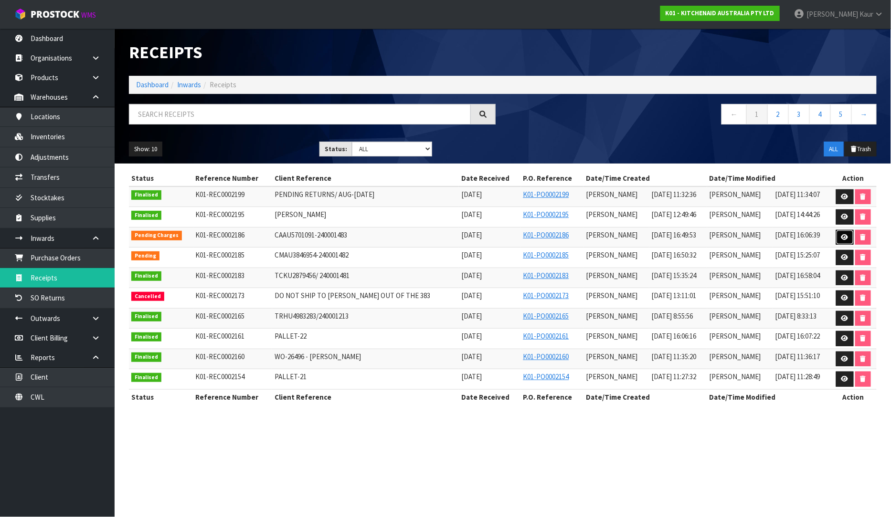
click at [845, 232] on link at bounding box center [845, 237] width 18 height 15
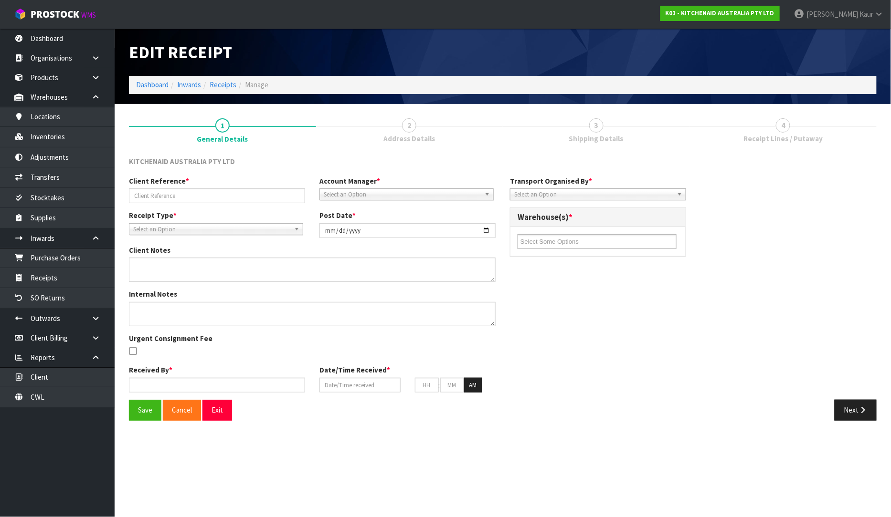
type input "CAAU5701091-240001483"
type input "[DATE]"
type textarea "VARIANCES FOUND CODE: 5KSMMGAA EXPECTED - 216 RECEIVED - 217 5KSB4027AOB EXPECT…"
type textarea "SECOND CHECKS DONE BY [PERSON_NAME] & [PERSON_NAME]"
type input "[PERSON_NAME]"
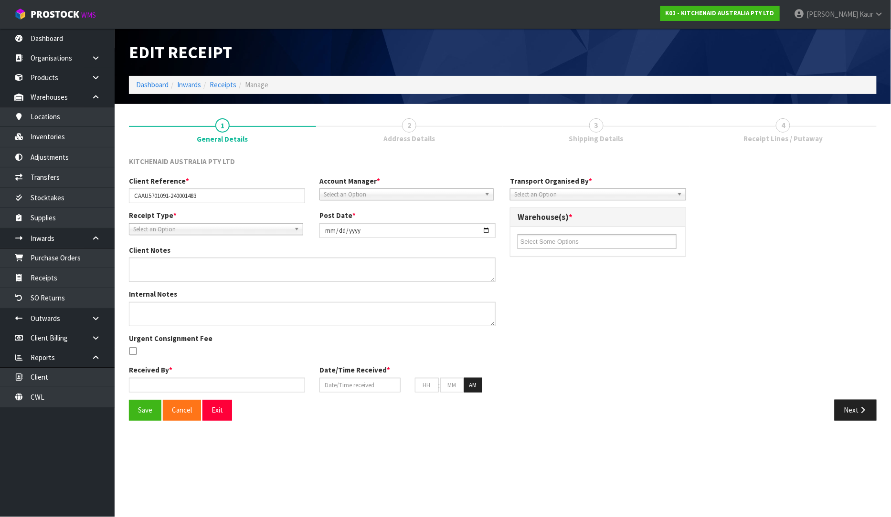
type input "[DATE]"
type input "04"
type input "49"
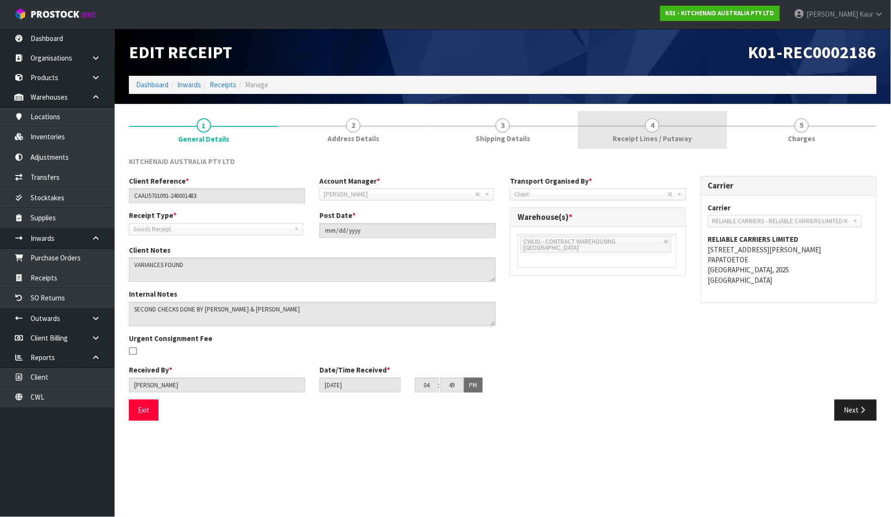
click at [687, 138] on span "Receipt Lines / Putaway" at bounding box center [651, 139] width 79 height 10
click at [627, 125] on link "4 Receipt Lines / Putaway" at bounding box center [652, 130] width 149 height 38
click at [656, 131] on link "4 Receipt Lines / Putaway" at bounding box center [652, 130] width 149 height 38
click at [656, 140] on span "Receipt Lines / Putaway" at bounding box center [651, 139] width 79 height 10
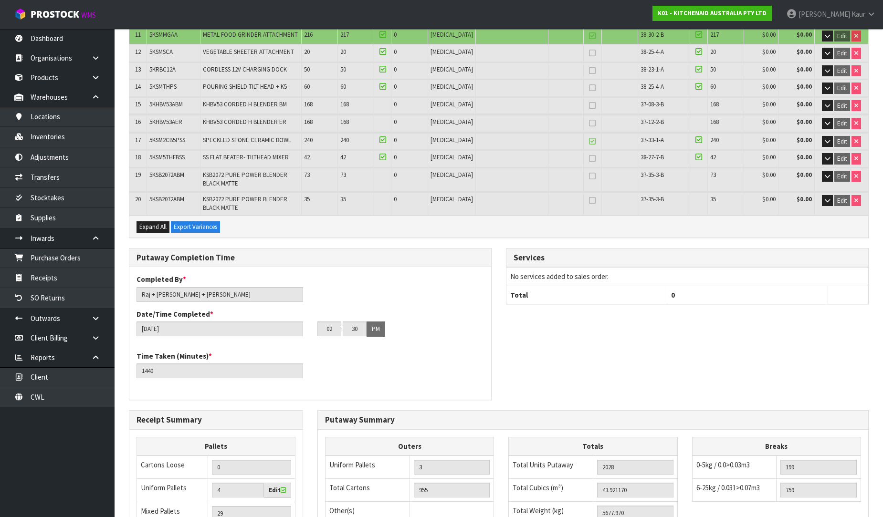
scroll to position [523, 0]
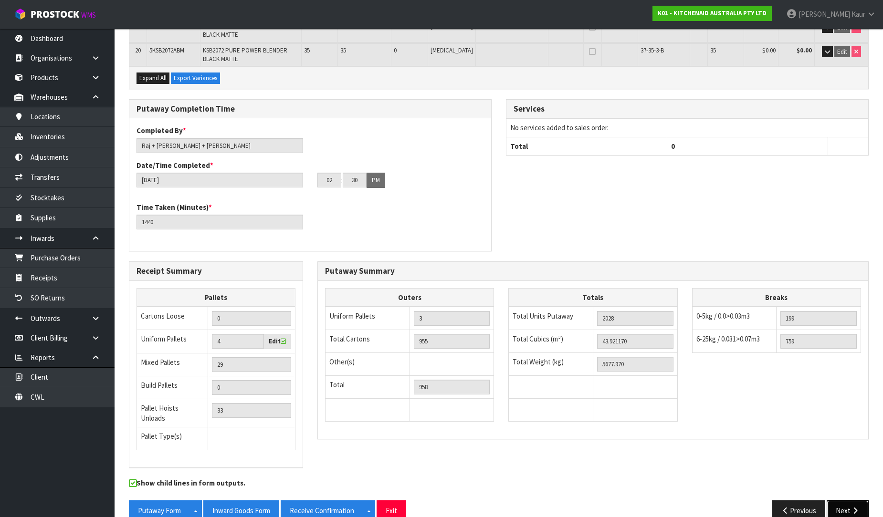
drag, startPoint x: 843, startPoint y: 487, endPoint x: 760, endPoint y: 431, distance: 100.3
click at [843, 501] on button "Next" at bounding box center [848, 511] width 42 height 21
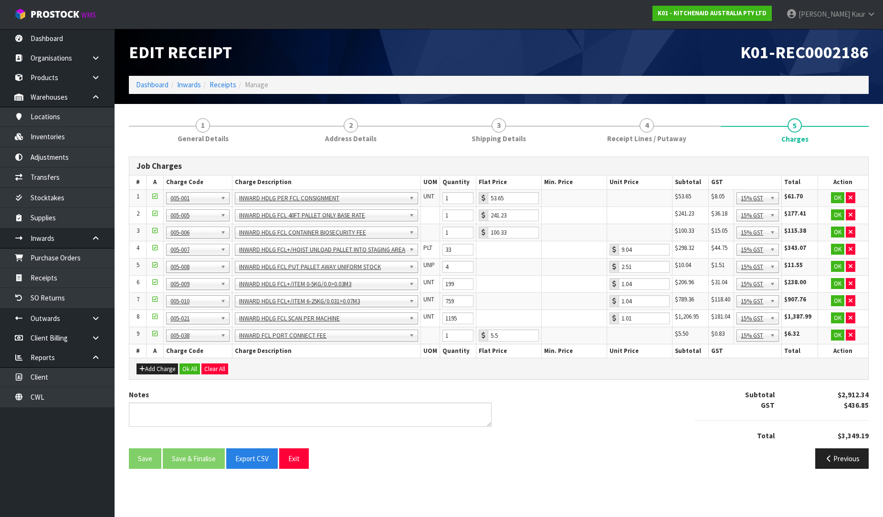
scroll to position [0, 0]
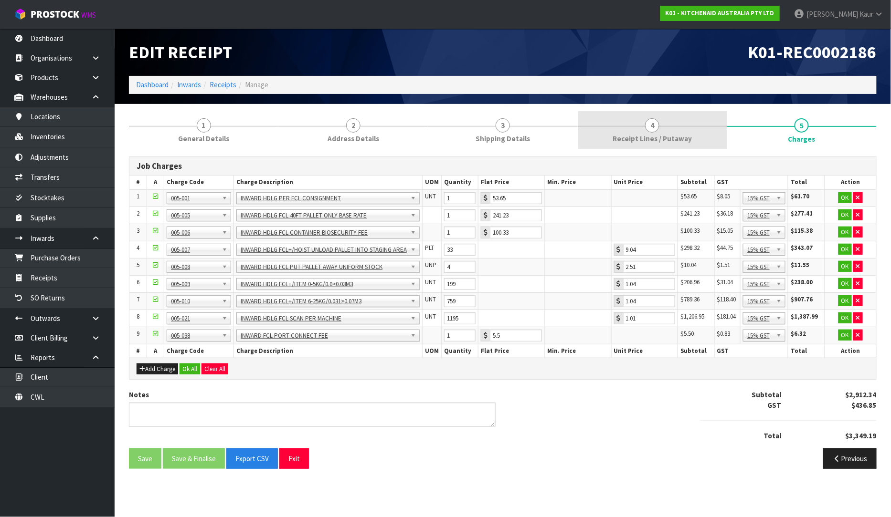
click at [652, 126] on span "4" at bounding box center [652, 125] width 14 height 14
click at [672, 132] on link "4 Receipt Lines / Putaway" at bounding box center [652, 130] width 149 height 38
click at [667, 135] on span "Receipt Lines / Putaway" at bounding box center [651, 139] width 79 height 10
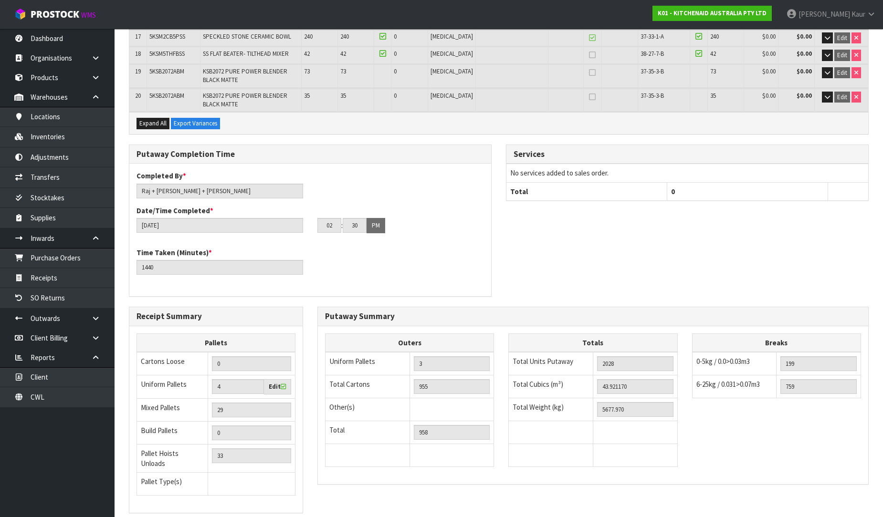
scroll to position [523, 0]
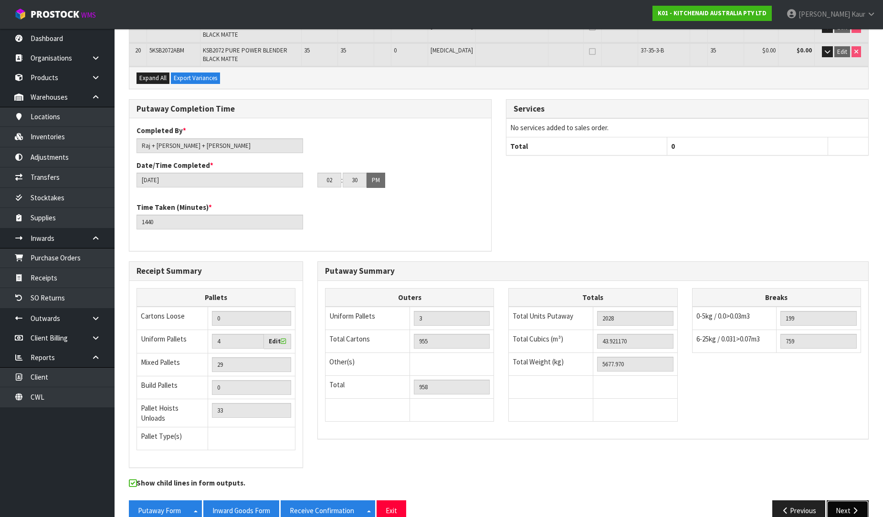
click at [839, 501] on button "Next" at bounding box center [848, 511] width 42 height 21
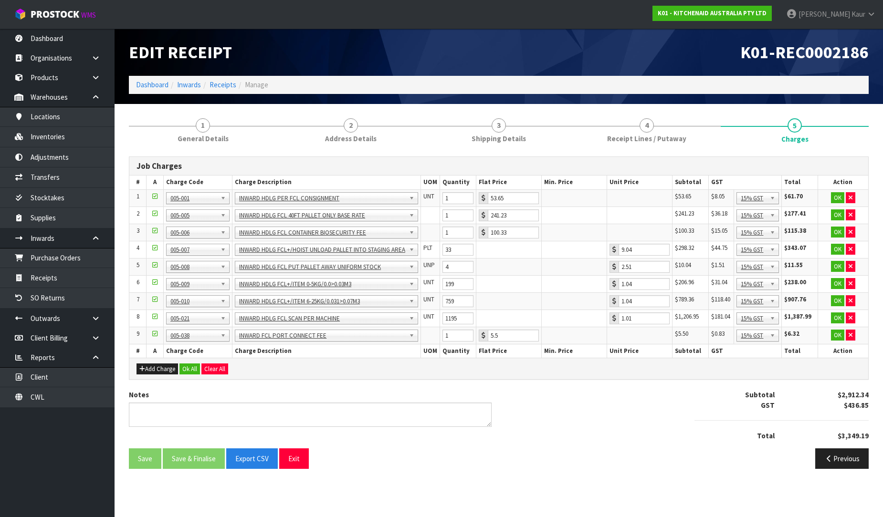
scroll to position [0, 0]
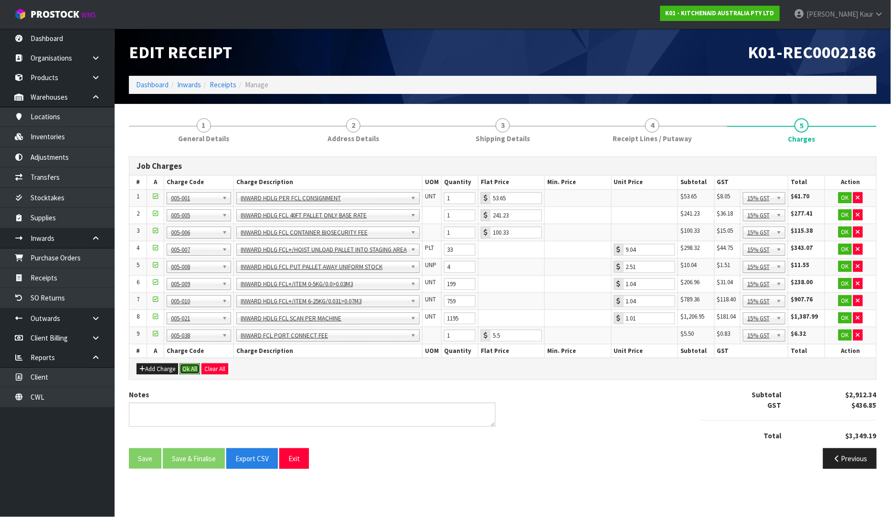
click at [191, 372] on button "Ok All" at bounding box center [189, 369] width 21 height 11
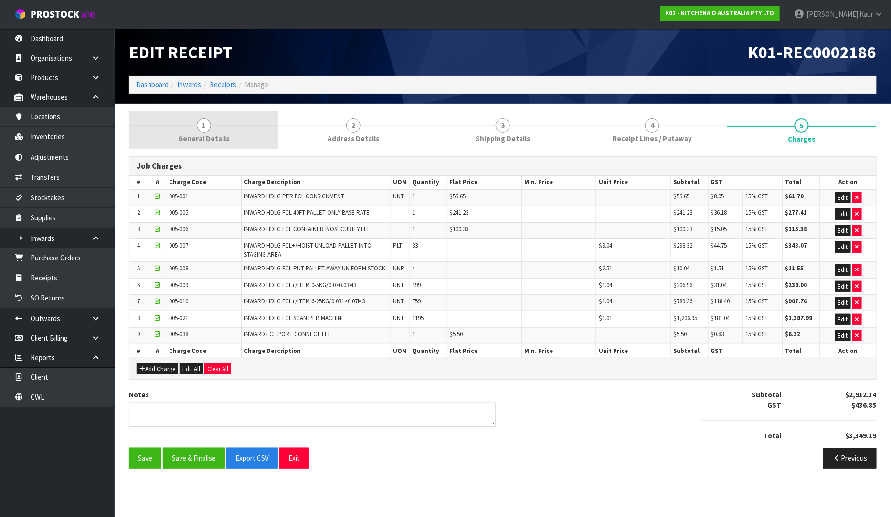
click at [186, 126] on link "1 General Details" at bounding box center [203, 130] width 149 height 38
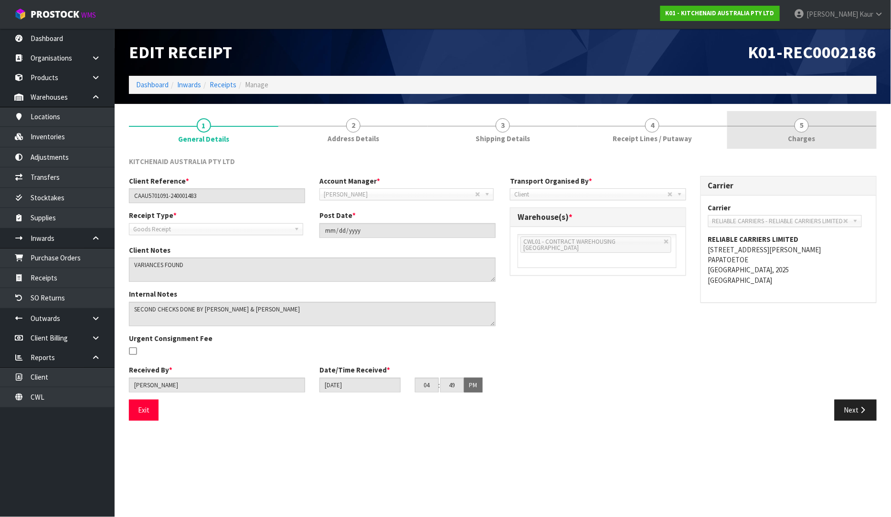
click at [804, 131] on span "5" at bounding box center [801, 125] width 14 height 14
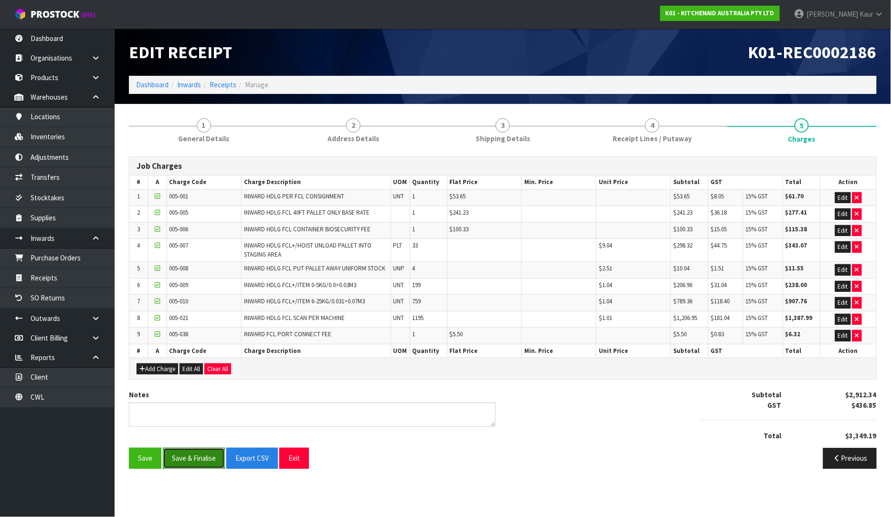
click at [203, 458] on button "Save & Finalise" at bounding box center [194, 458] width 62 height 21
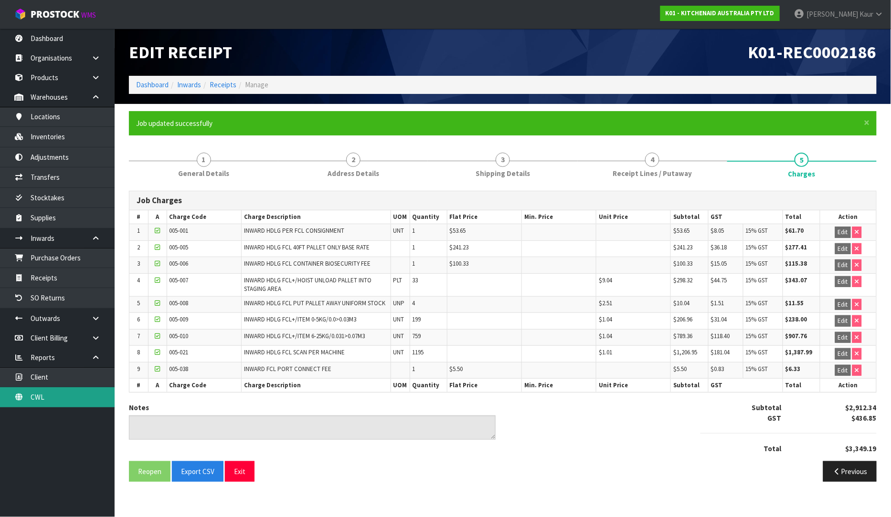
click at [64, 396] on link "CWL" at bounding box center [57, 398] width 115 height 20
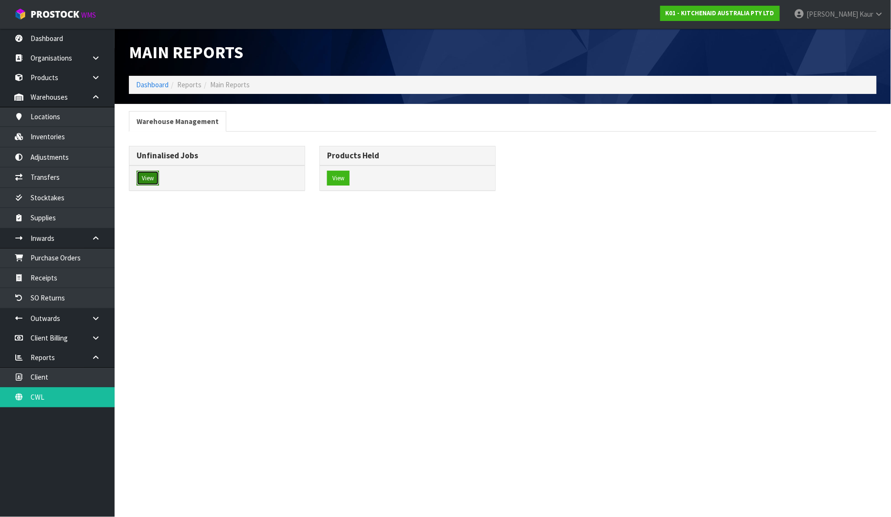
click at [154, 179] on button "View" at bounding box center [148, 178] width 22 height 15
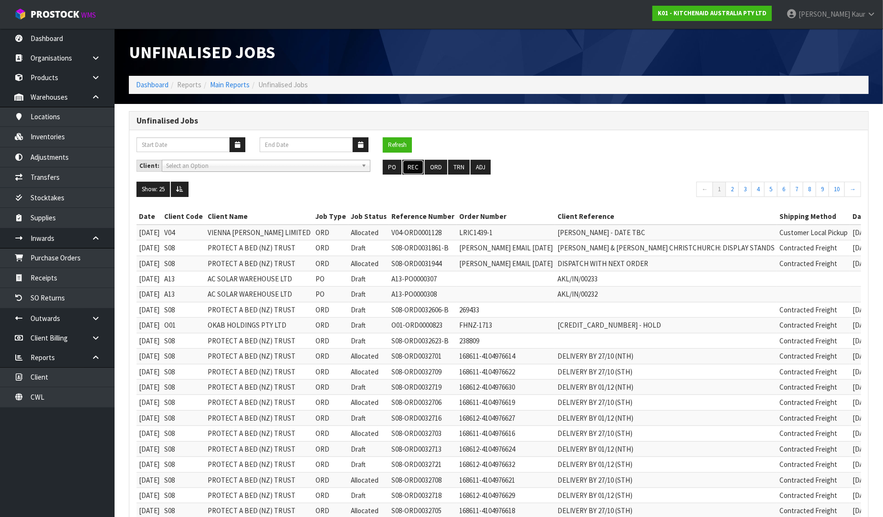
click at [418, 165] on button "REC" at bounding box center [412, 167] width 21 height 15
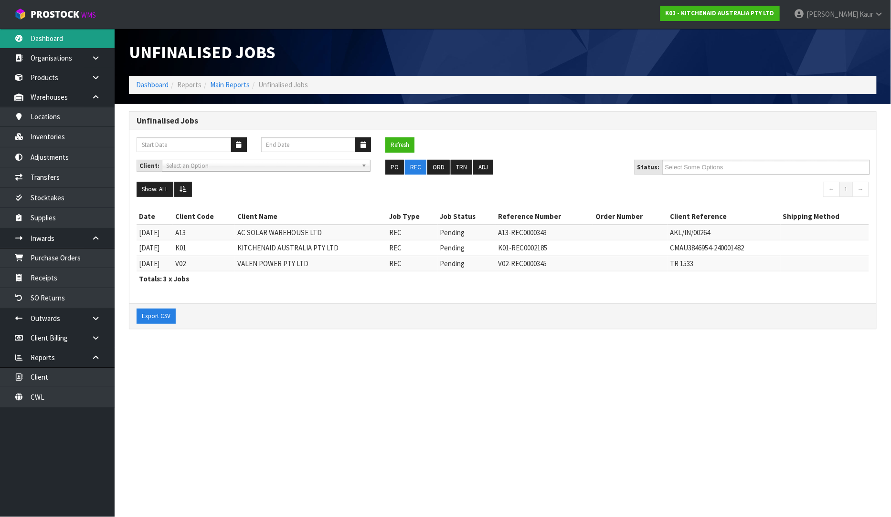
click at [49, 37] on link "Dashboard" at bounding box center [57, 39] width 115 height 20
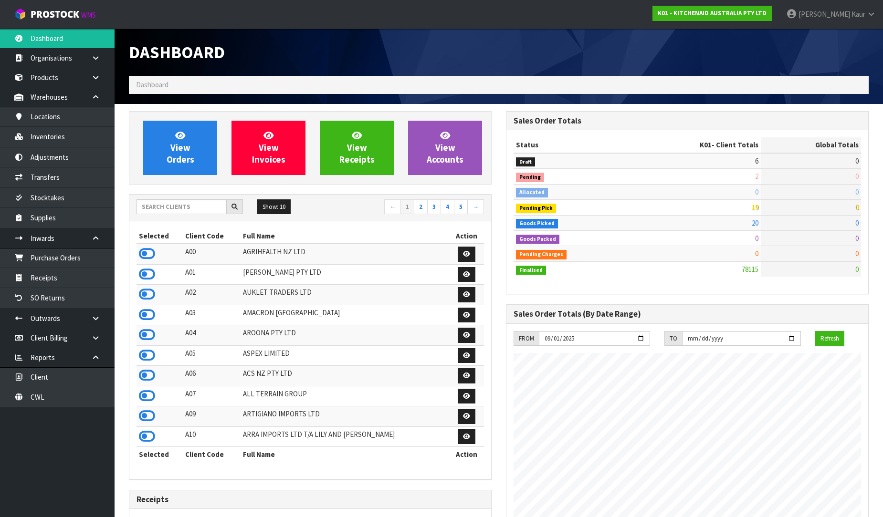
scroll to position [723, 377]
click at [181, 209] on input "text" at bounding box center [182, 207] width 90 height 15
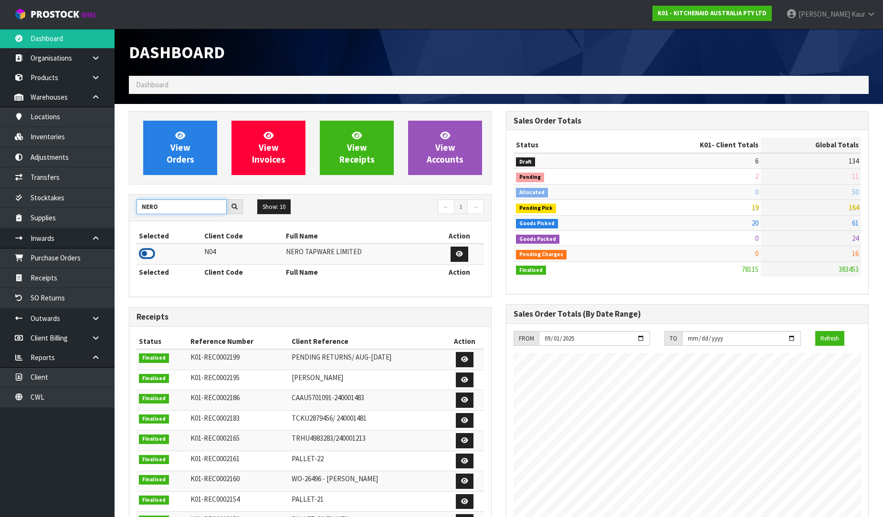
type input "NERO"
click at [144, 255] on icon at bounding box center [147, 254] width 16 height 14
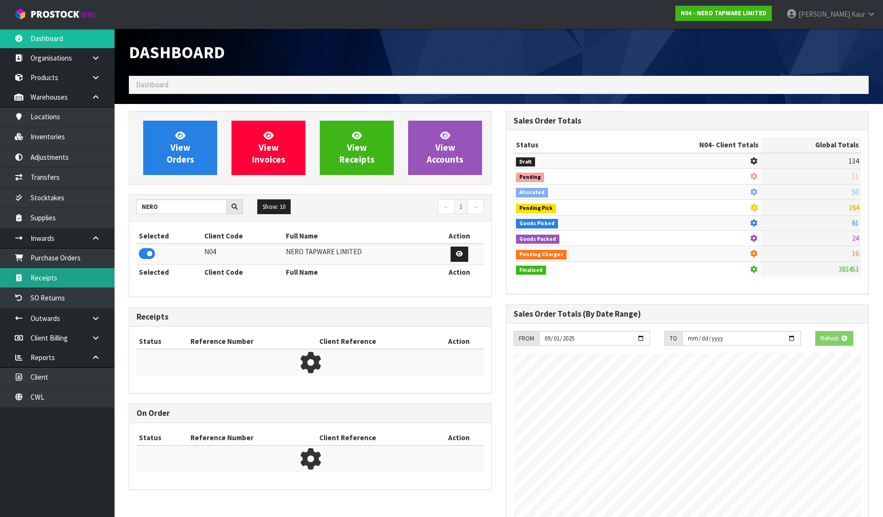
scroll to position [755, 377]
click at [70, 271] on link "Receipts" at bounding box center [57, 278] width 115 height 20
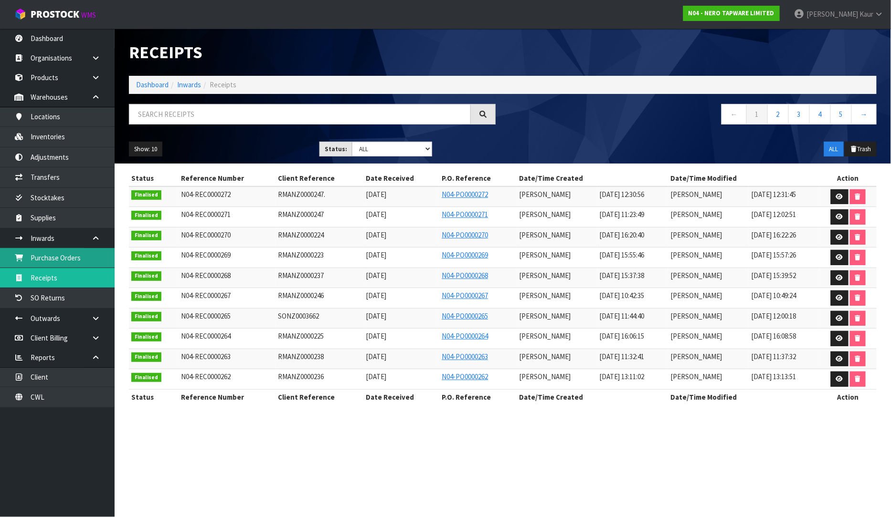
click at [63, 255] on link "Purchase Orders" at bounding box center [57, 258] width 115 height 20
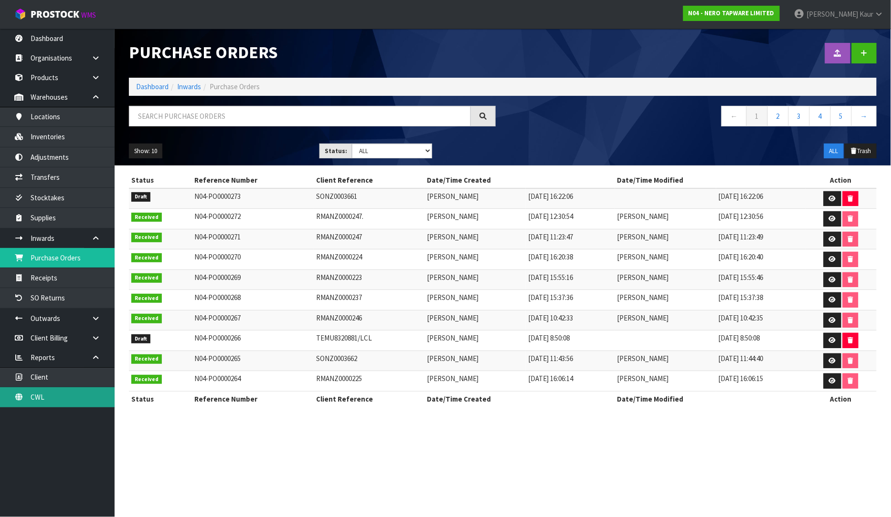
click at [30, 407] on link "CWL" at bounding box center [57, 398] width 115 height 20
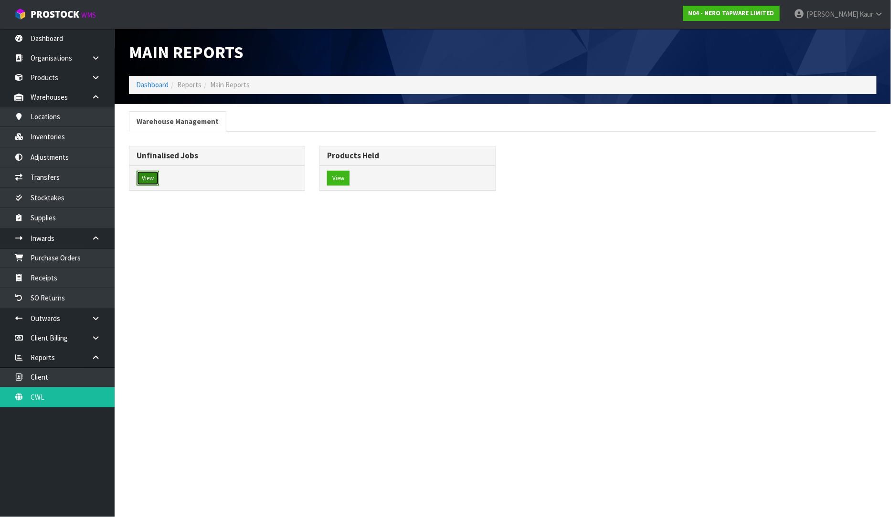
click at [148, 174] on button "View" at bounding box center [148, 178] width 22 height 15
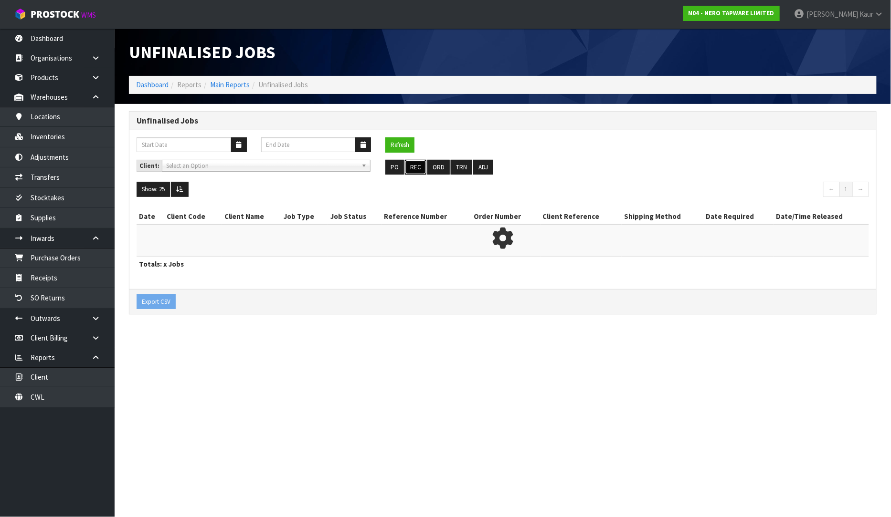
click at [417, 168] on button "REC" at bounding box center [415, 167] width 21 height 15
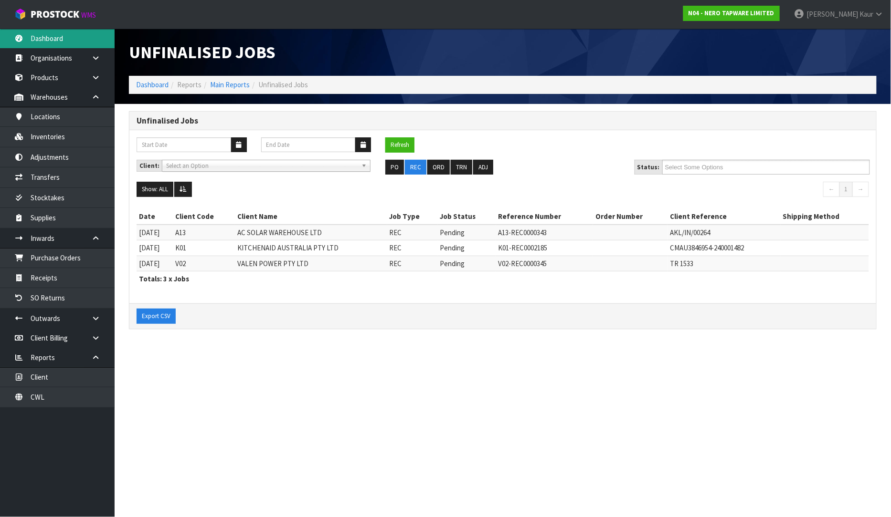
click at [39, 40] on link "Dashboard" at bounding box center [57, 39] width 115 height 20
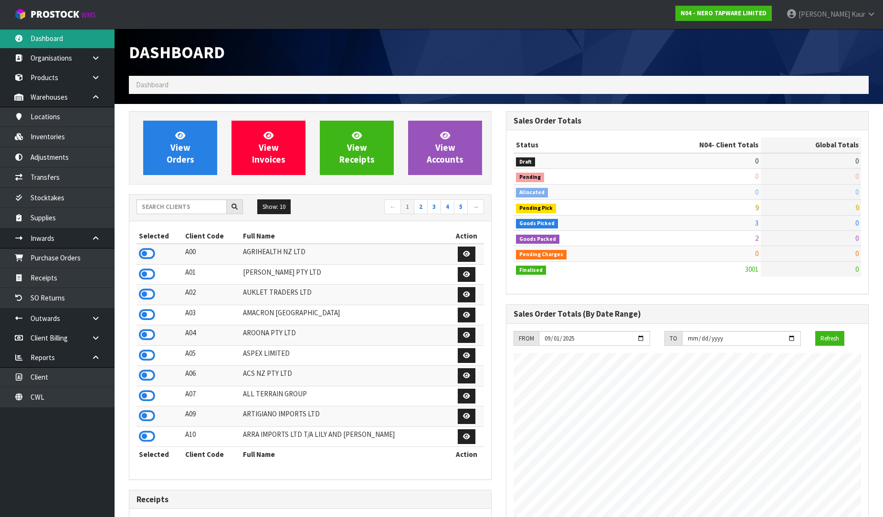
scroll to position [755, 377]
click at [210, 209] on input "text" at bounding box center [182, 207] width 90 height 15
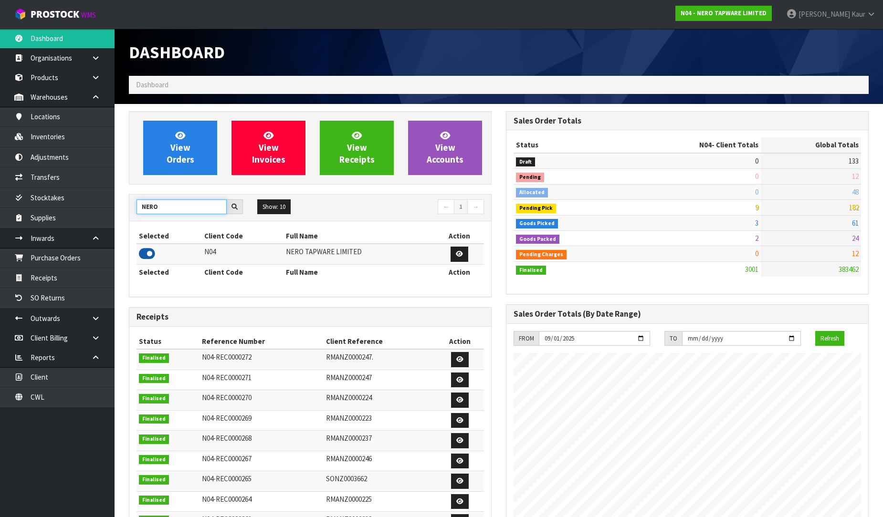
type input "NERO"
click at [146, 253] on icon at bounding box center [147, 254] width 16 height 14
click at [42, 256] on link "Purchase Orders" at bounding box center [57, 258] width 115 height 20
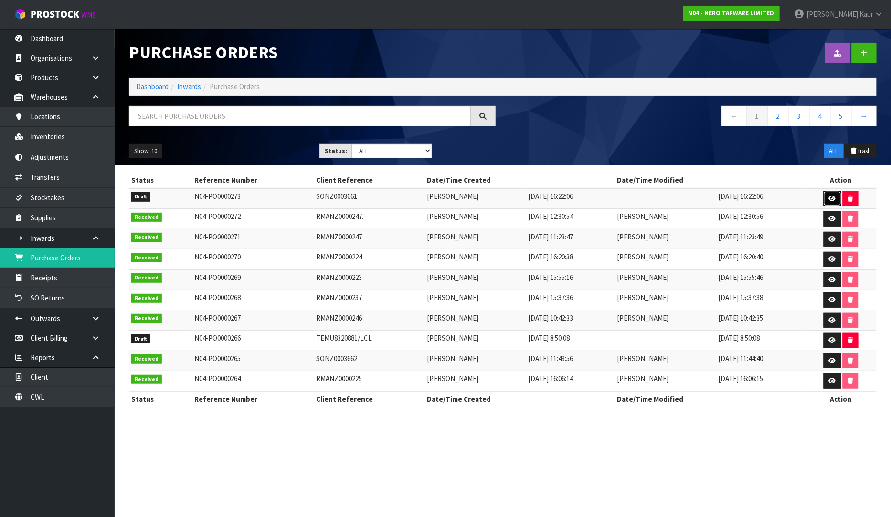
click at [829, 201] on icon at bounding box center [832, 199] width 7 height 6
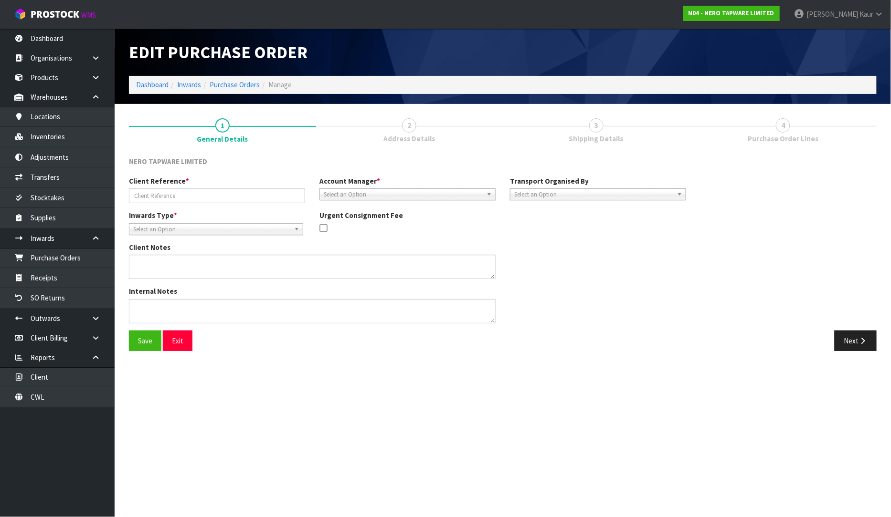
type input "SONZ0003661"
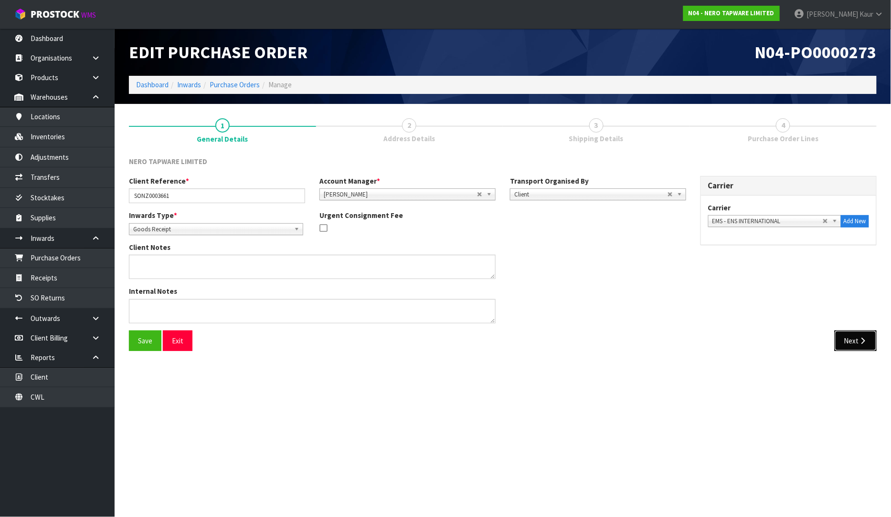
click at [853, 341] on button "Next" at bounding box center [855, 341] width 42 height 21
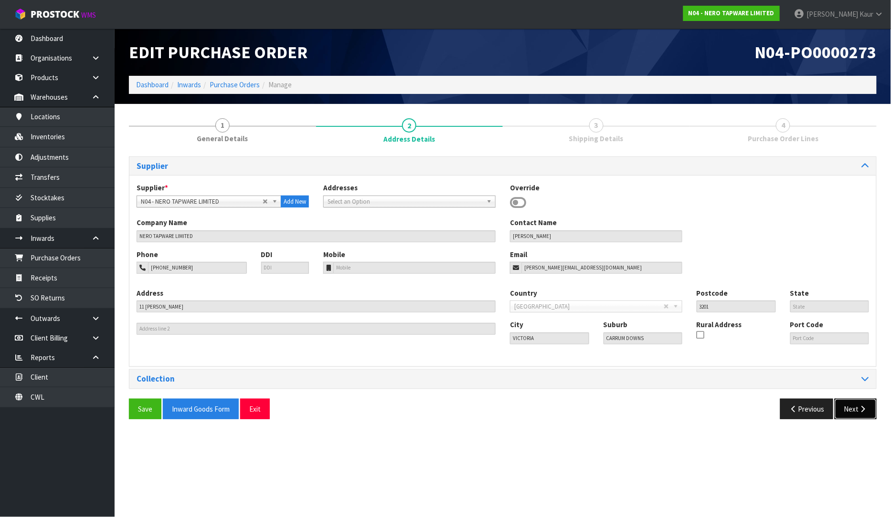
click at [855, 408] on button "Next" at bounding box center [855, 409] width 42 height 21
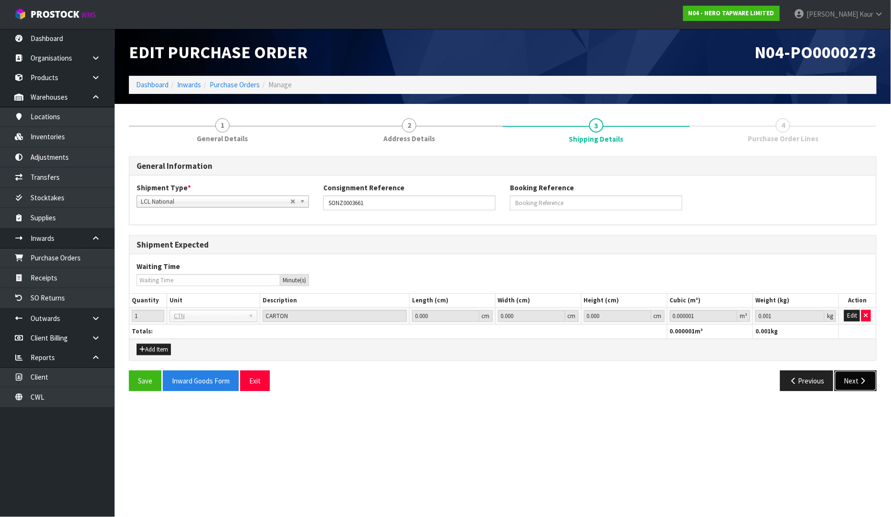
click at [862, 379] on icon "button" at bounding box center [862, 381] width 9 height 7
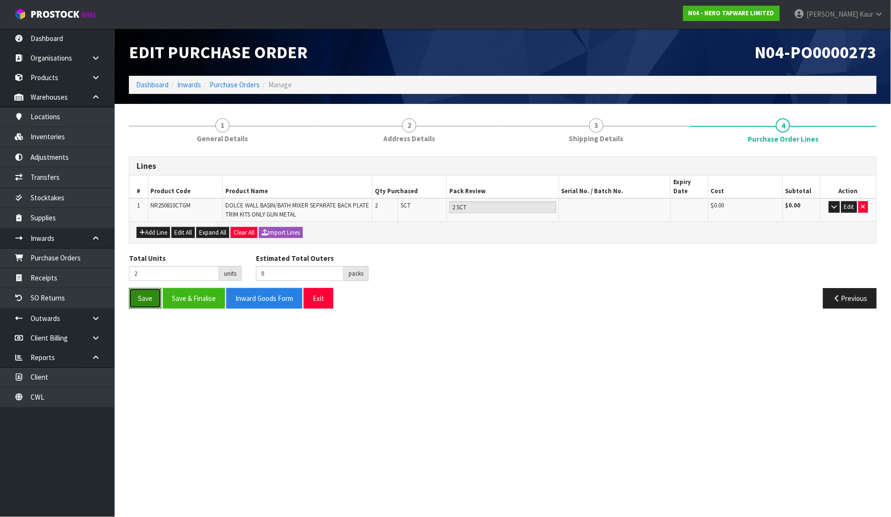
click at [153, 290] on button "Save" at bounding box center [145, 298] width 32 height 21
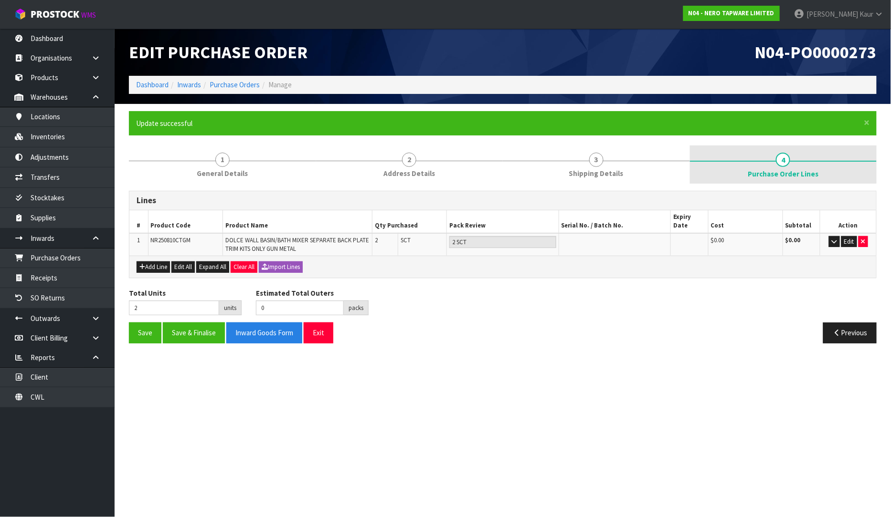
drag, startPoint x: 218, startPoint y: 170, endPoint x: 811, endPoint y: 160, distance: 593.8
click at [218, 170] on span "General Details" at bounding box center [222, 173] width 51 height 10
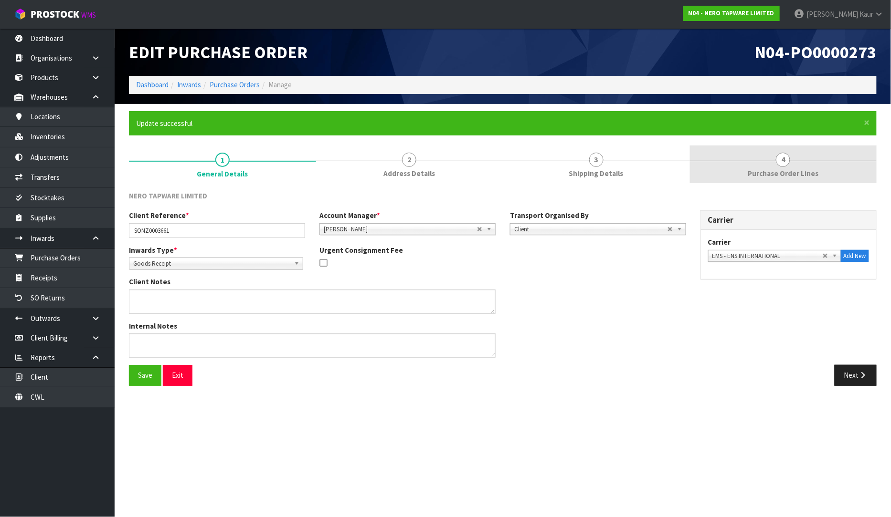
click at [790, 169] on span "Purchase Order Lines" at bounding box center [782, 173] width 71 height 10
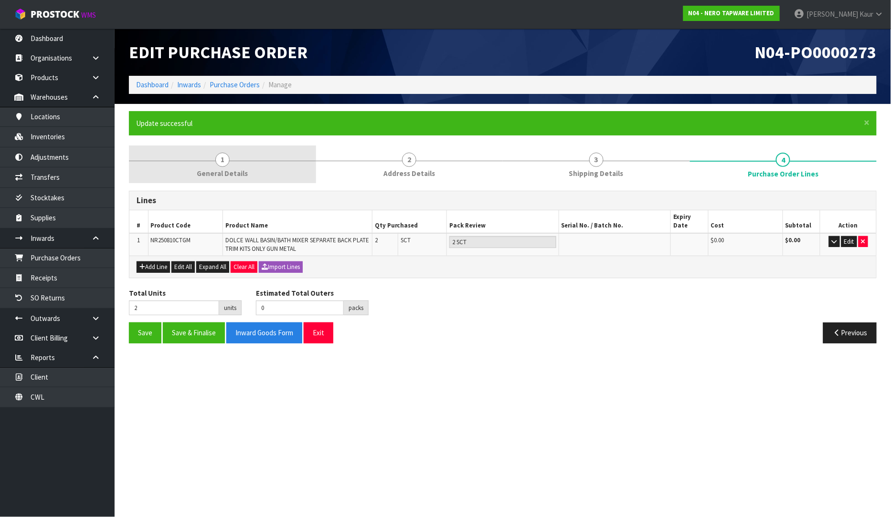
click at [213, 175] on span "General Details" at bounding box center [222, 173] width 51 height 10
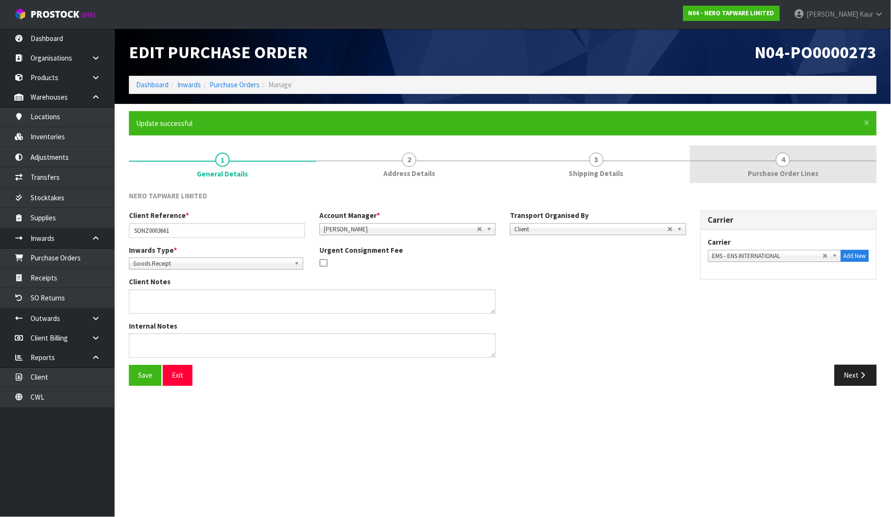
click at [789, 170] on span "Purchase Order Lines" at bounding box center [782, 173] width 71 height 10
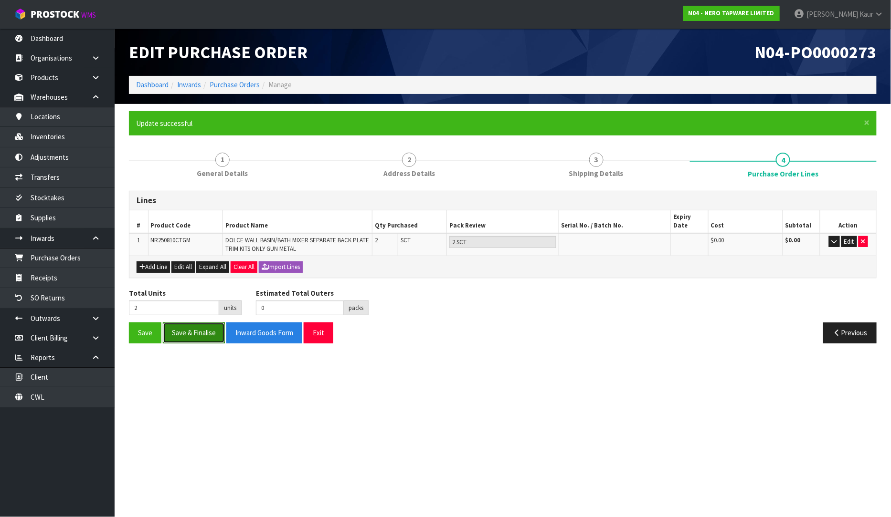
click at [199, 332] on button "Save & Finalise" at bounding box center [194, 333] width 62 height 21
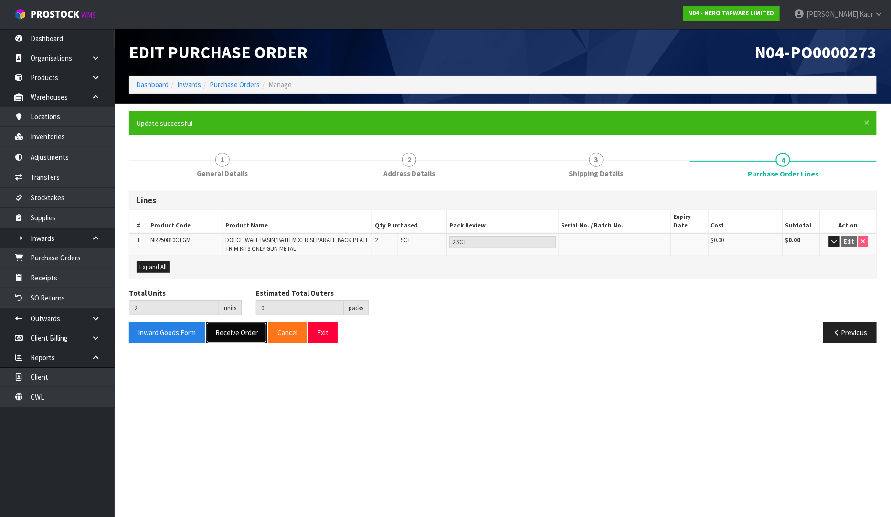
click at [240, 330] on button "Receive Order" at bounding box center [236, 333] width 61 height 21
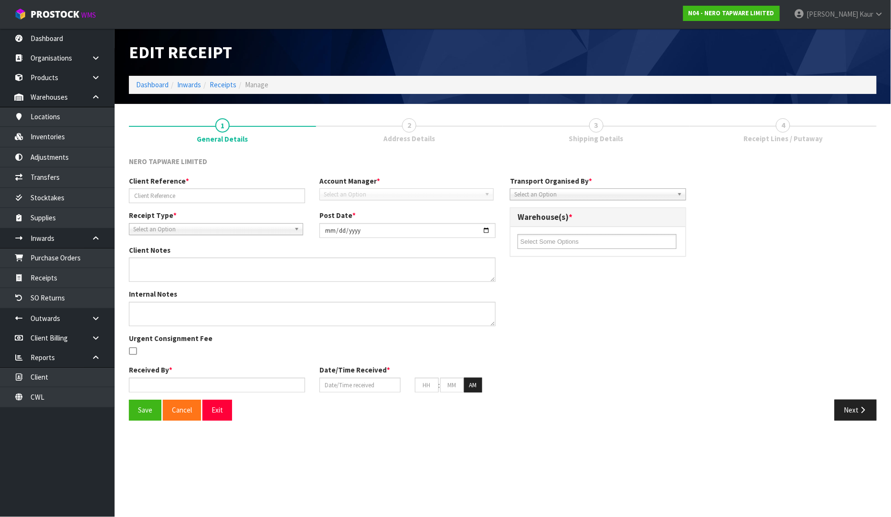
type input "SONZ0003661"
type input "[DATE]"
type input "[PERSON_NAME]"
type input "[DATE]"
type input "04"
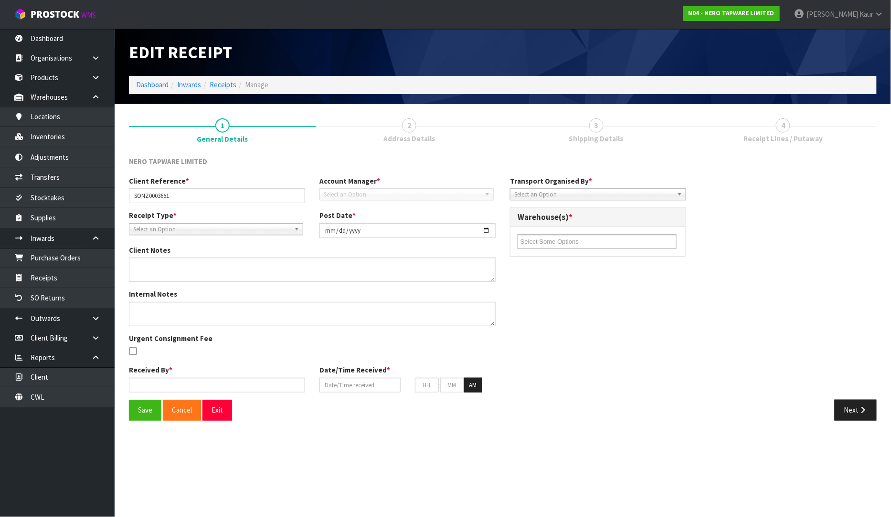
type input "57"
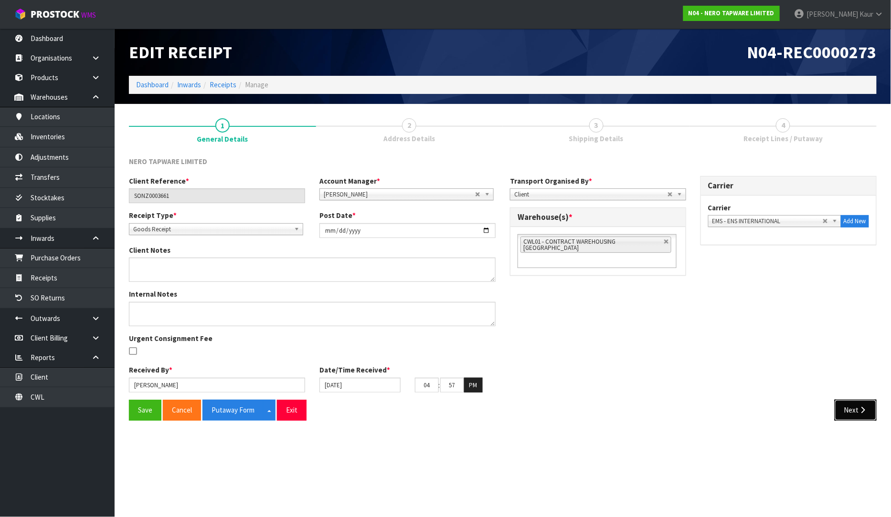
click at [853, 403] on button "Next" at bounding box center [855, 410] width 42 height 21
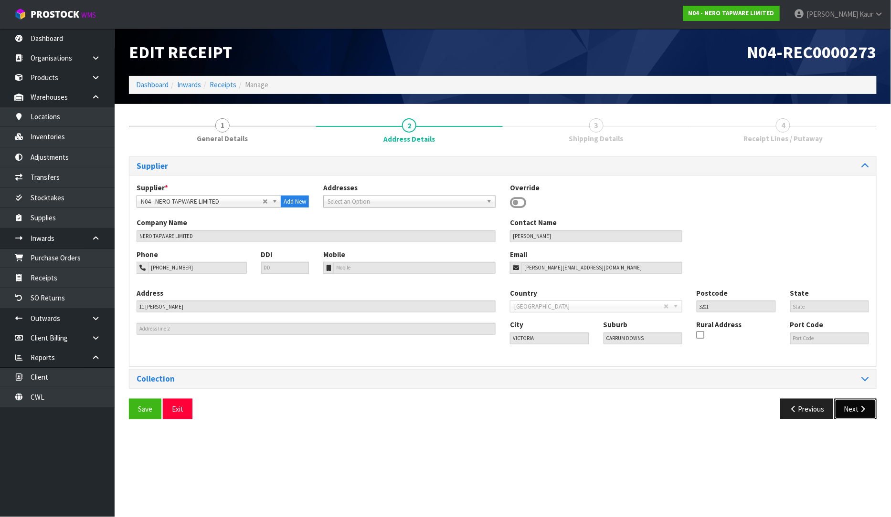
click at [855, 414] on button "Next" at bounding box center [855, 409] width 42 height 21
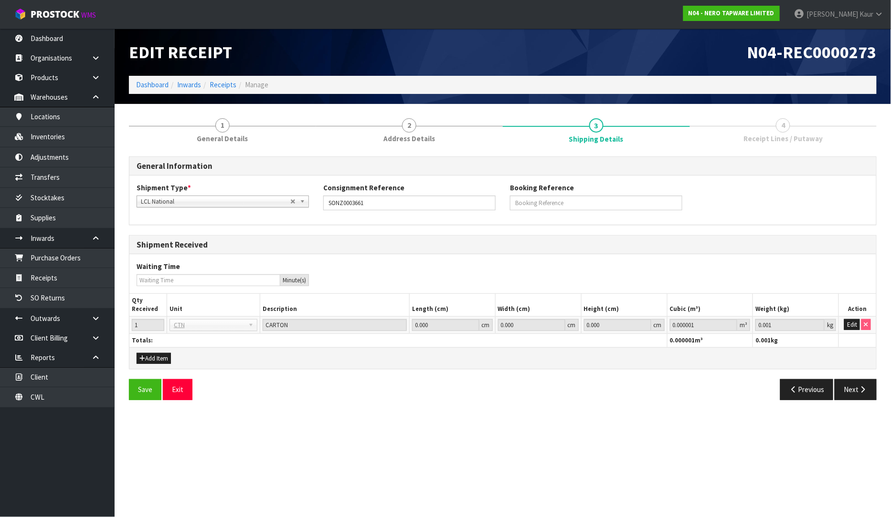
click at [857, 404] on div "Save Exit Previous Next" at bounding box center [503, 393] width 762 height 28
click at [860, 384] on button "Next" at bounding box center [855, 389] width 42 height 21
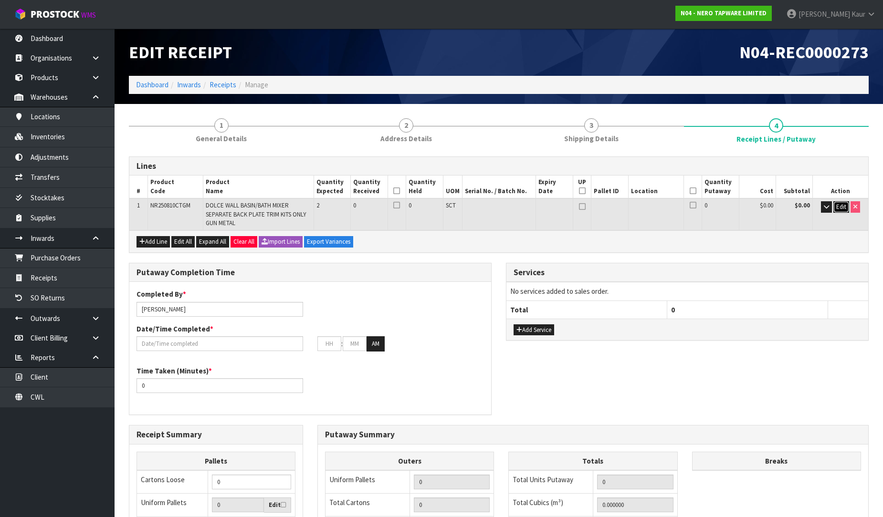
click at [837, 209] on span "Edit" at bounding box center [841, 207] width 10 height 8
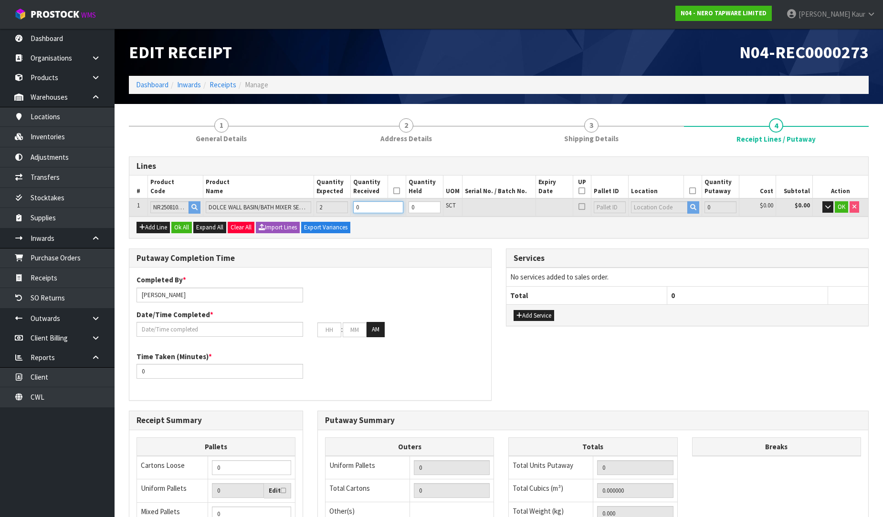
click at [361, 204] on input "0" at bounding box center [378, 207] width 50 height 12
type input "0.005028"
type input "1.52"
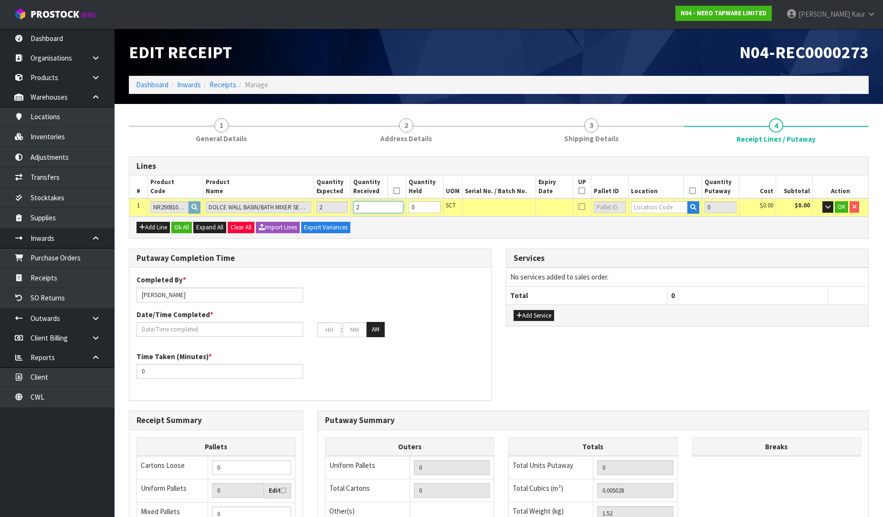
type input "2"
click at [643, 211] on input "text" at bounding box center [659, 207] width 57 height 12
type input "51-03-2"
click at [666, 234] on link "51-03-2 -B" at bounding box center [668, 236] width 75 height 13
type input "2"
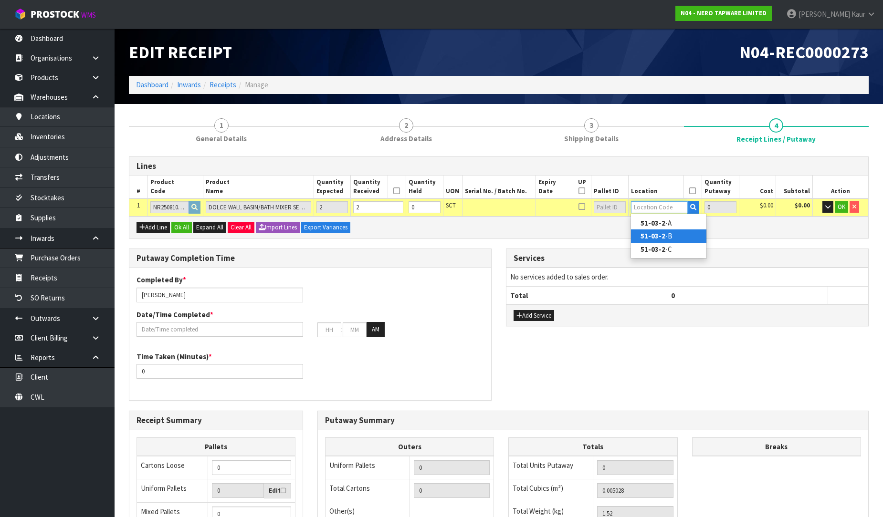
type input "51-03-2-B"
type input "2"
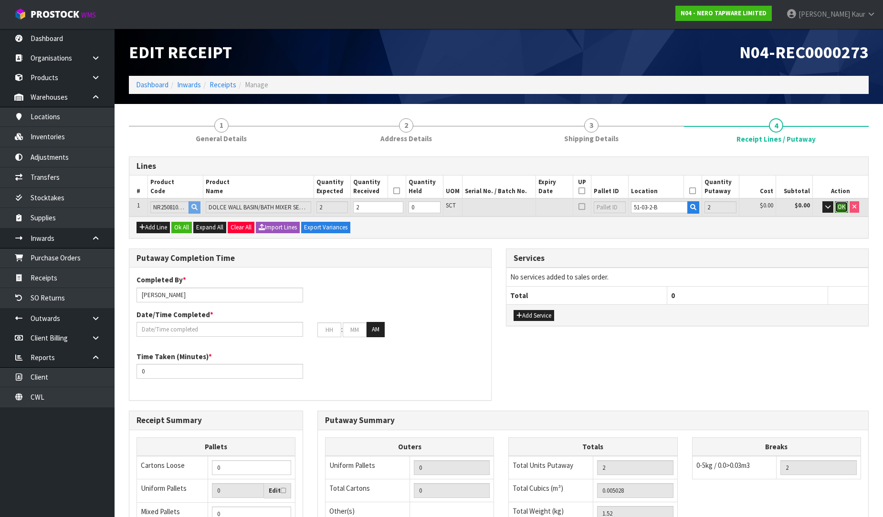
click at [841, 207] on span "OK" at bounding box center [842, 207] width 8 height 8
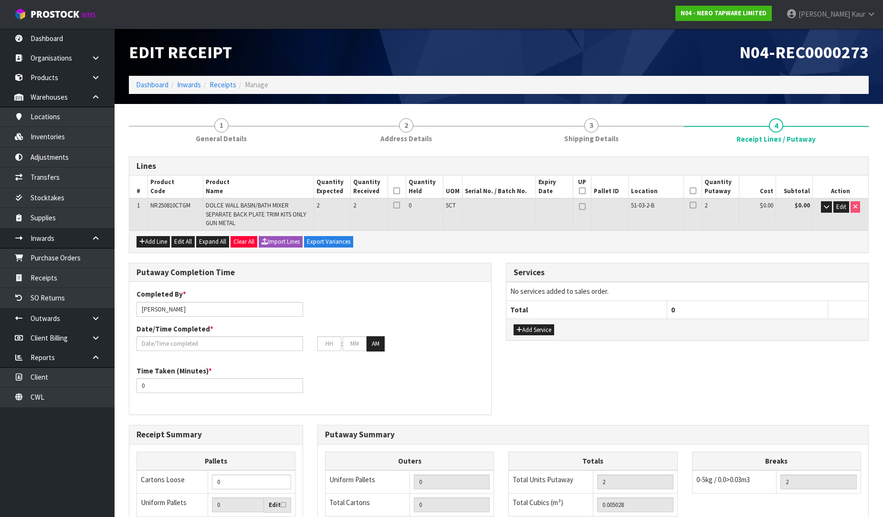
click at [395, 191] on icon at bounding box center [396, 191] width 7 height 0
click at [691, 191] on icon at bounding box center [693, 191] width 7 height 0
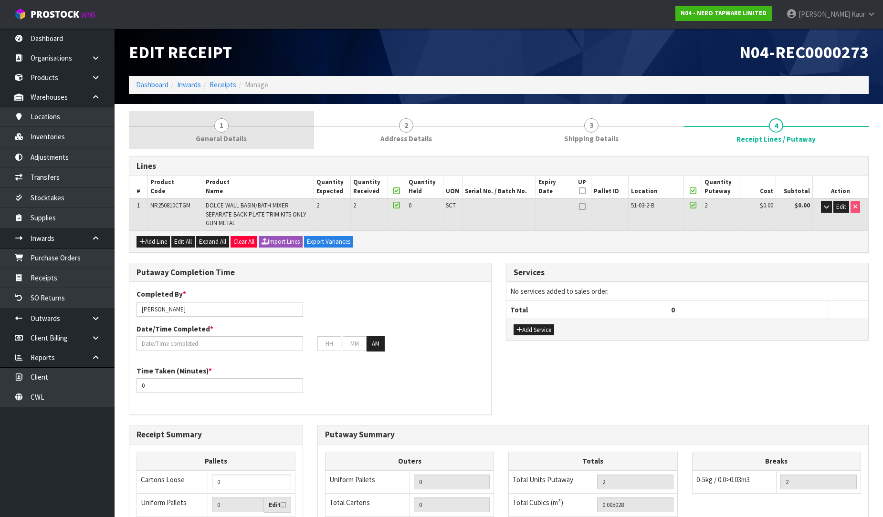
click at [242, 134] on span "General Details" at bounding box center [221, 139] width 51 height 10
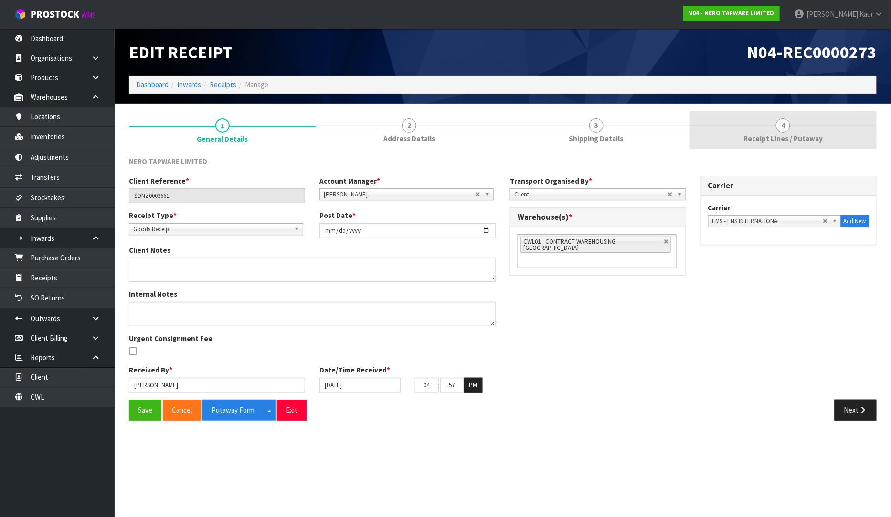
click at [787, 137] on span "Receipt Lines / Putaway" at bounding box center [782, 139] width 79 height 10
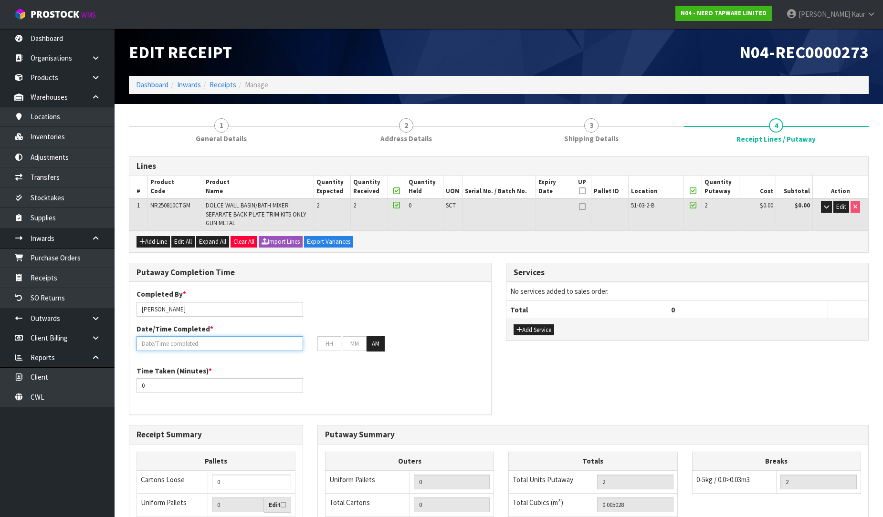
click at [187, 337] on input "text" at bounding box center [220, 344] width 167 height 15
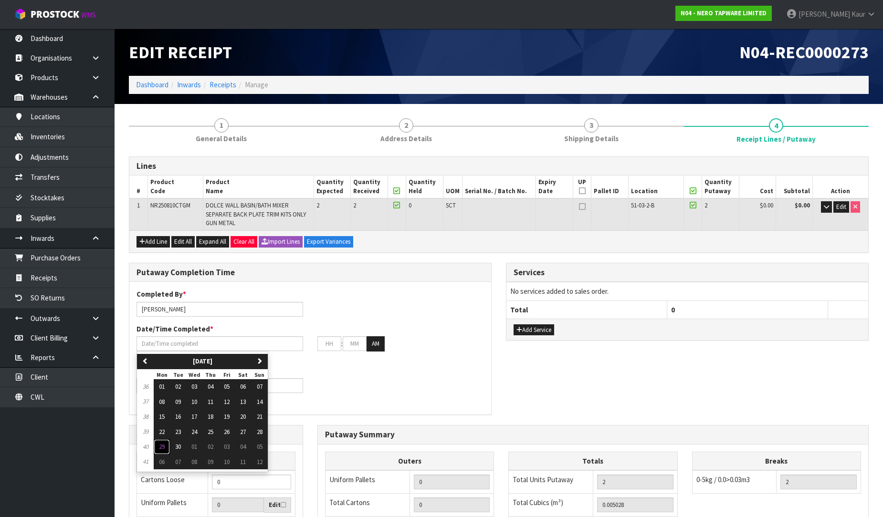
click at [166, 447] on button "29" at bounding box center [162, 447] width 16 height 15
type input "[DATE]"
type input "12"
type input "00"
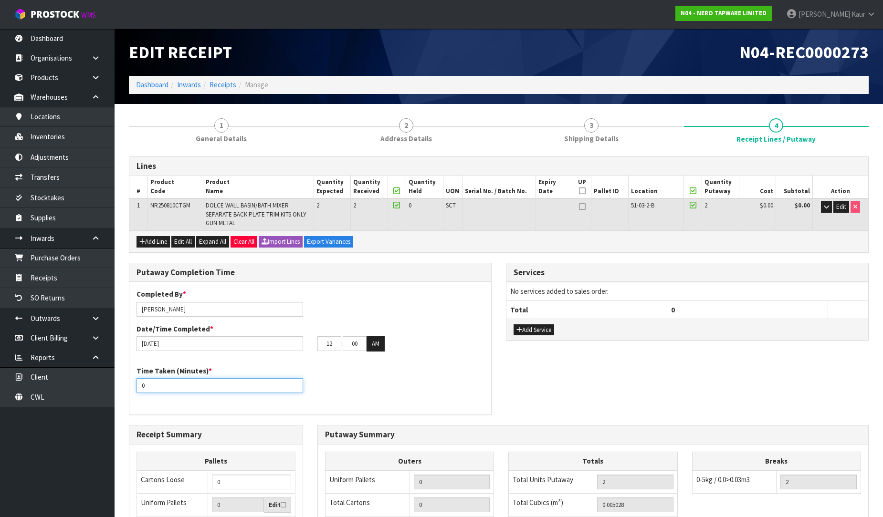
drag, startPoint x: 147, startPoint y: 385, endPoint x: 134, endPoint y: 387, distance: 13.0
click at [134, 387] on div "Time Taken (Minutes) * 0" at bounding box center [219, 379] width 181 height 27
type input "10"
drag, startPoint x: 335, startPoint y: 346, endPoint x: 301, endPoint y: 345, distance: 33.9
click at [301, 345] on div "[DATE] 12 : 00 : 00 AM" at bounding box center [310, 344] width 362 height 15
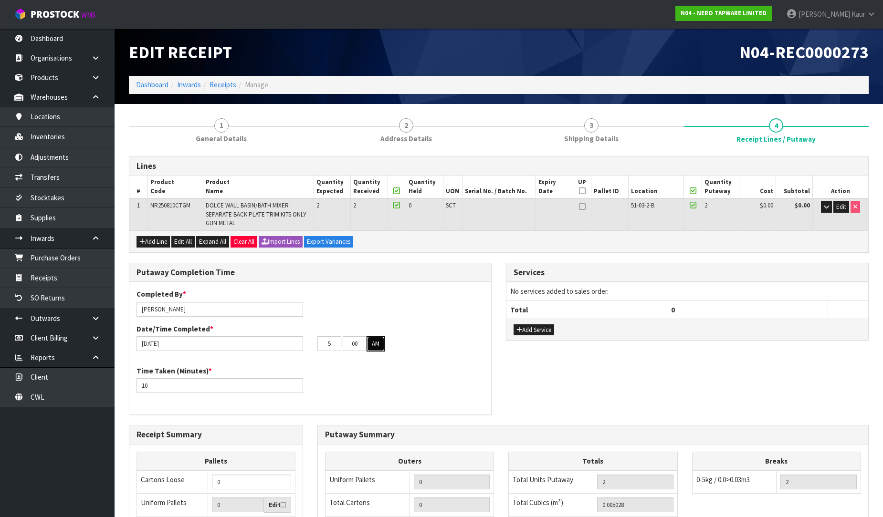
type input "05"
click at [376, 345] on button "AM" at bounding box center [376, 344] width 18 height 15
click at [208, 134] on span "General Details" at bounding box center [221, 139] width 51 height 10
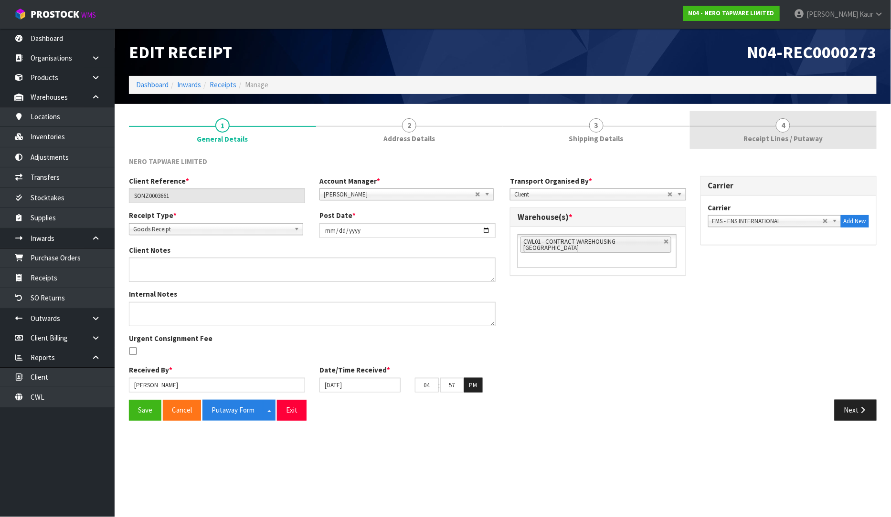
click at [802, 124] on link "4 Receipt Lines / Putaway" at bounding box center [783, 130] width 187 height 38
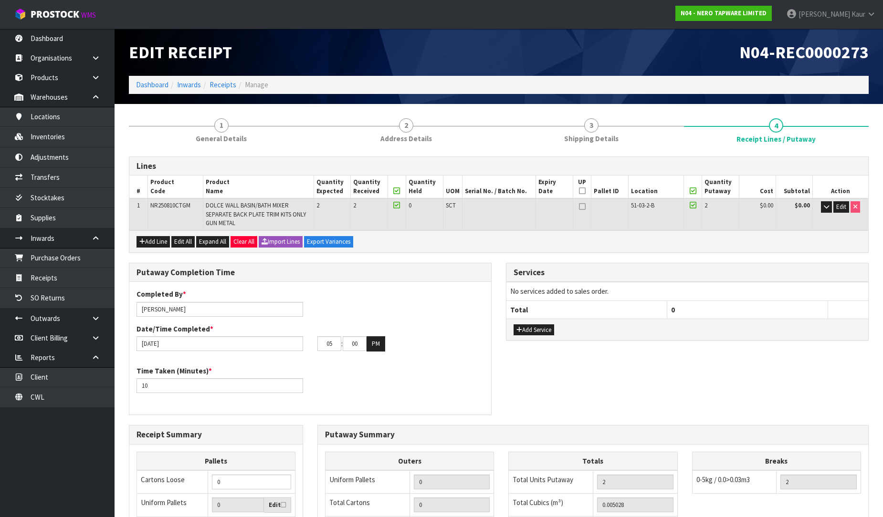
scroll to position [175, 0]
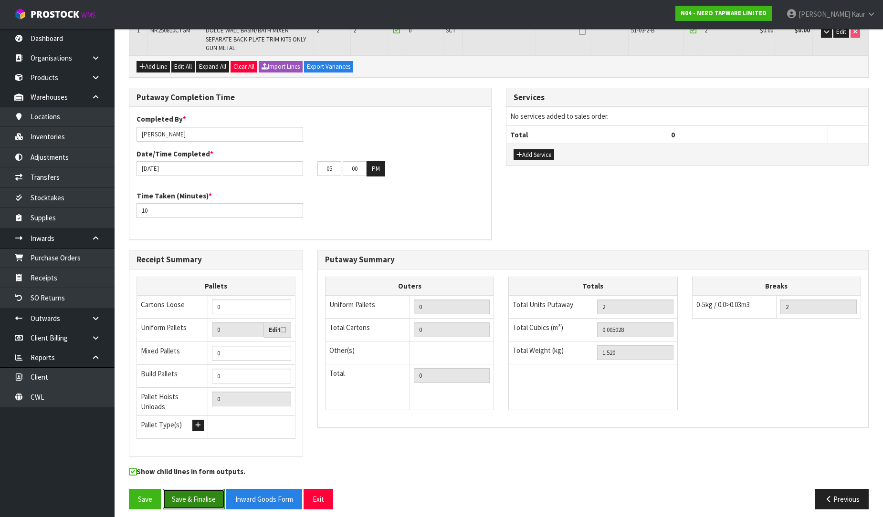
click at [202, 492] on button "Save & Finalise" at bounding box center [194, 499] width 62 height 21
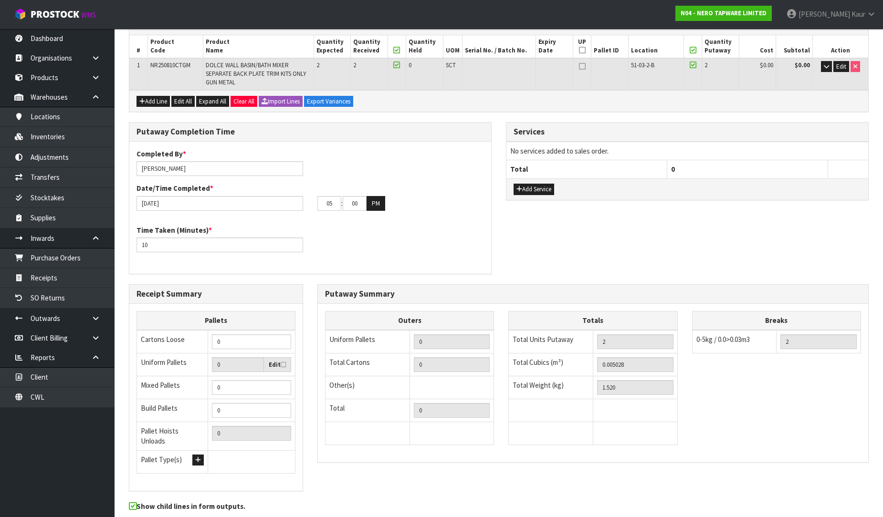
scroll to position [0, 0]
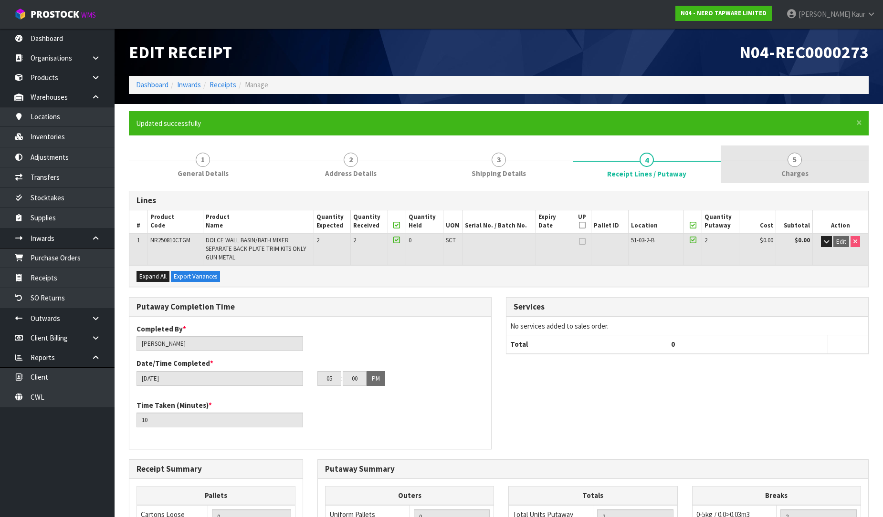
click at [798, 168] on link "5 [GEOGRAPHIC_DATA]" at bounding box center [795, 165] width 148 height 38
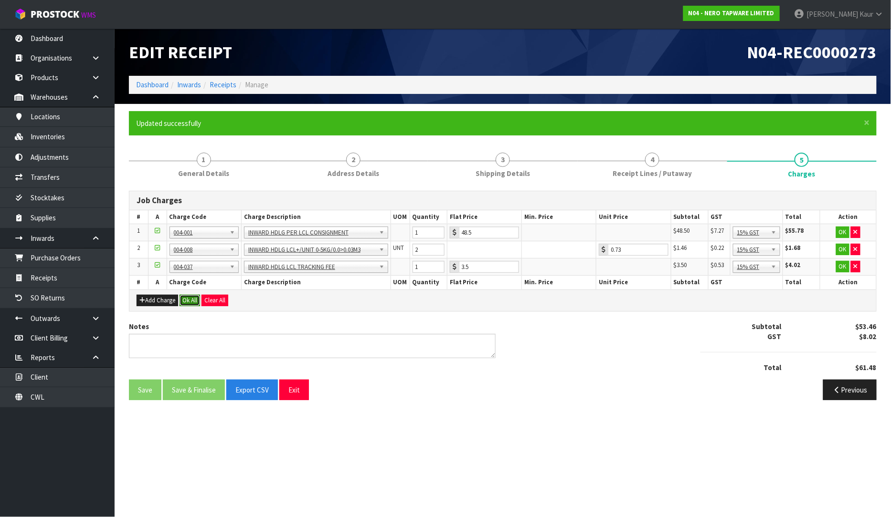
click at [198, 302] on button "Ok All" at bounding box center [189, 300] width 21 height 11
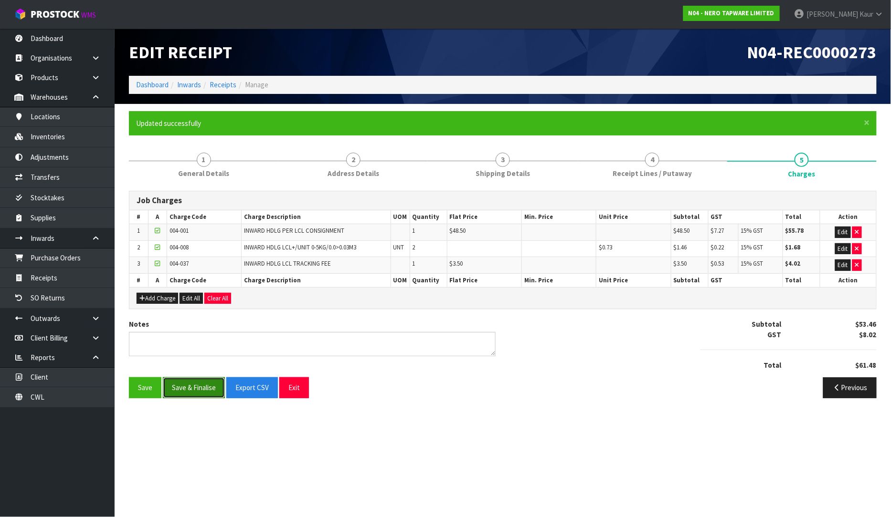
click at [185, 392] on button "Save & Finalise" at bounding box center [194, 388] width 62 height 21
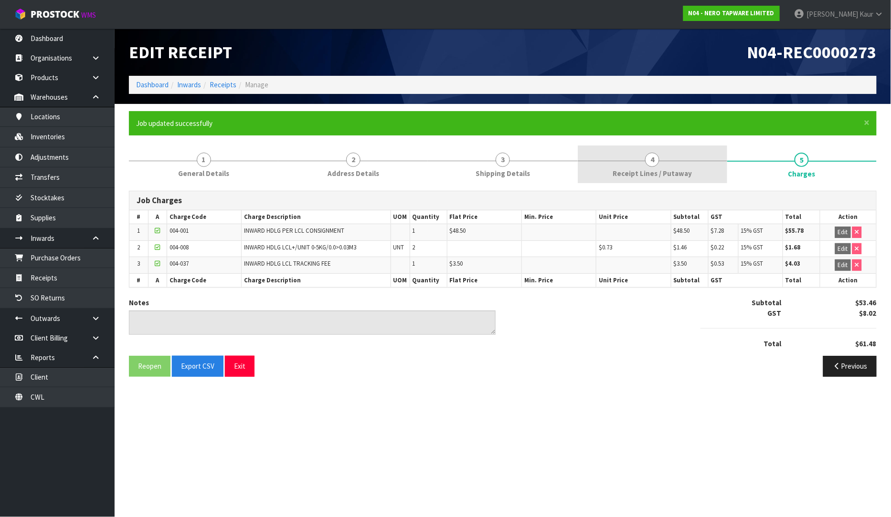
drag, startPoint x: 614, startPoint y: 168, endPoint x: 602, endPoint y: 175, distance: 13.0
click at [614, 168] on link "4 Receipt Lines / Putaway" at bounding box center [652, 165] width 149 height 38
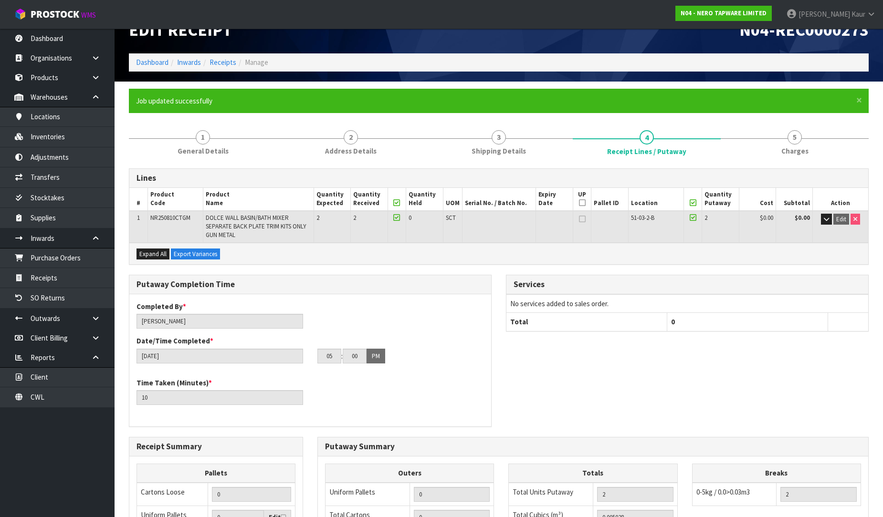
scroll to position [210, 0]
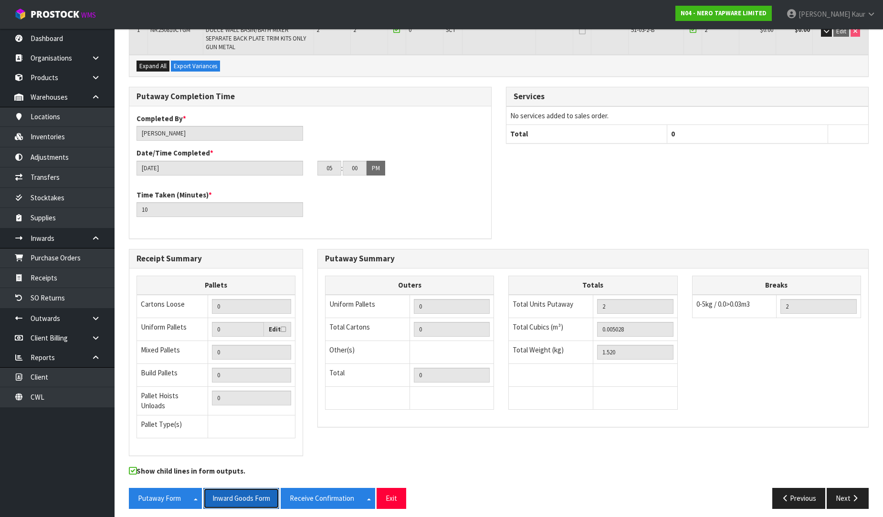
click at [244, 498] on button "Inward Goods Form" at bounding box center [241, 498] width 76 height 21
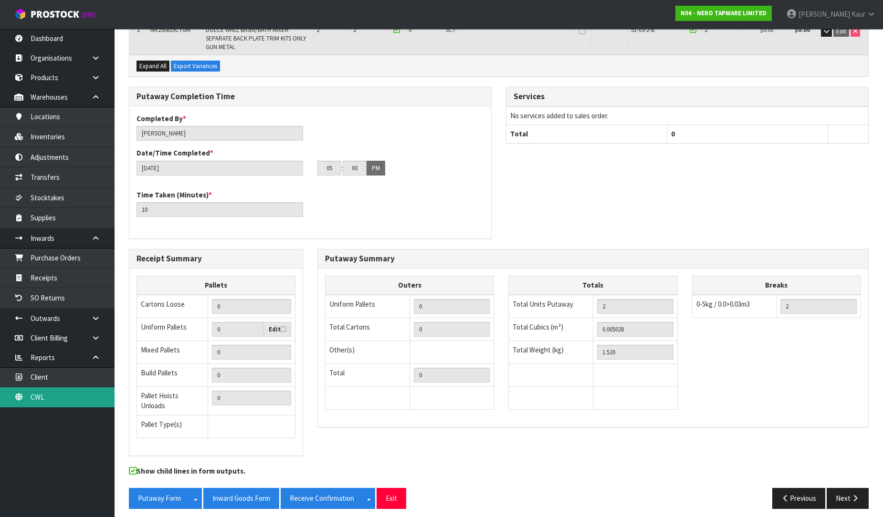
click at [42, 395] on link "CWL" at bounding box center [57, 398] width 115 height 20
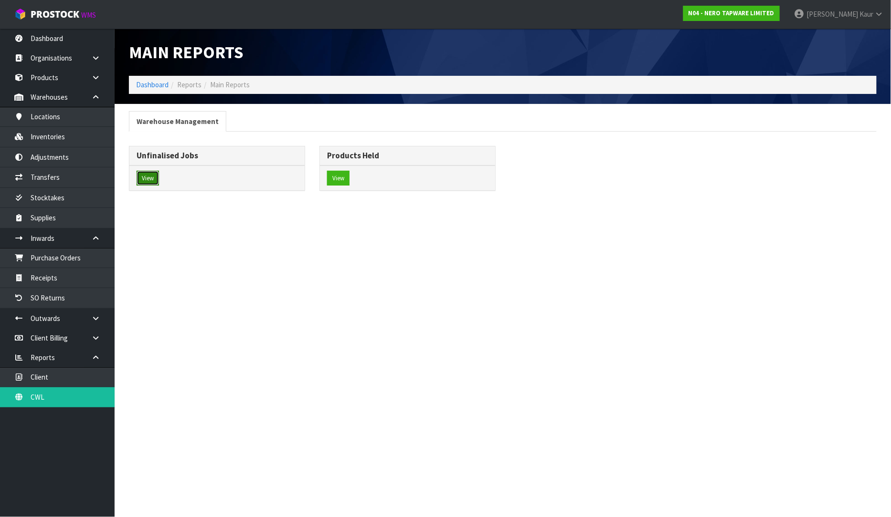
click at [147, 183] on button "View" at bounding box center [148, 178] width 22 height 15
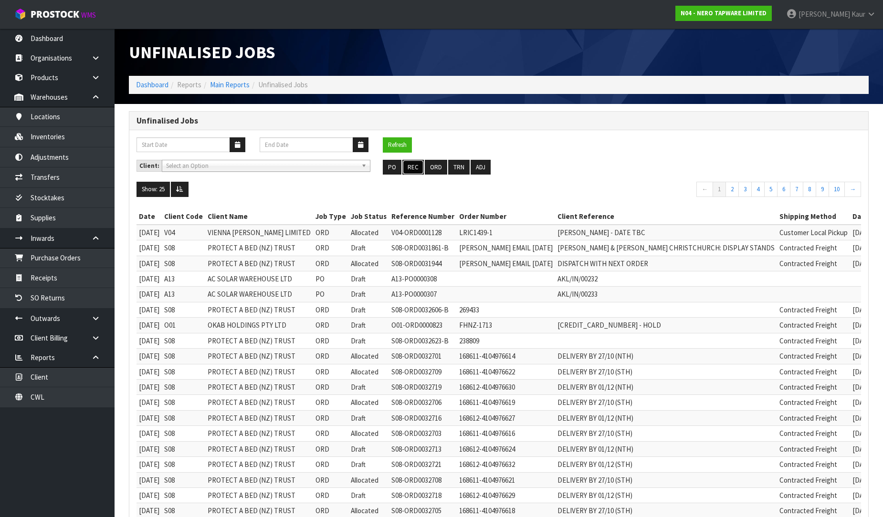
click at [410, 175] on button "REC" at bounding box center [412, 167] width 21 height 15
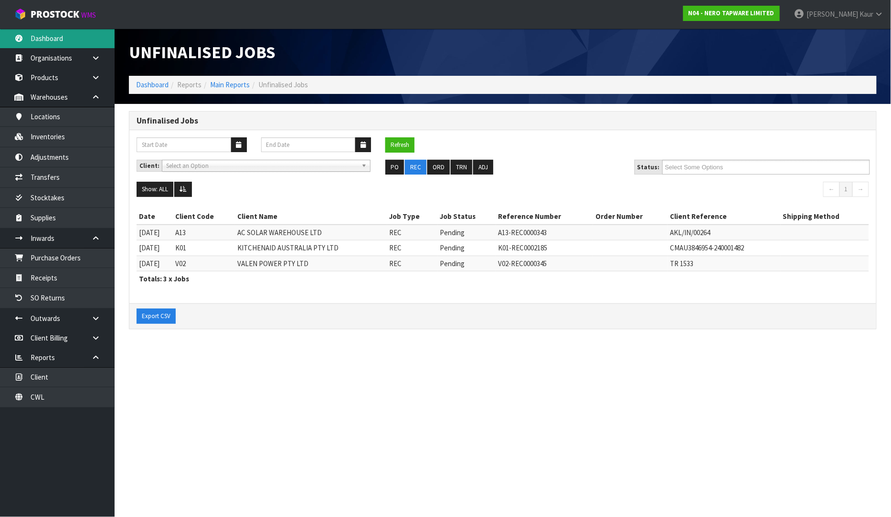
click at [69, 43] on link "Dashboard" at bounding box center [57, 39] width 115 height 20
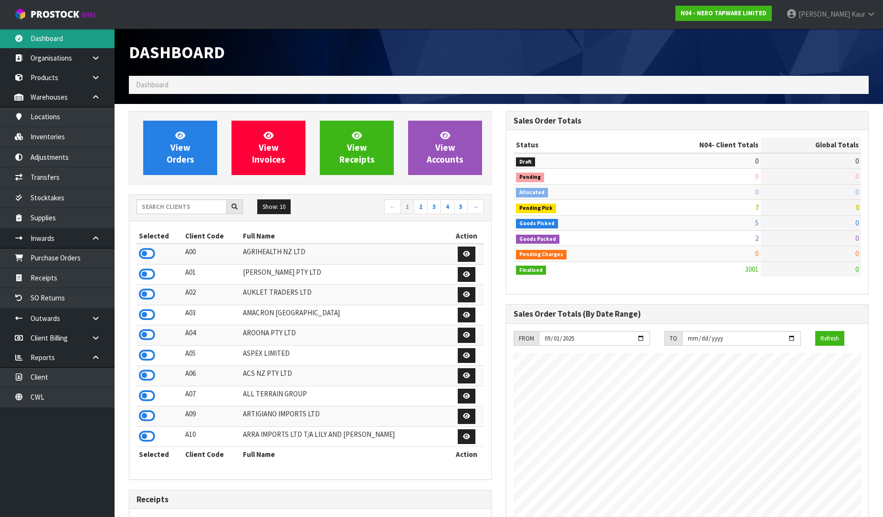
scroll to position [755, 377]
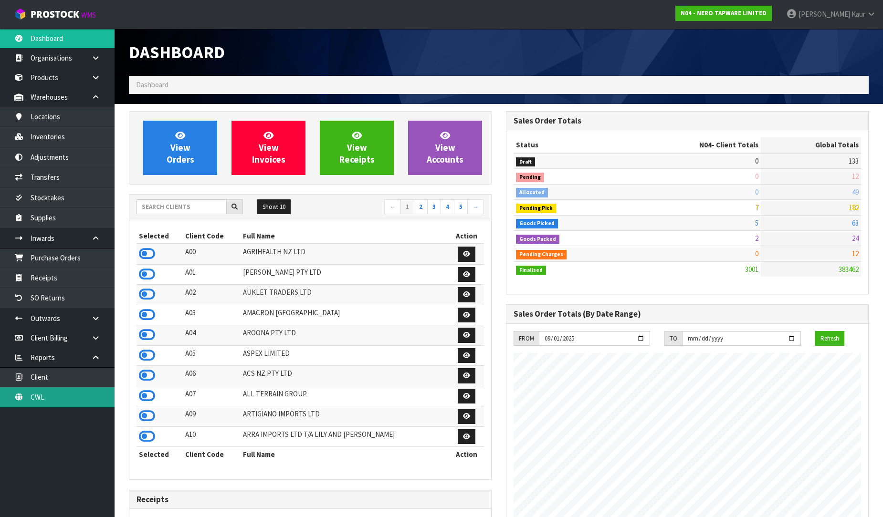
click at [69, 395] on link "CWL" at bounding box center [57, 398] width 115 height 20
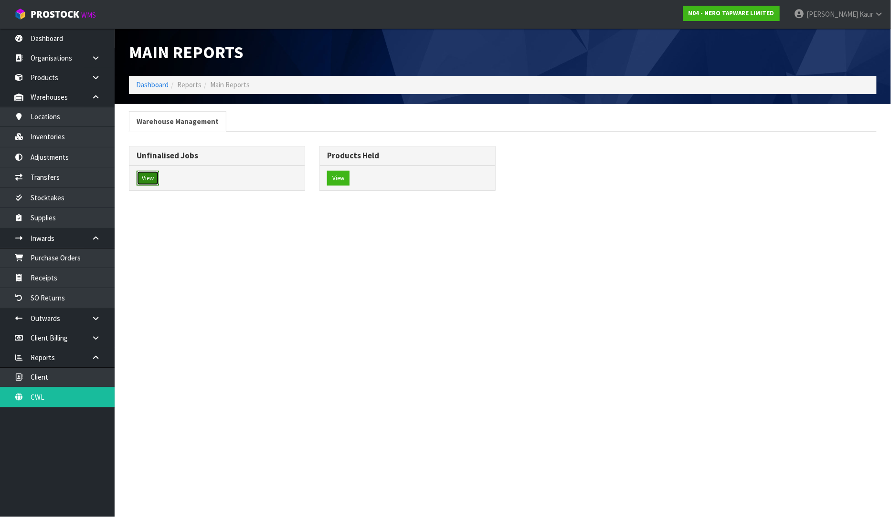
drag, startPoint x: 150, startPoint y: 180, endPoint x: 231, endPoint y: 163, distance: 82.5
click at [152, 178] on button "View" at bounding box center [148, 178] width 22 height 15
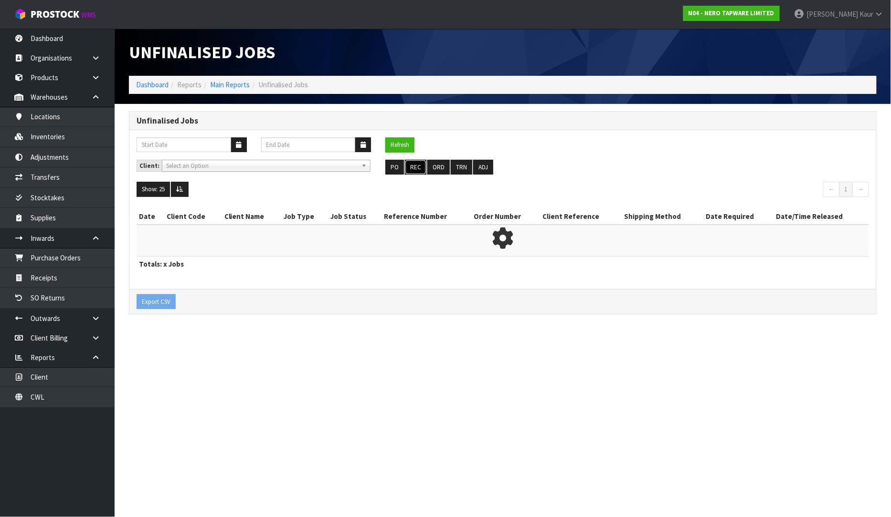
click at [409, 164] on button "REC" at bounding box center [415, 167] width 21 height 15
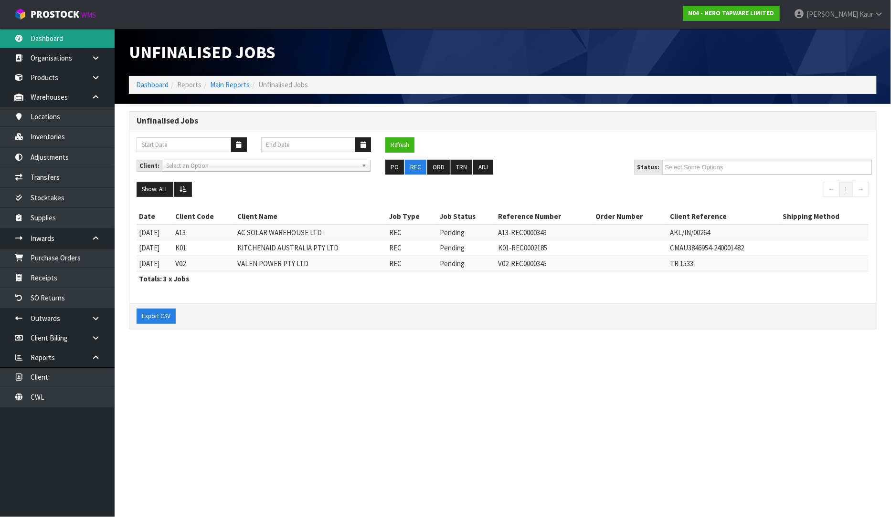
click at [72, 41] on link "Dashboard" at bounding box center [57, 39] width 115 height 20
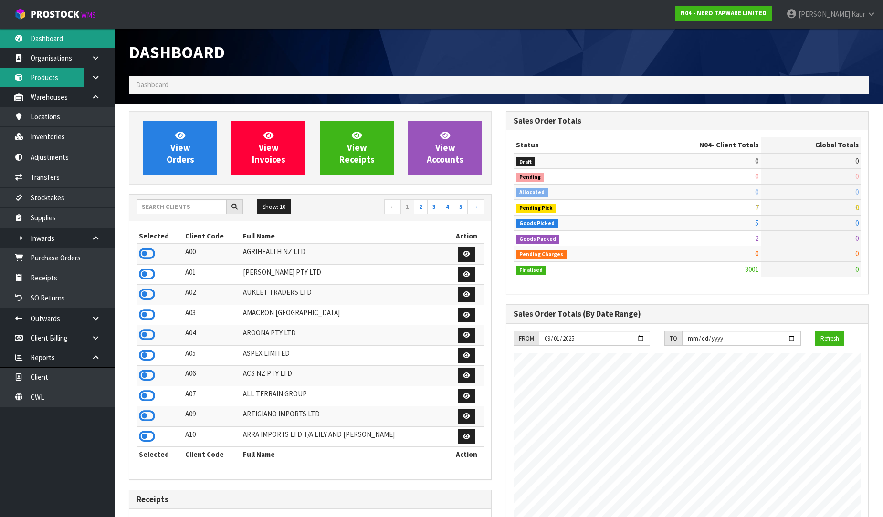
scroll to position [755, 377]
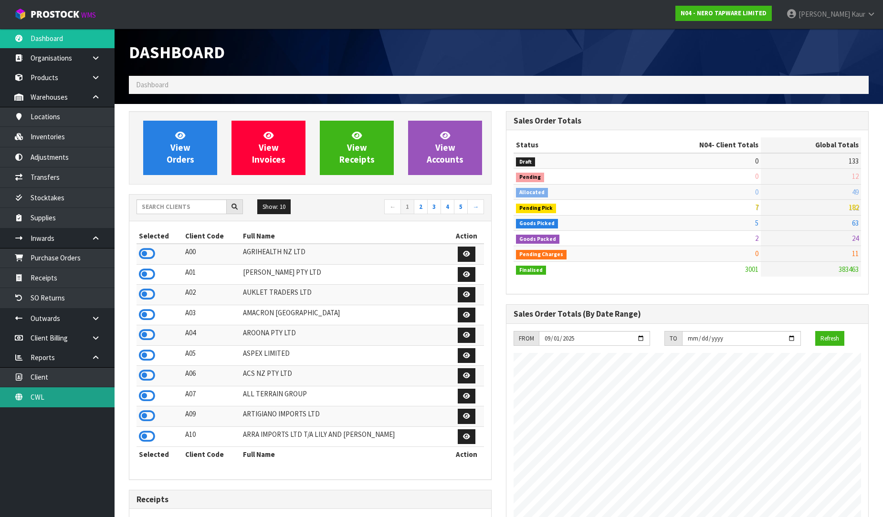
click at [41, 398] on link "CWL" at bounding box center [57, 398] width 115 height 20
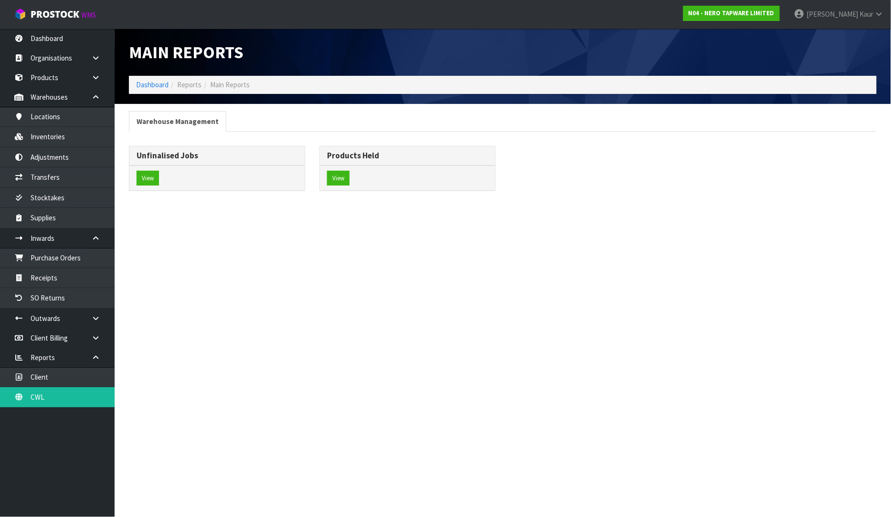
click at [146, 189] on div "View" at bounding box center [216, 178] width 175 height 25
click at [146, 179] on button "View" at bounding box center [148, 178] width 22 height 15
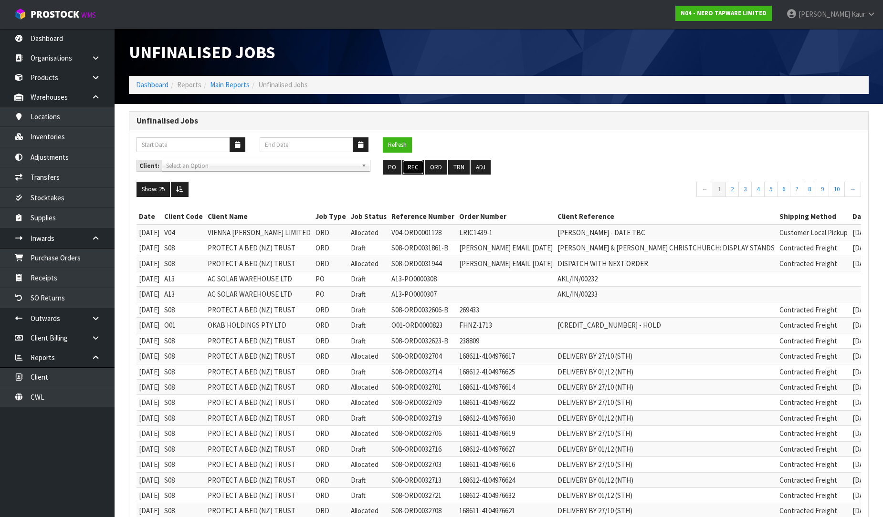
click at [420, 163] on button "REC" at bounding box center [412, 167] width 21 height 15
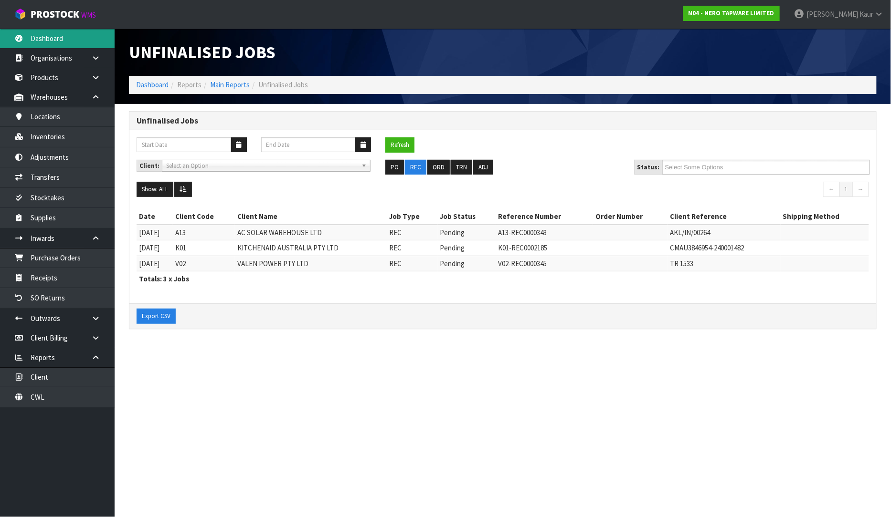
click at [70, 36] on link "Dashboard" at bounding box center [57, 39] width 115 height 20
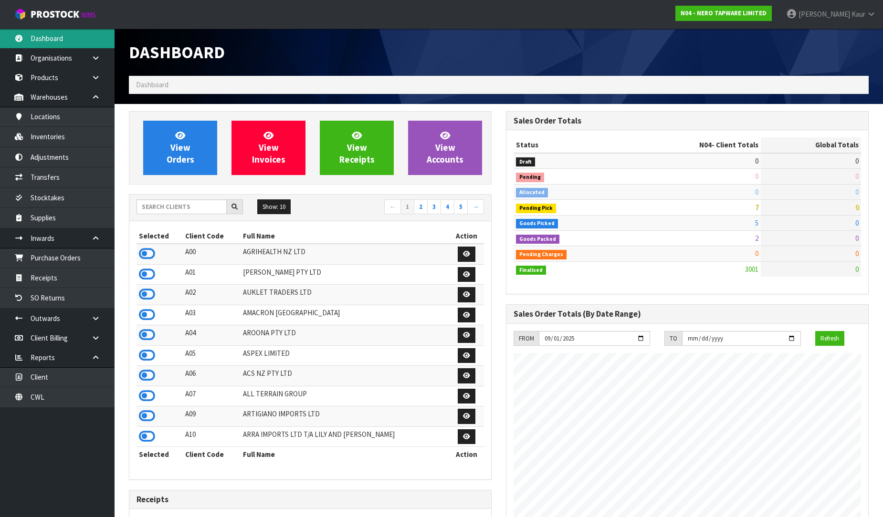
scroll to position [755, 377]
click at [878, 13] on link "[PERSON_NAME]" at bounding box center [831, 14] width 104 height 29
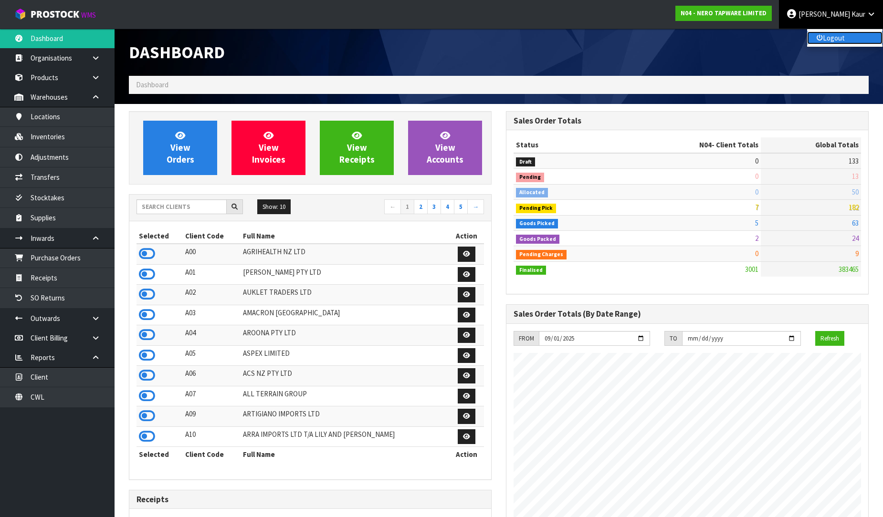
click at [851, 34] on link "Logout" at bounding box center [844, 38] width 75 height 13
